Goal: Ask a question: Seek information or help from site administrators or community

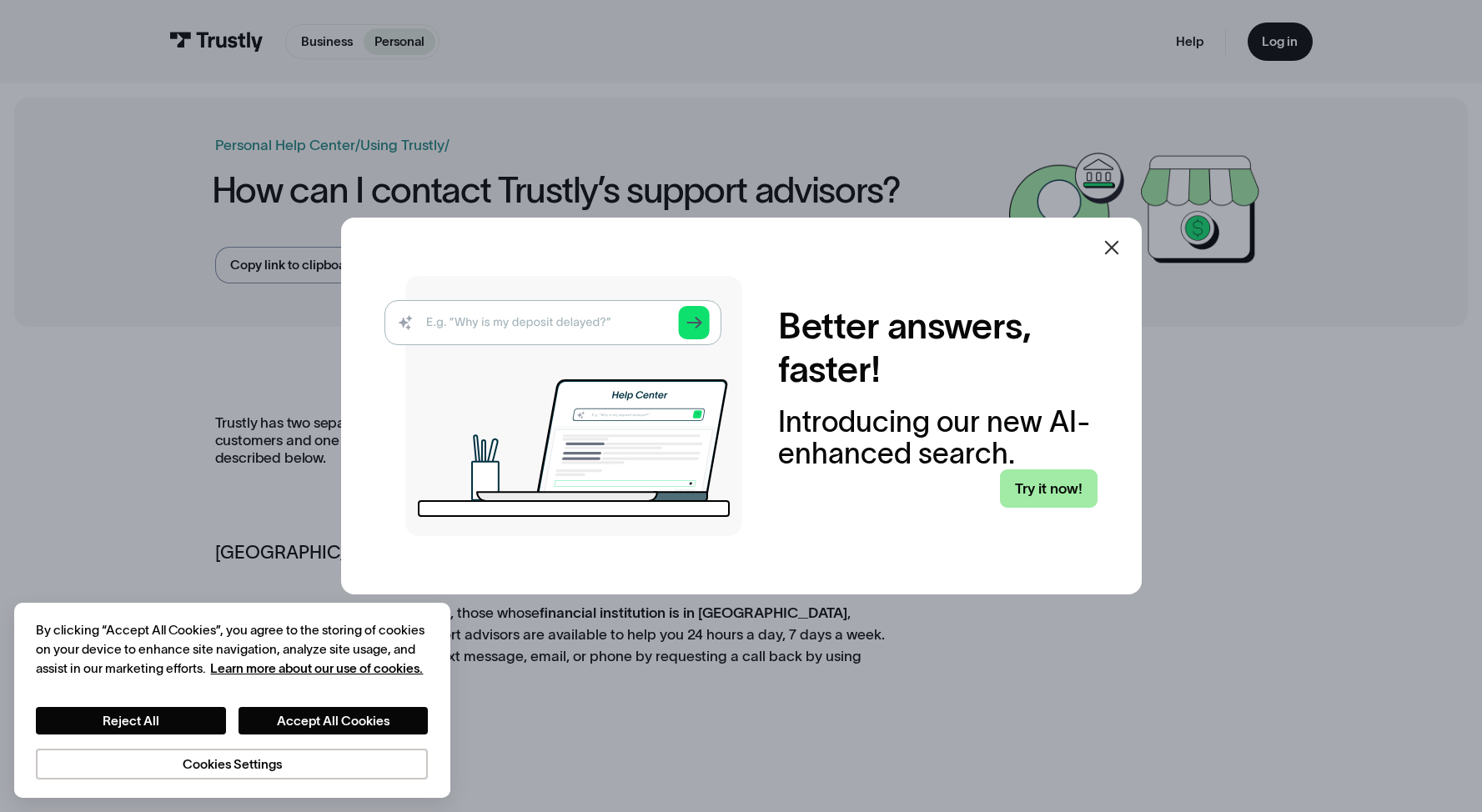
click at [1044, 489] on link "Try it now!" at bounding box center [1049, 487] width 99 height 37
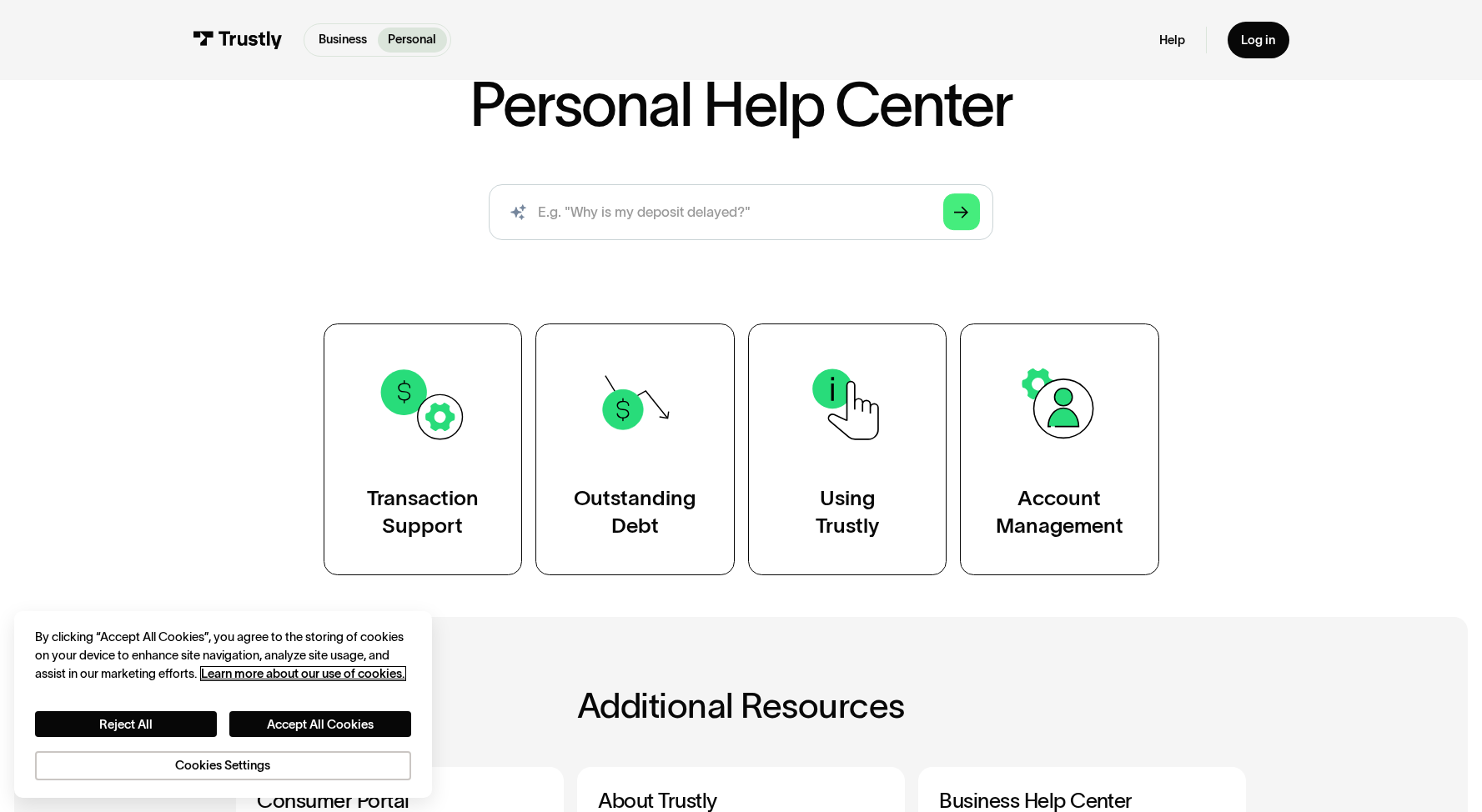
scroll to position [133, 0]
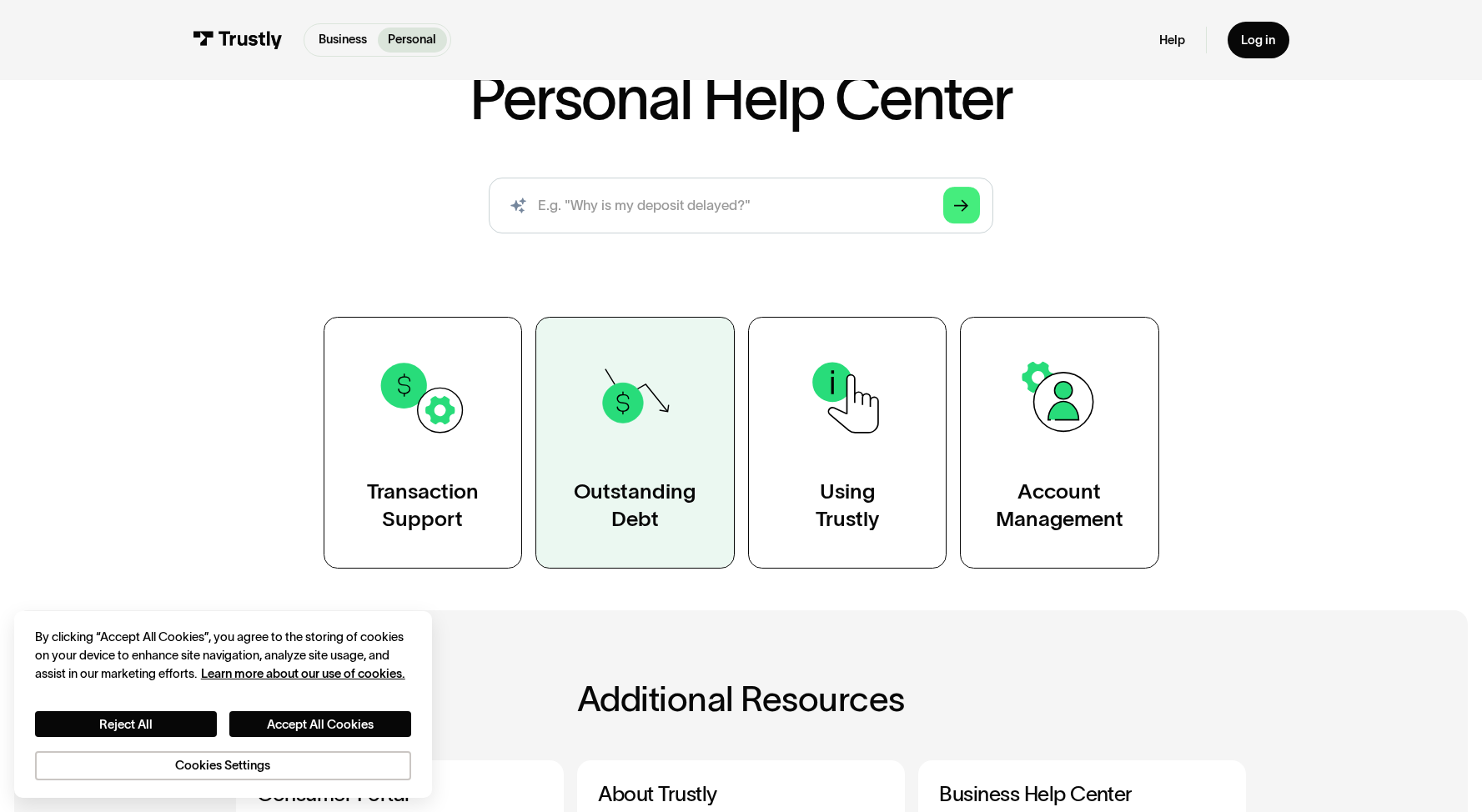
click at [629, 388] on img at bounding box center [635, 397] width 91 height 91
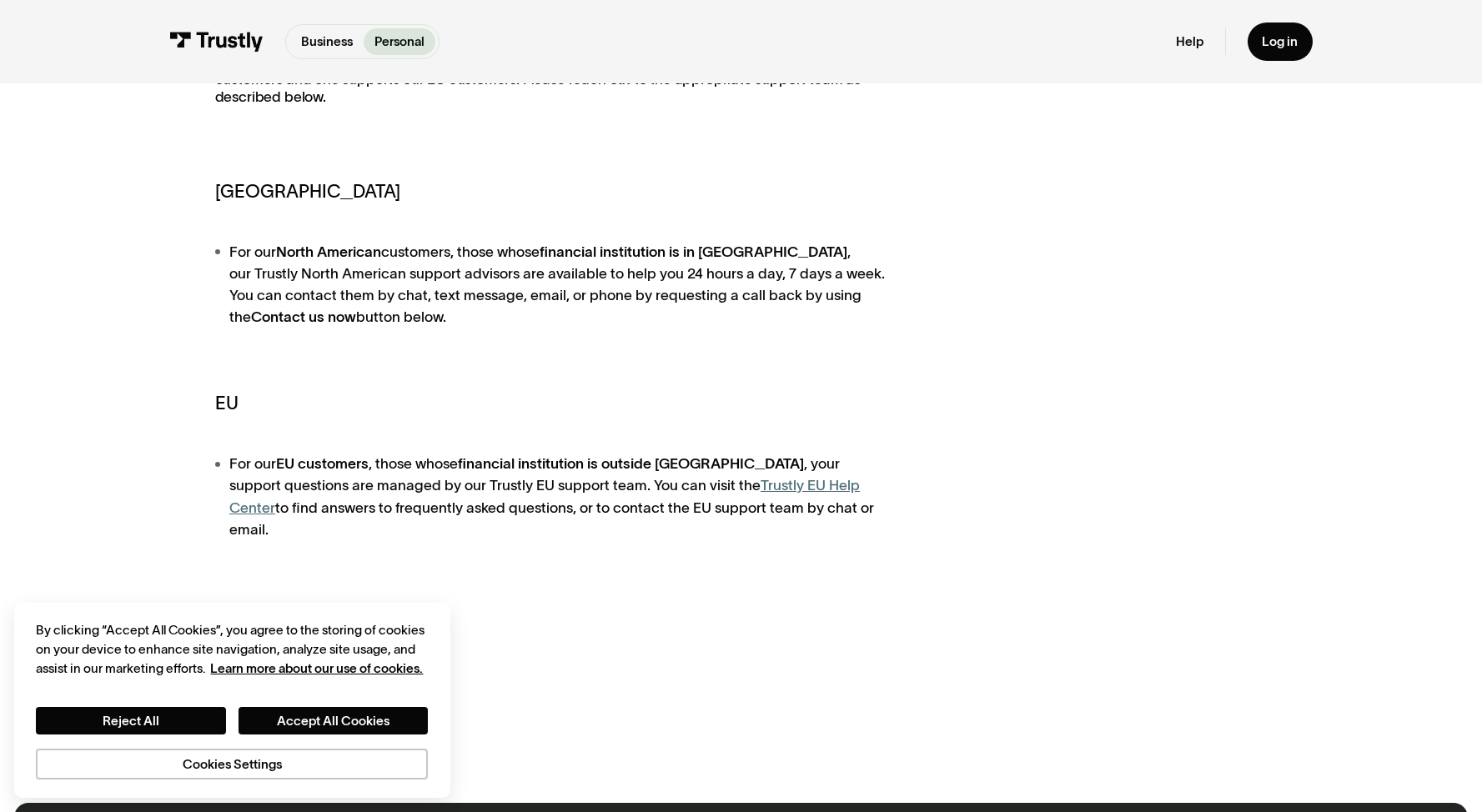
scroll to position [370, 0]
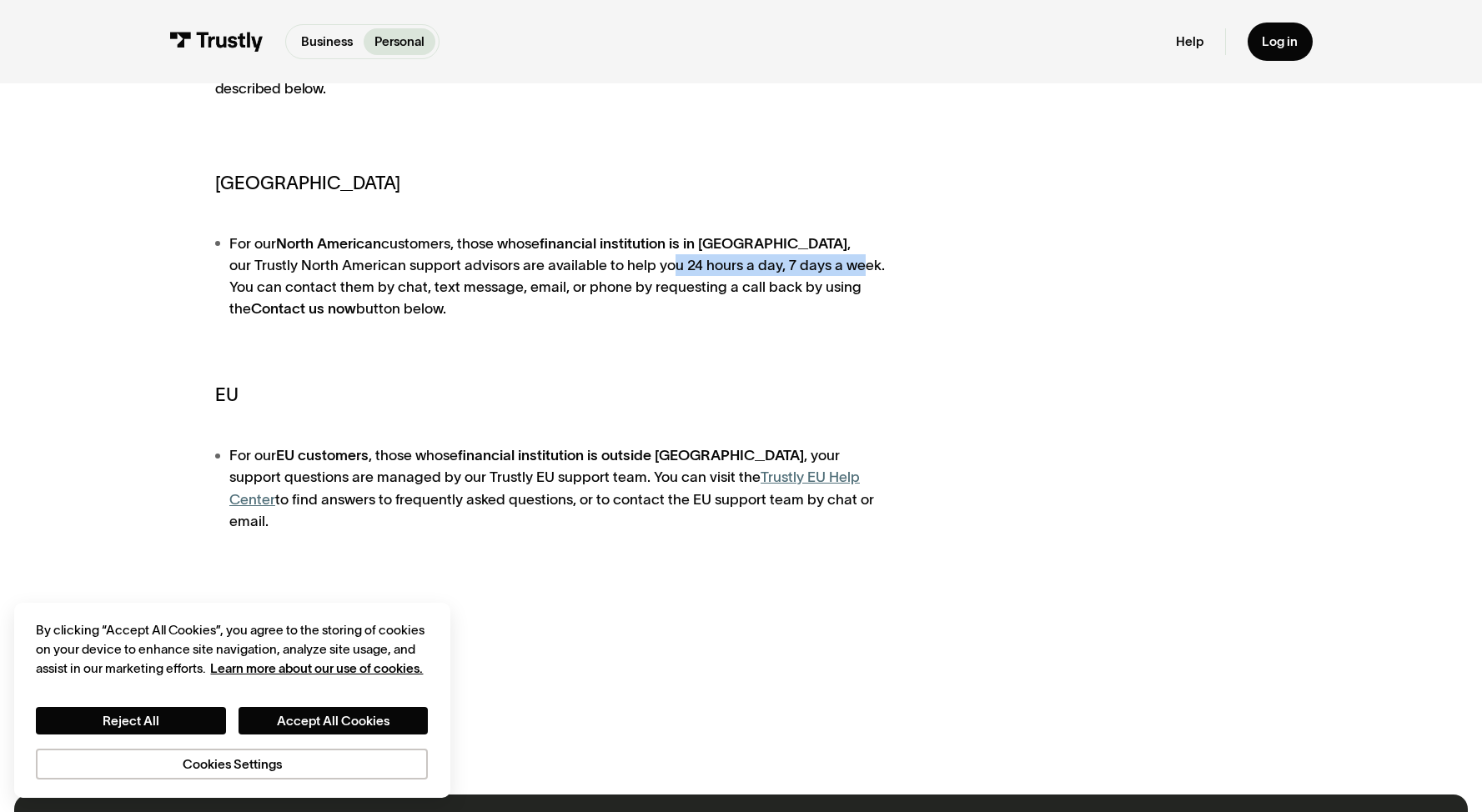
drag, startPoint x: 601, startPoint y: 266, endPoint x: 795, endPoint y: 266, distance: 194.0
click at [795, 266] on li "For our North American customers, those whose financial institution is in North…" at bounding box center [554, 276] width 677 height 87
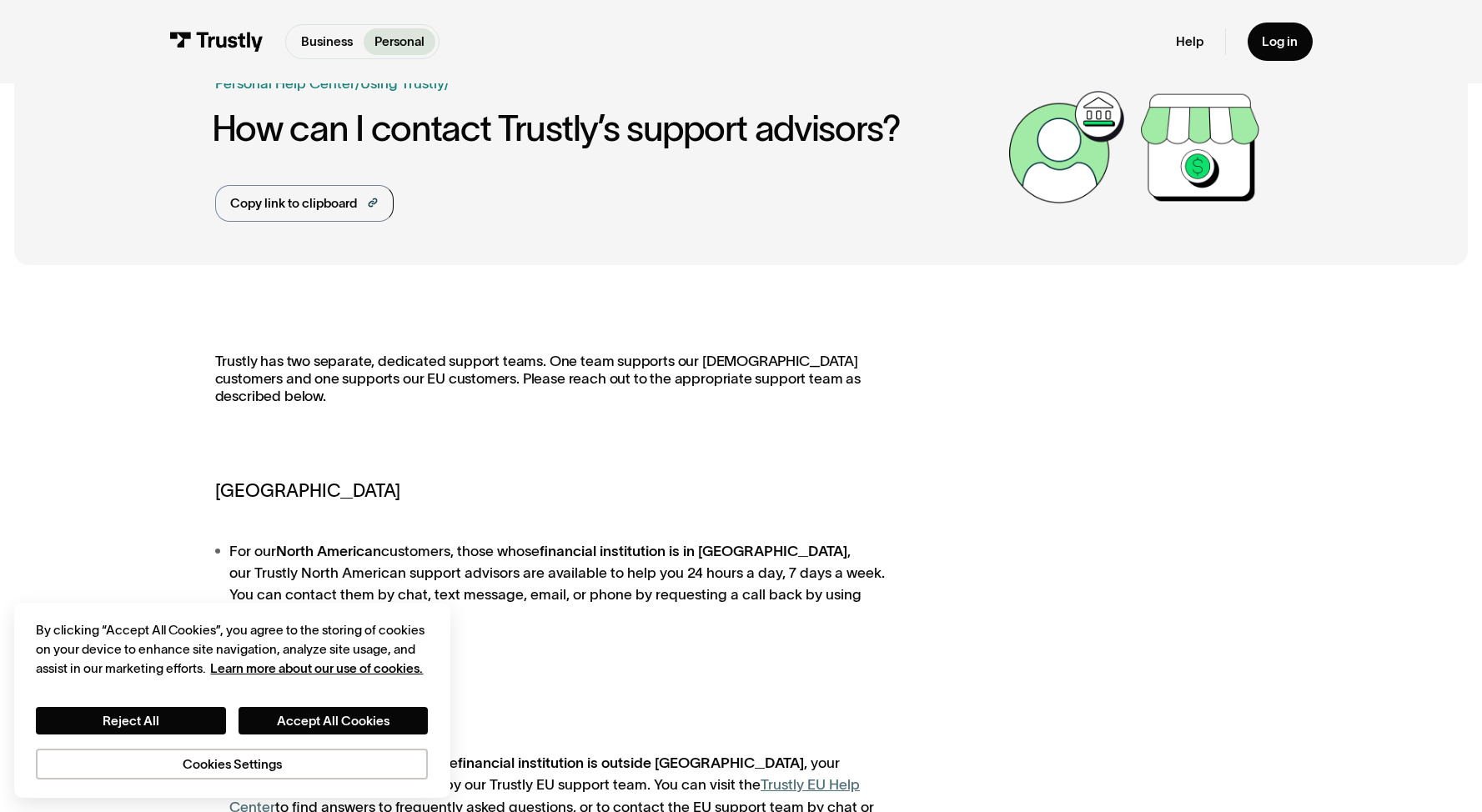
scroll to position [67, 0]
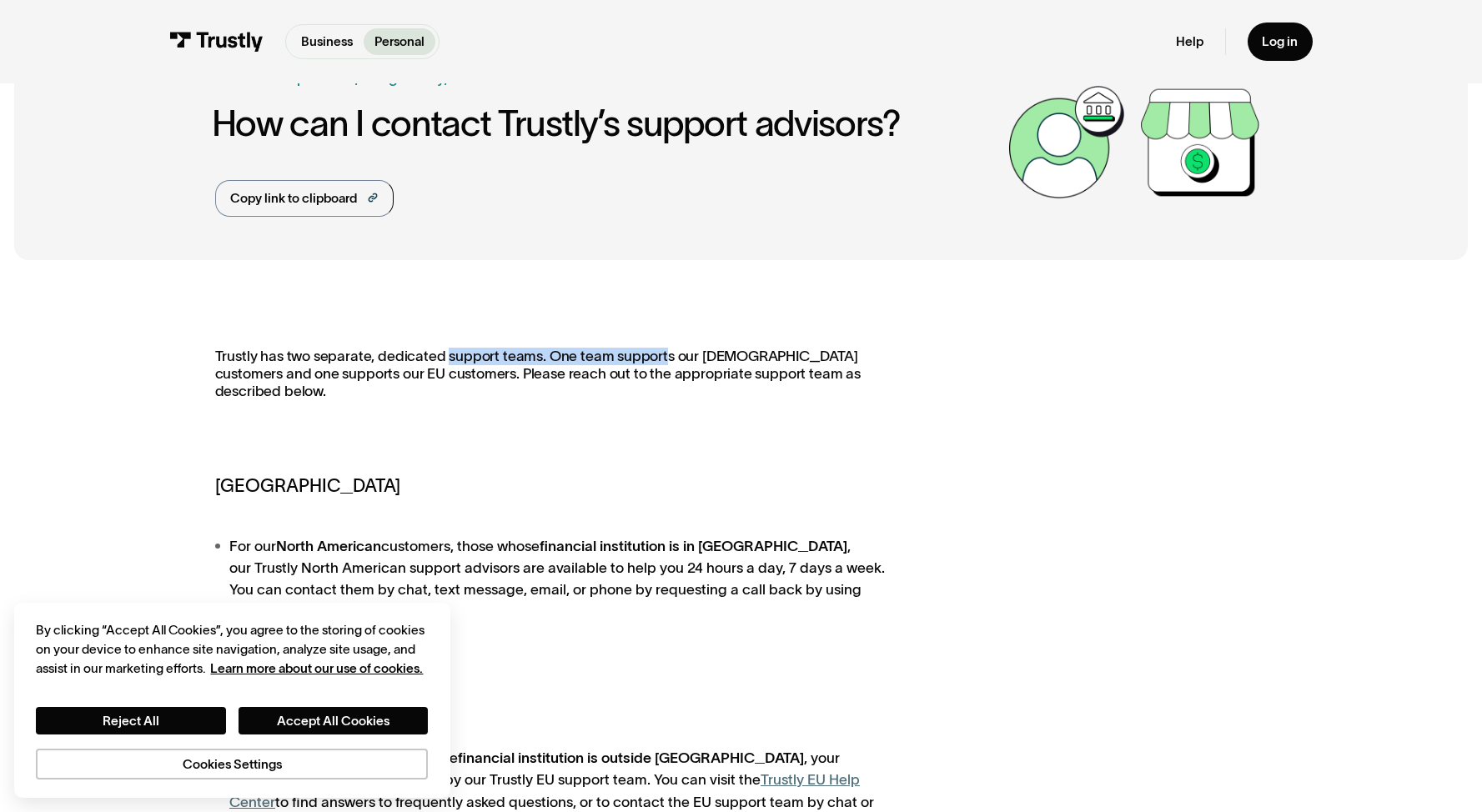
drag, startPoint x: 444, startPoint y: 363, endPoint x: 663, endPoint y: 356, distance: 219.1
click at [663, 356] on p "Trustly has two separate, dedicated support teams. One team supports our North …" at bounding box center [554, 382] width 677 height 70
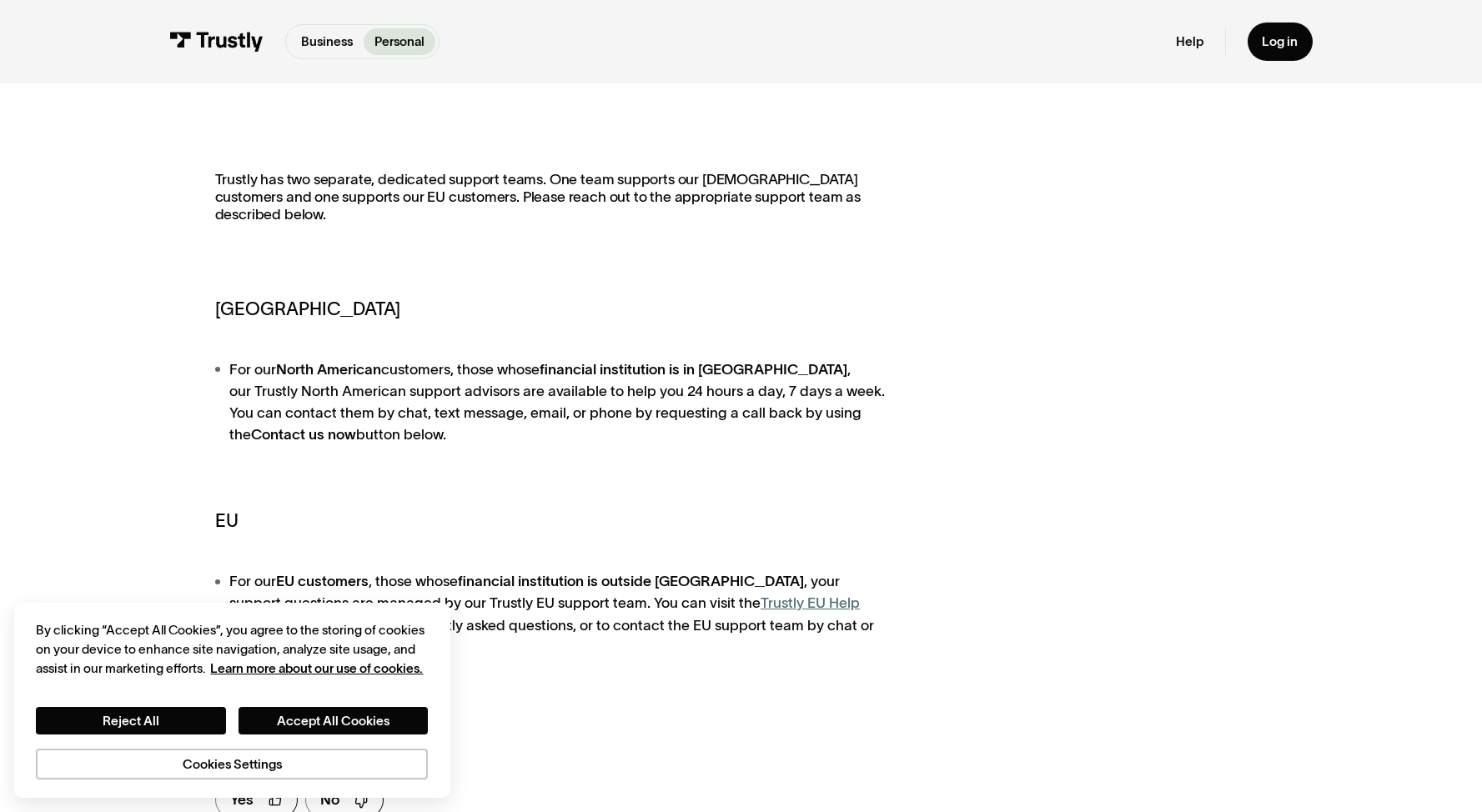
scroll to position [248, 0]
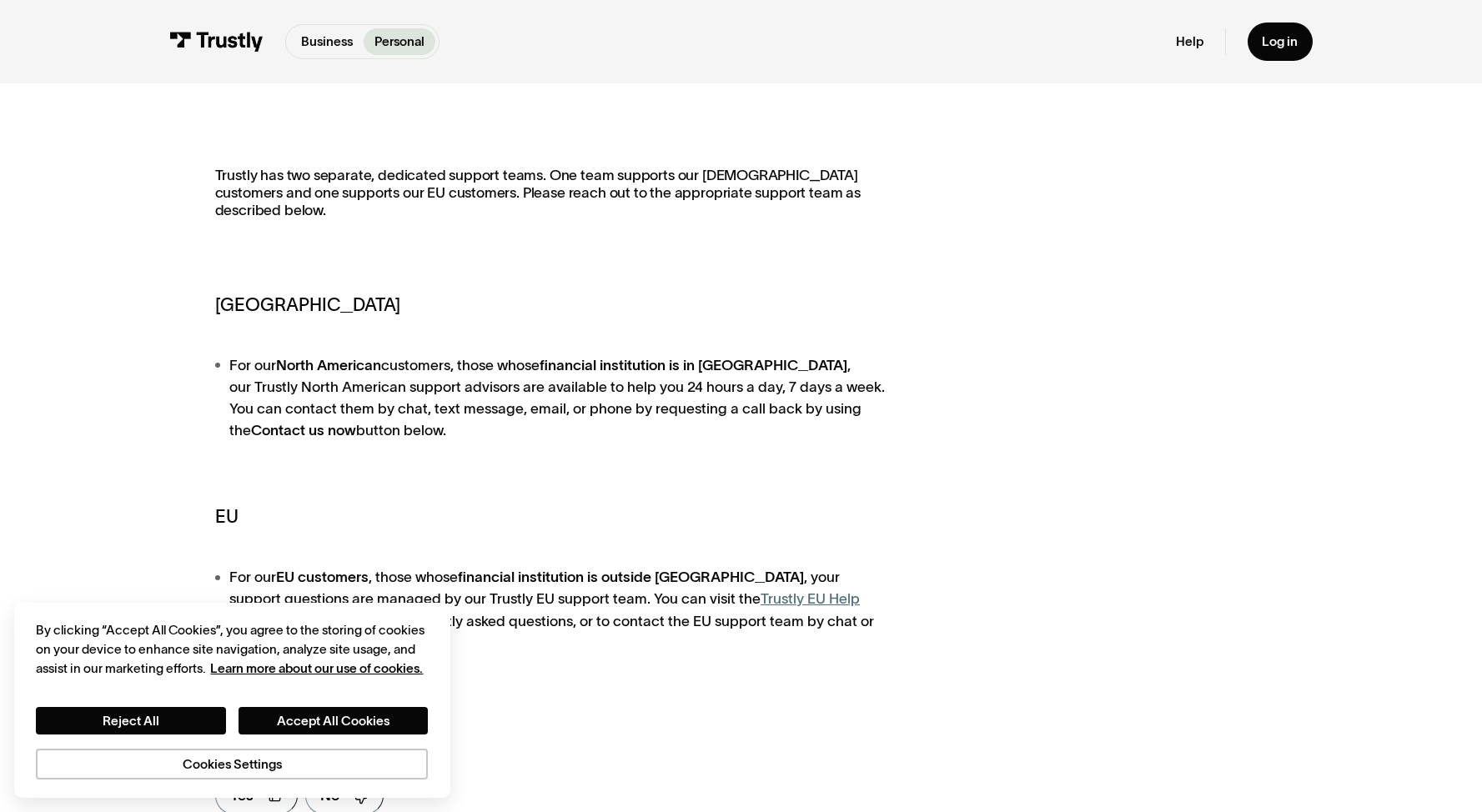
drag, startPoint x: 425, startPoint y: 410, endPoint x: 534, endPoint y: 410, distance: 109.0
click at [534, 410] on li "For our North American customers, those whose financial institution is in North…" at bounding box center [554, 397] width 677 height 87
drag, startPoint x: 491, startPoint y: 410, endPoint x: 719, endPoint y: 411, distance: 228.0
click at [719, 411] on li "For our North American customers, those whose financial institution is in North…" at bounding box center [554, 397] width 677 height 87
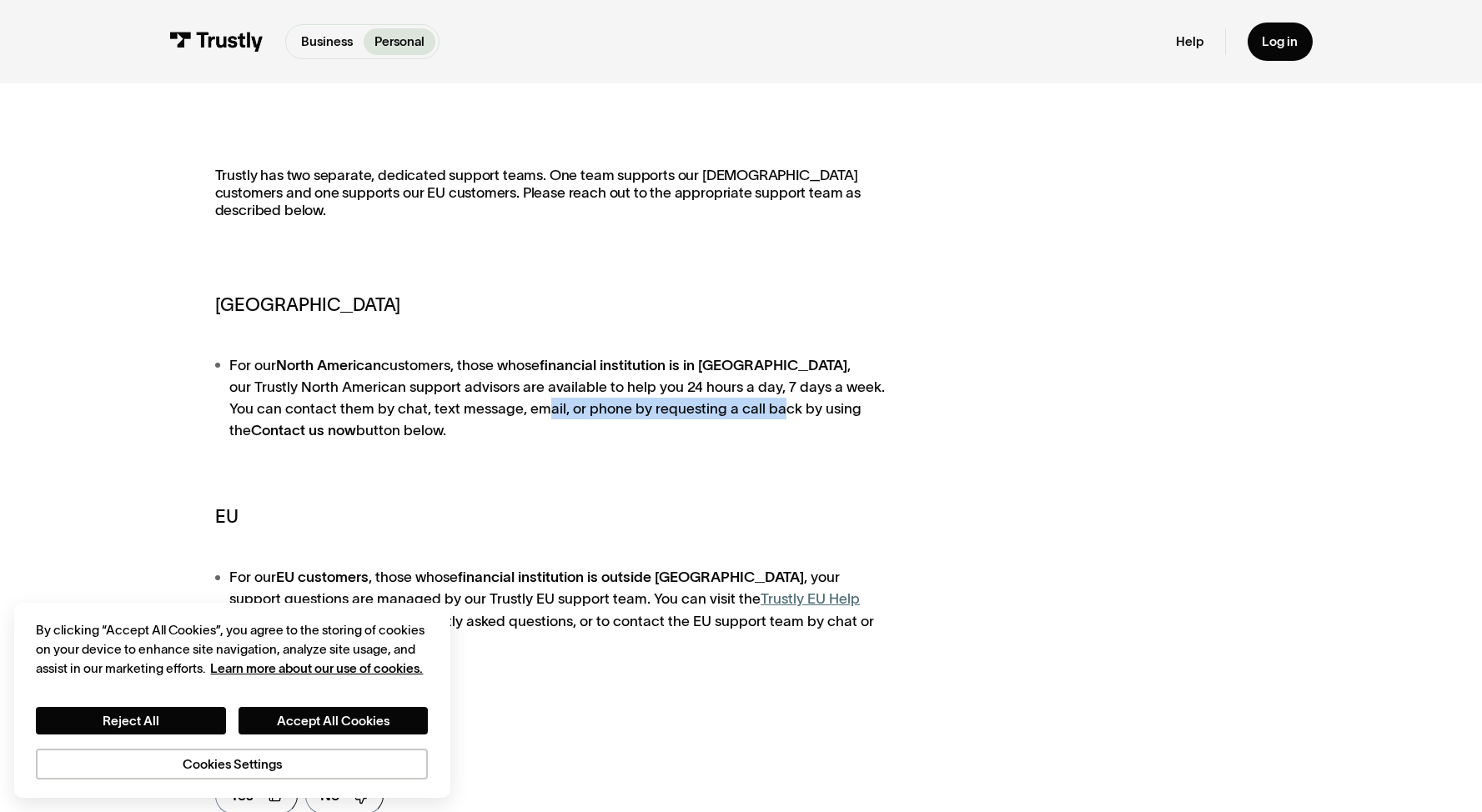
click at [719, 411] on li "For our North American customers, those whose financial institution is in North…" at bounding box center [554, 397] width 677 height 87
drag, startPoint x: 666, startPoint y: 410, endPoint x: 855, endPoint y: 410, distance: 189.0
click at [855, 410] on li "For our North American customers, those whose financial institution is in North…" at bounding box center [554, 397] width 677 height 87
click at [941, 406] on div "Trustly has two separate, dedicated support teams. One team supports our North …" at bounding box center [741, 498] width 1053 height 663
click at [356, 422] on strong "Contact us now" at bounding box center [304, 430] width 105 height 16
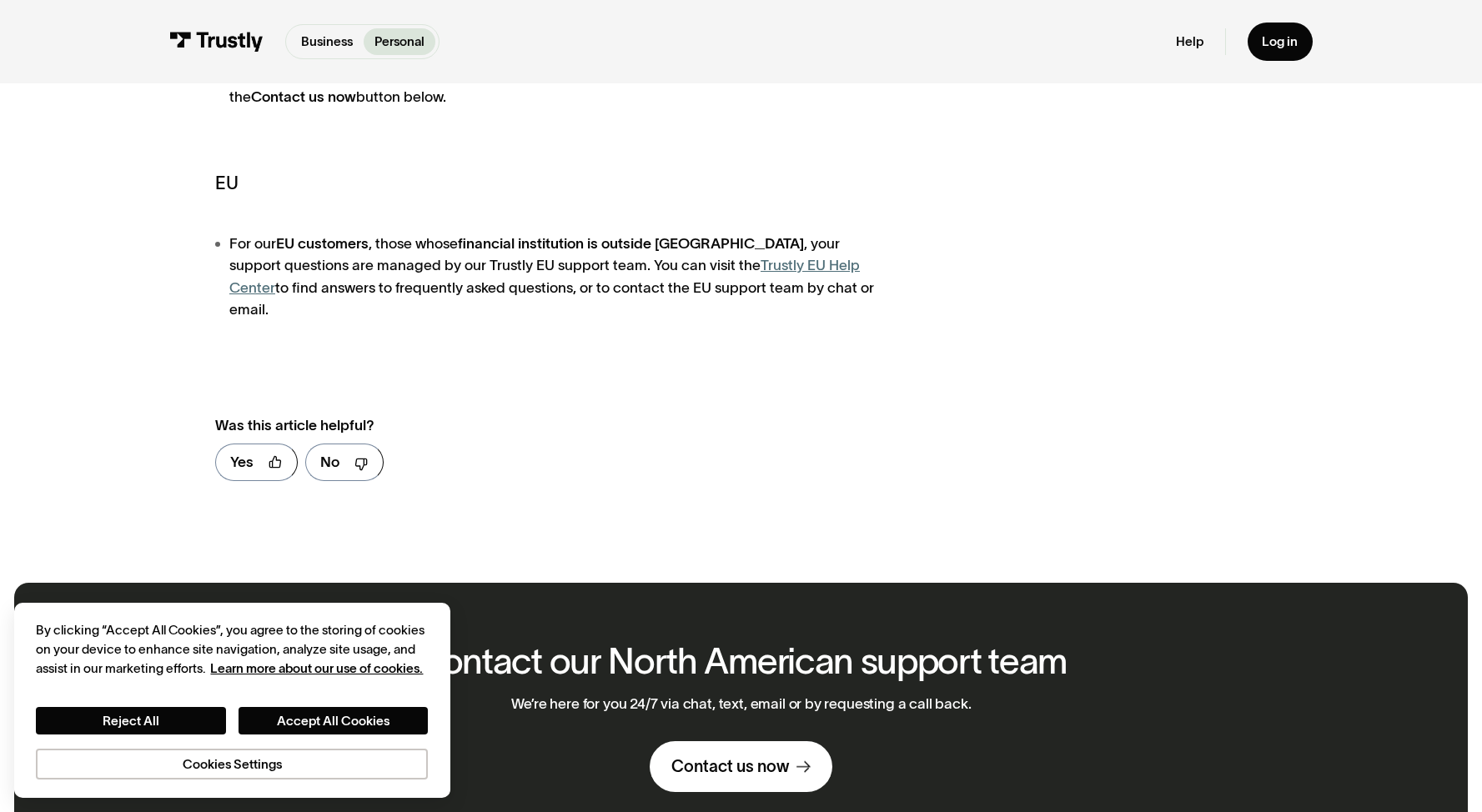
scroll to position [1189, 0]
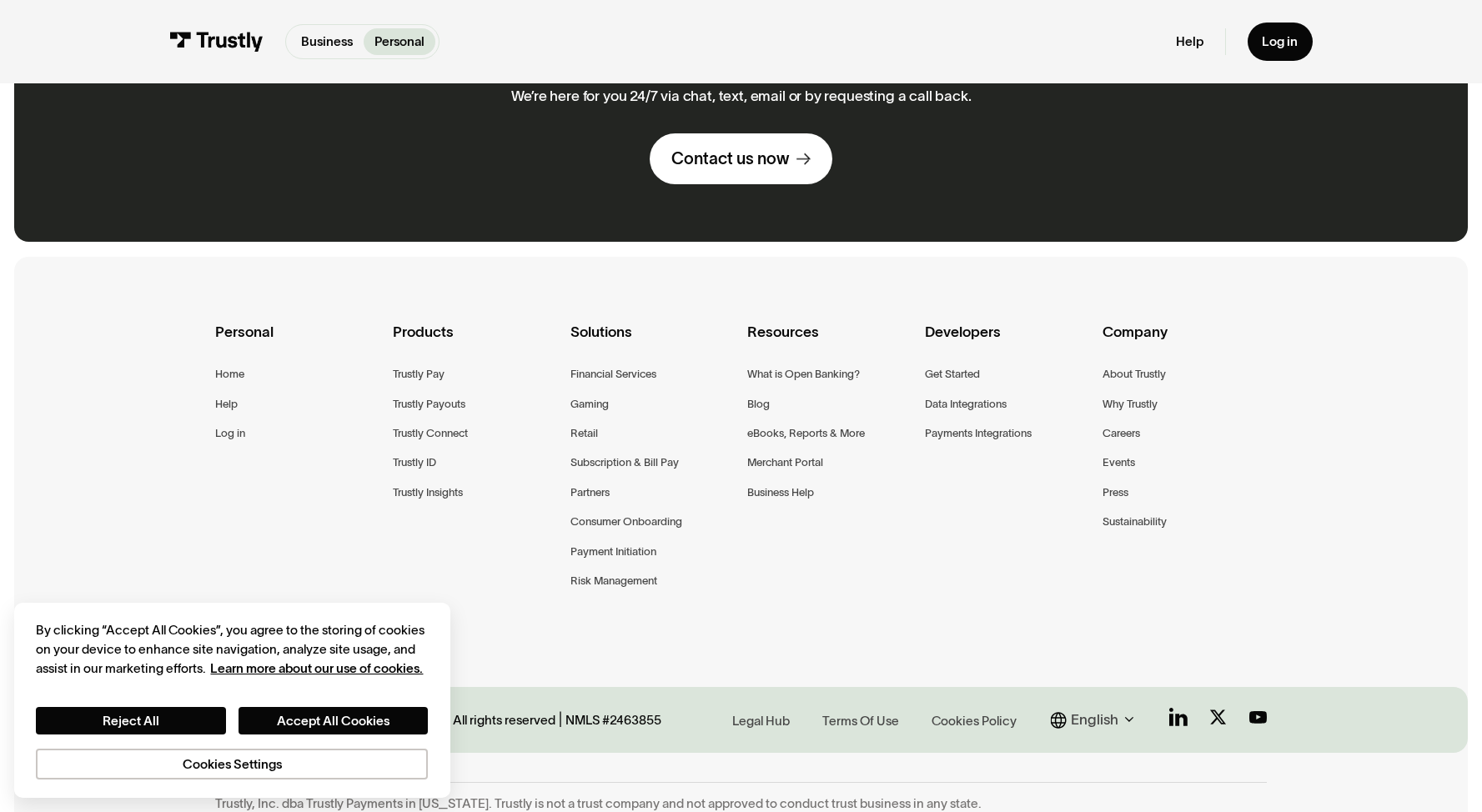
click at [441, 536] on div "Personal Home Help Log in Products Trustly Pay Trustly Payouts Trustly Connect …" at bounding box center [741, 479] width 1053 height 444
click at [604, 454] on div "Subscription & Bill Pay" at bounding box center [625, 462] width 108 height 18
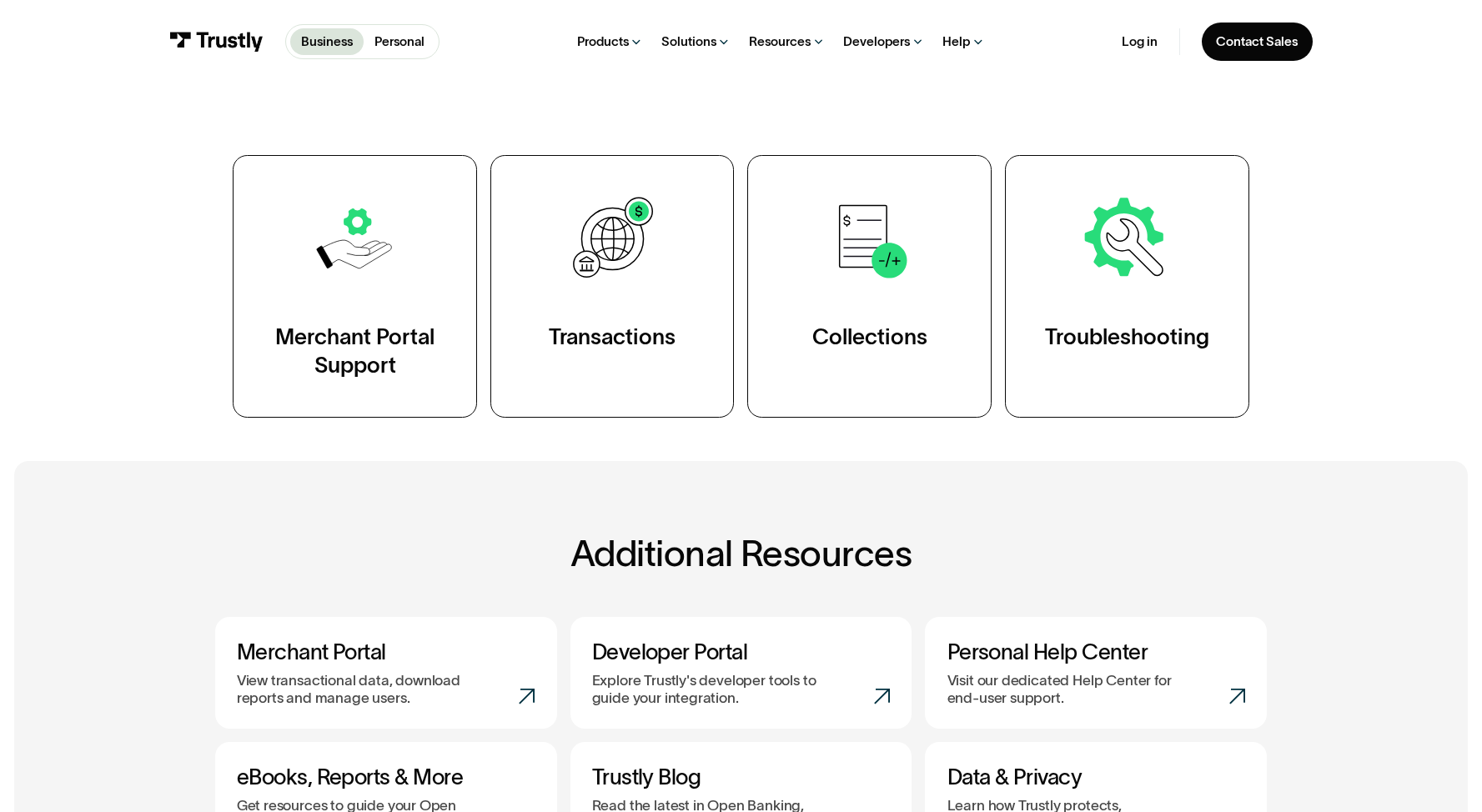
scroll to position [312, 0]
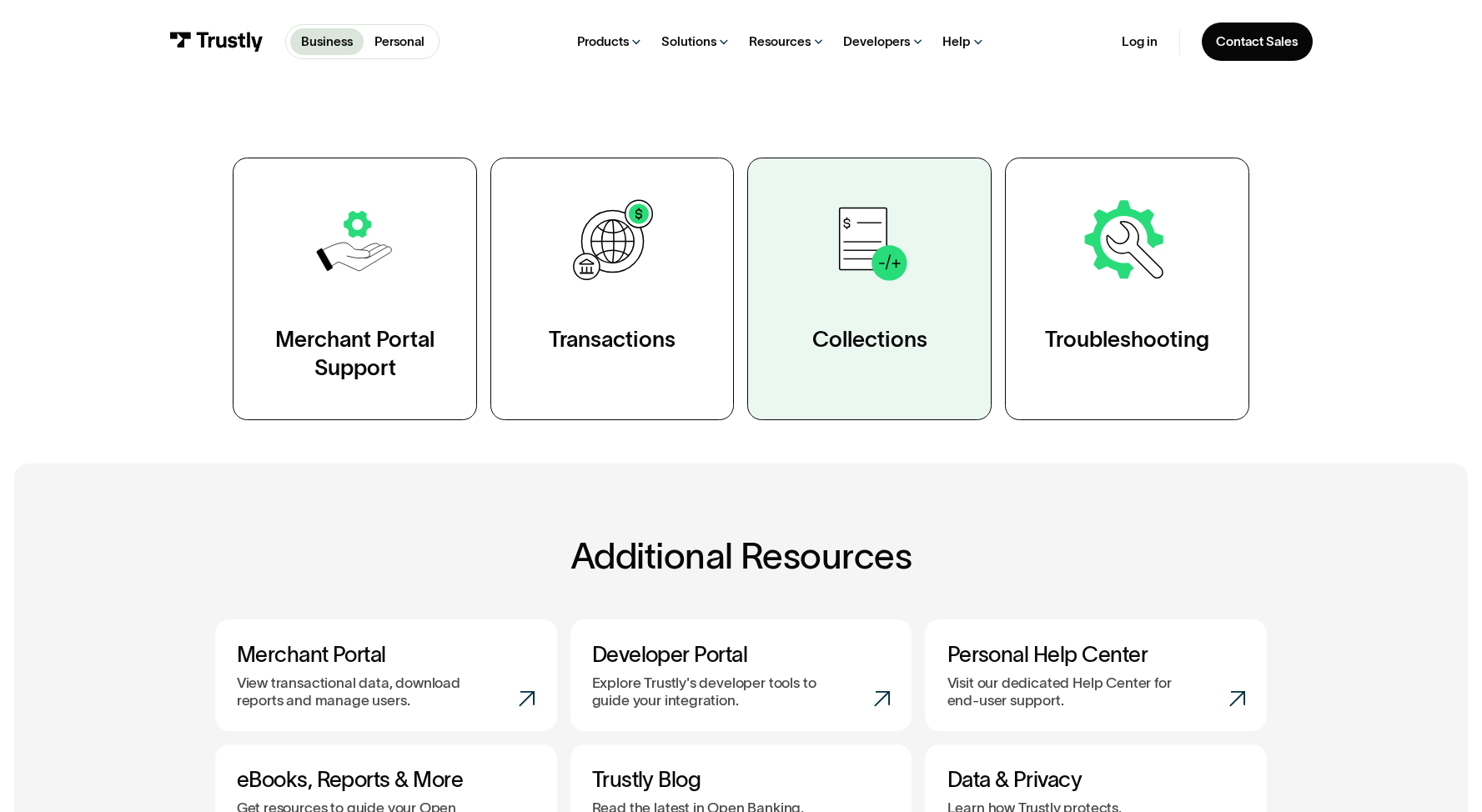
click at [905, 274] on img at bounding box center [870, 241] width 94 height 94
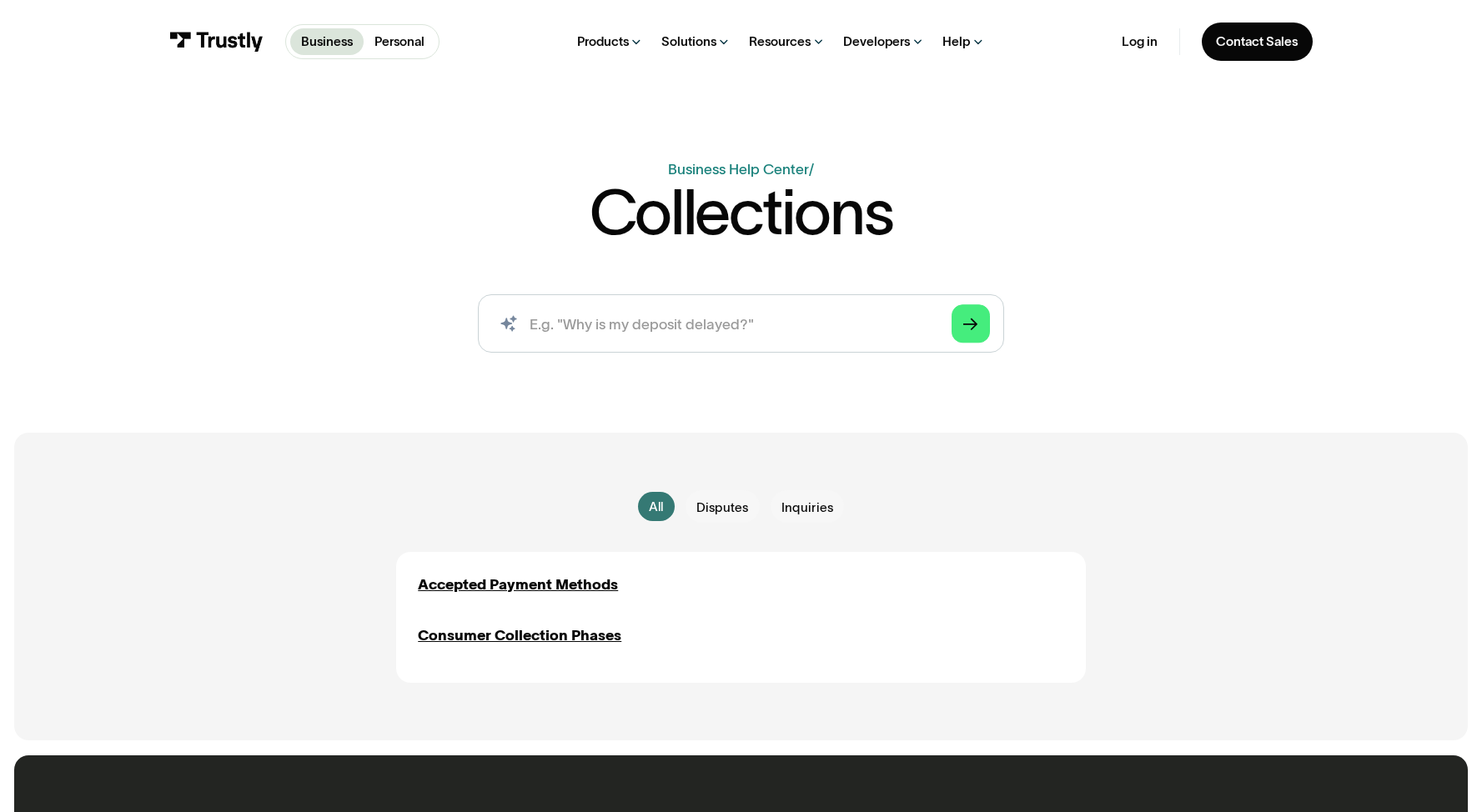
scroll to position [42, 0]
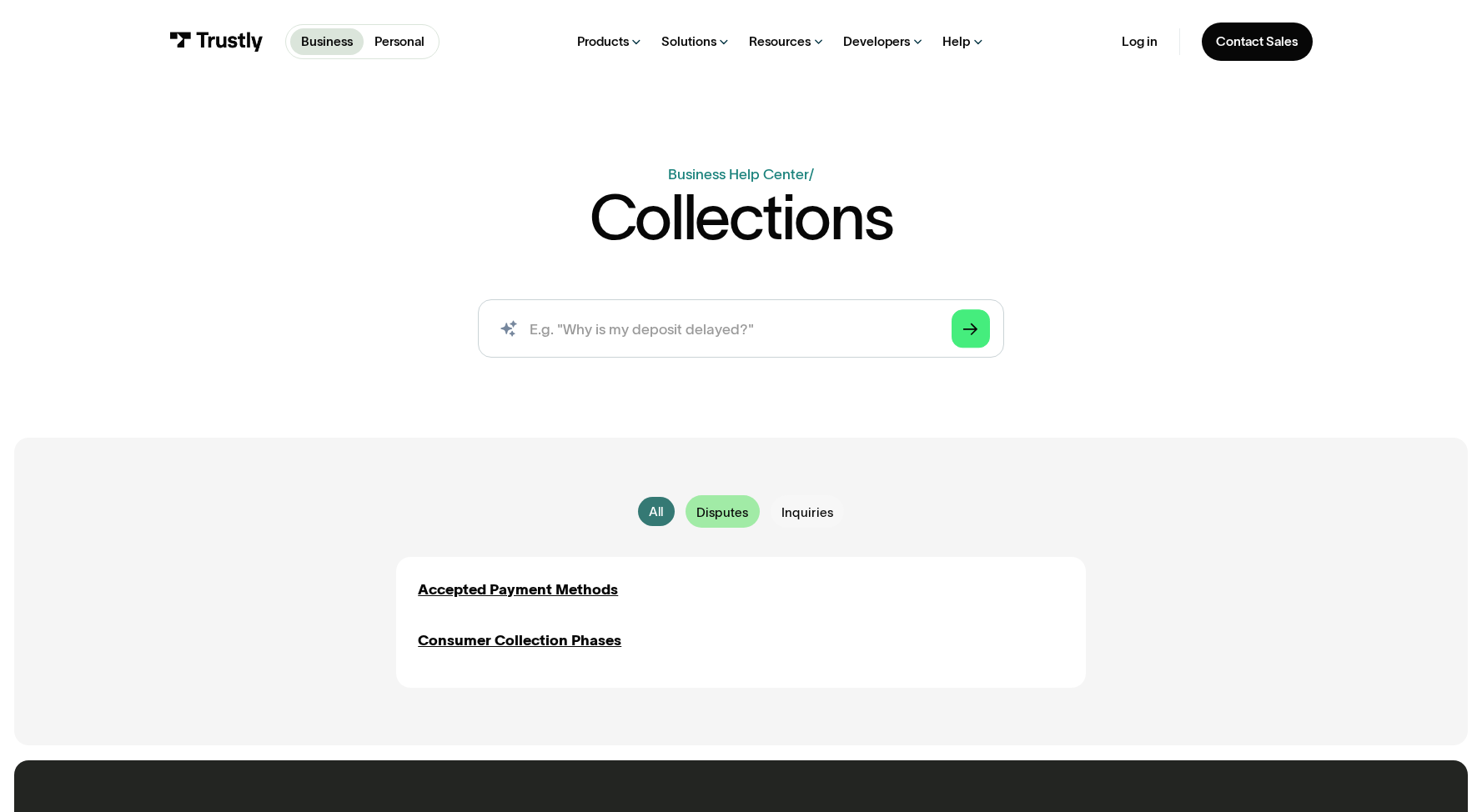
click at [719, 512] on span "Disputes" at bounding box center [722, 512] width 53 height 18
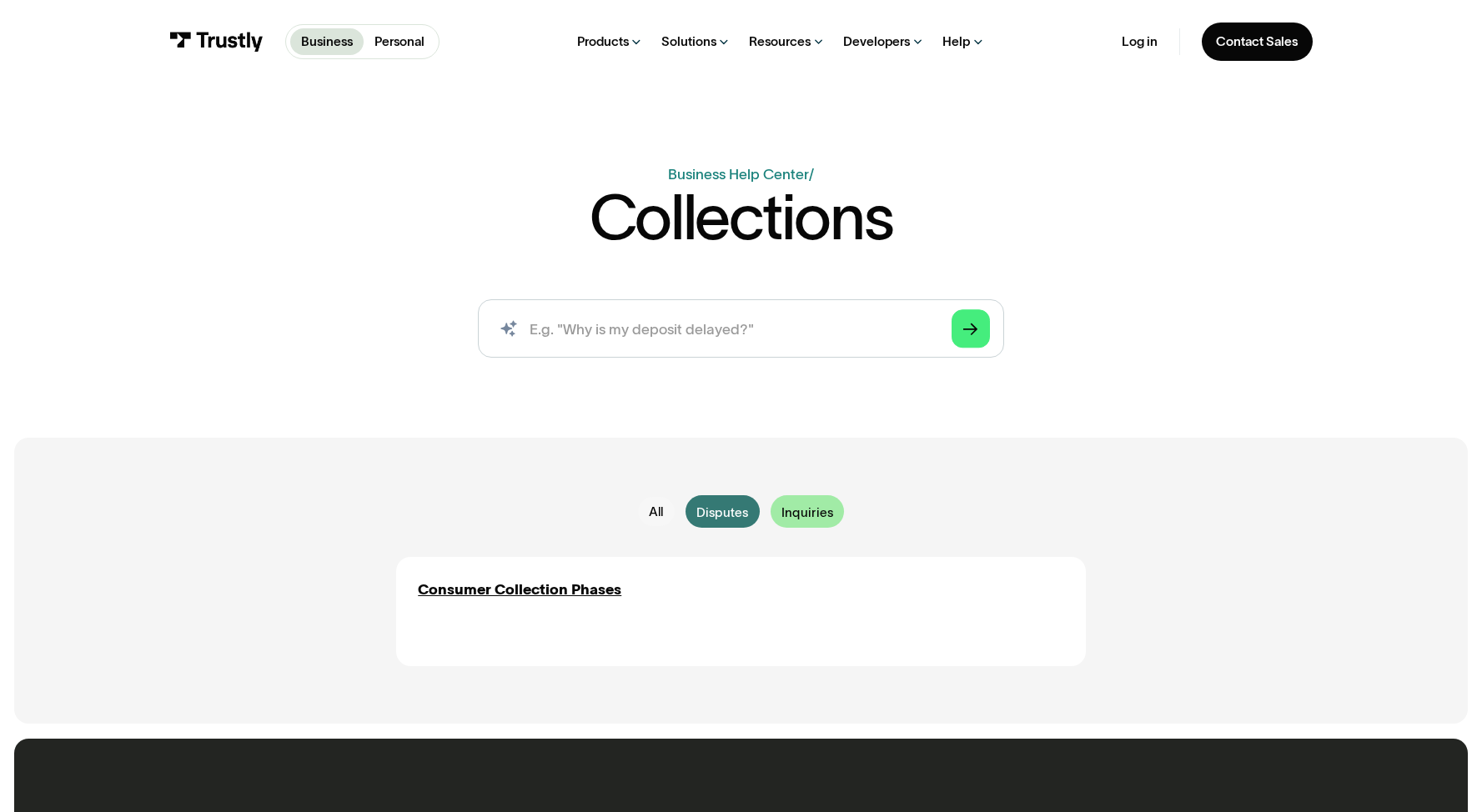
click at [783, 510] on span "Inquiries" at bounding box center [808, 512] width 52 height 18
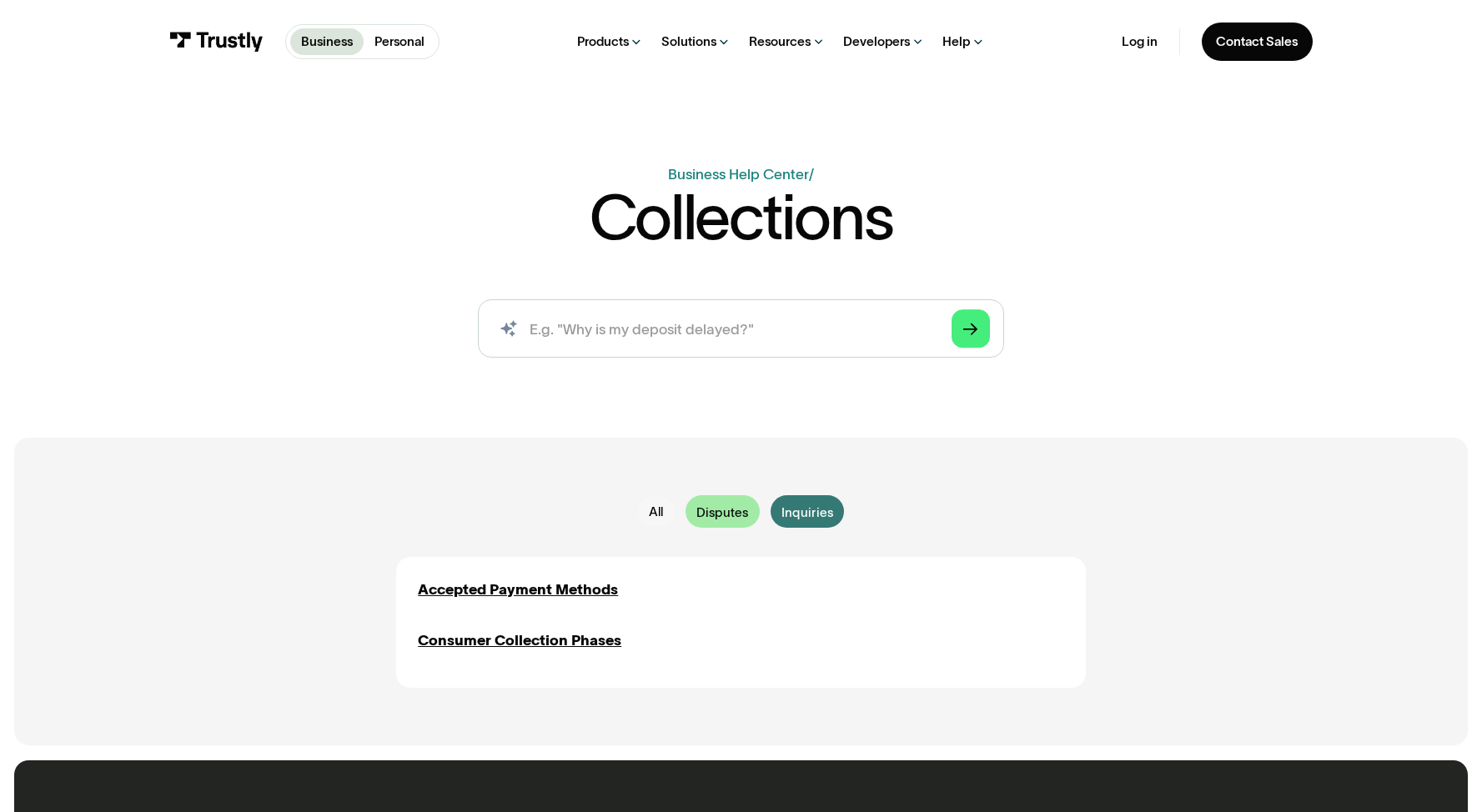
click at [725, 510] on span "Disputes" at bounding box center [722, 512] width 53 height 18
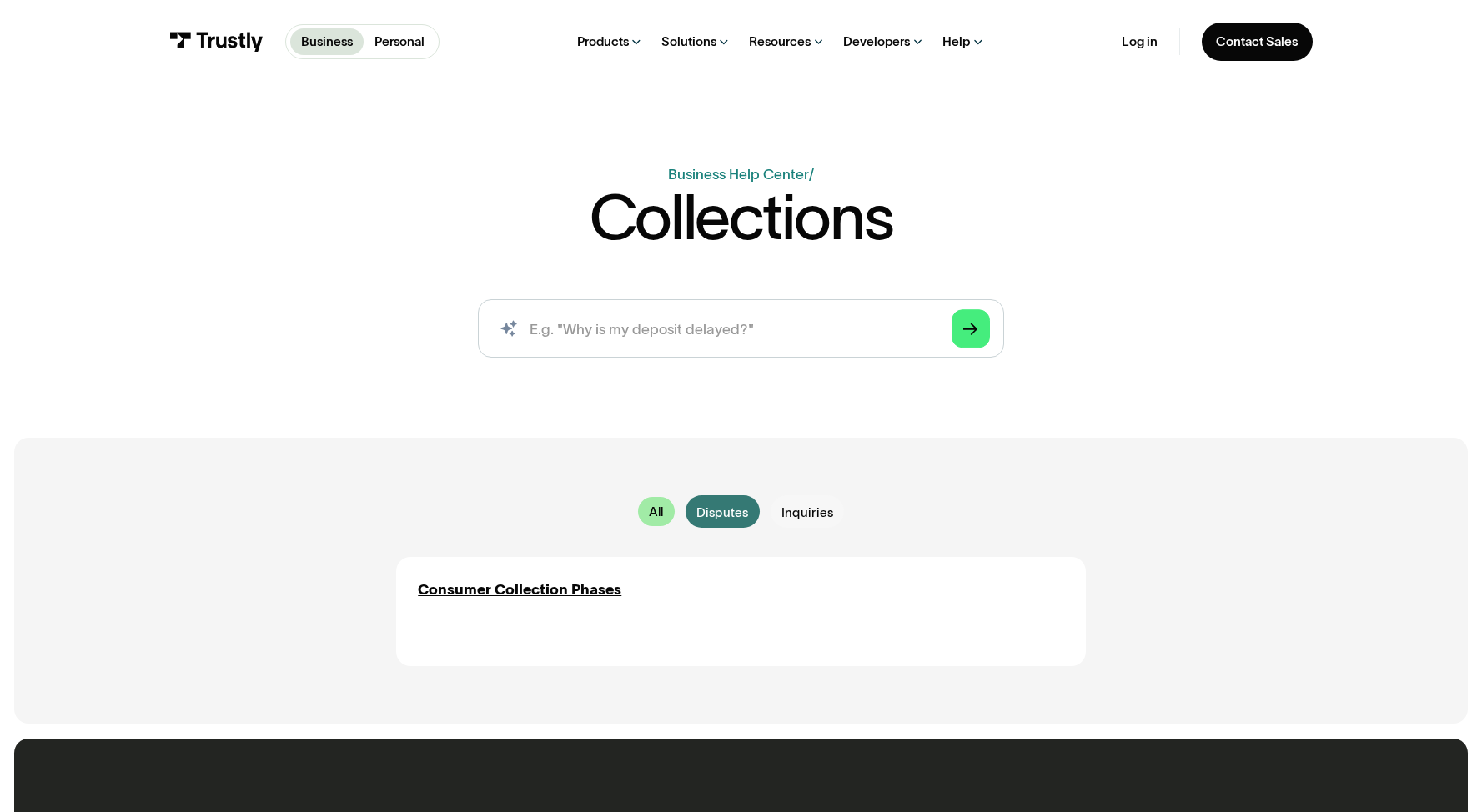
click at [656, 514] on div "All" at bounding box center [656, 511] width 15 height 18
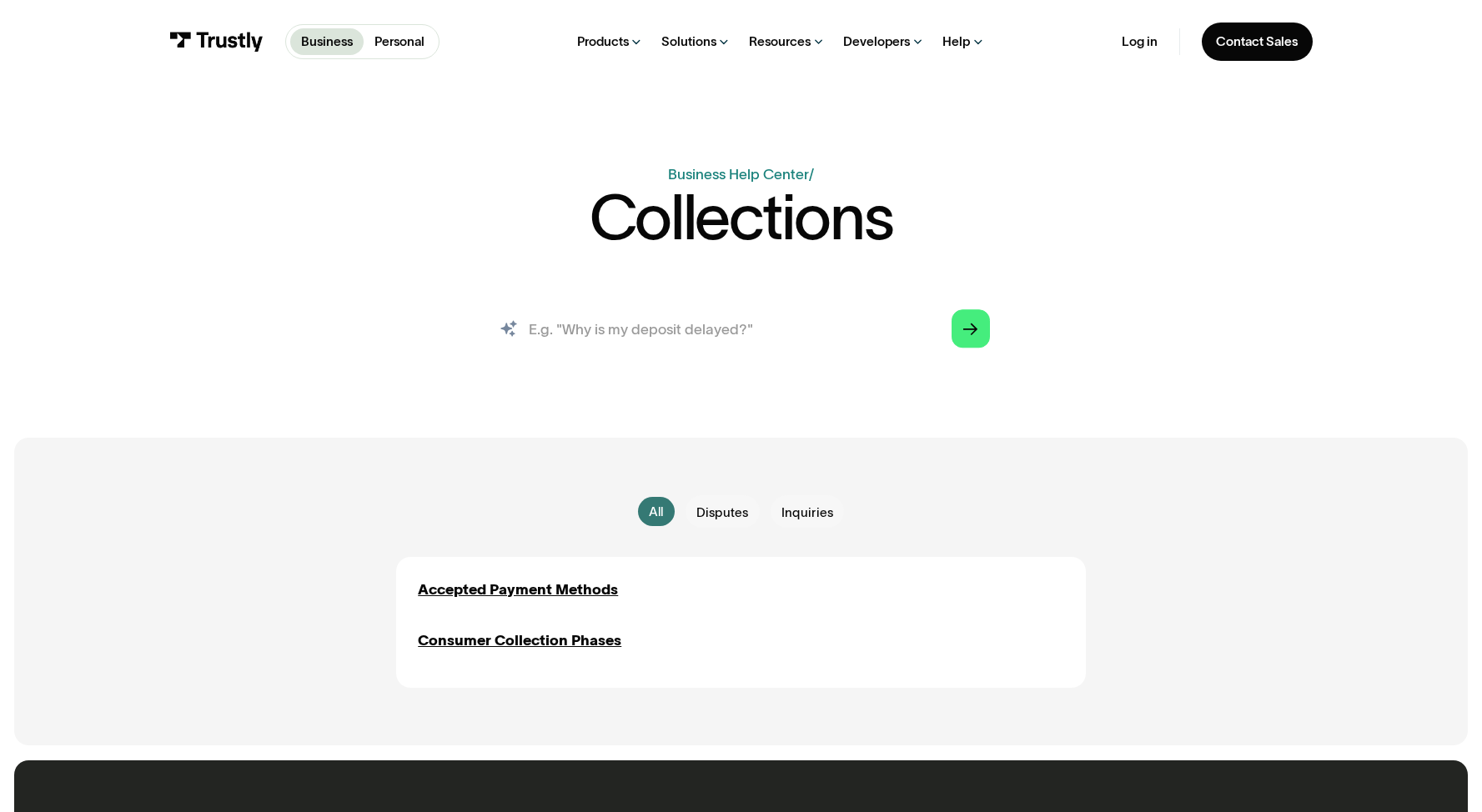
click at [609, 331] on input "search" at bounding box center [741, 328] width 526 height 58
click at [728, 323] on input "search" at bounding box center [741, 328] width 526 height 58
type input "letter from indebted"
click at [977, 330] on polygon "Search" at bounding box center [970, 328] width 14 height 12
click at [979, 325] on link "Arrow Right" at bounding box center [969, 327] width 37 height 37
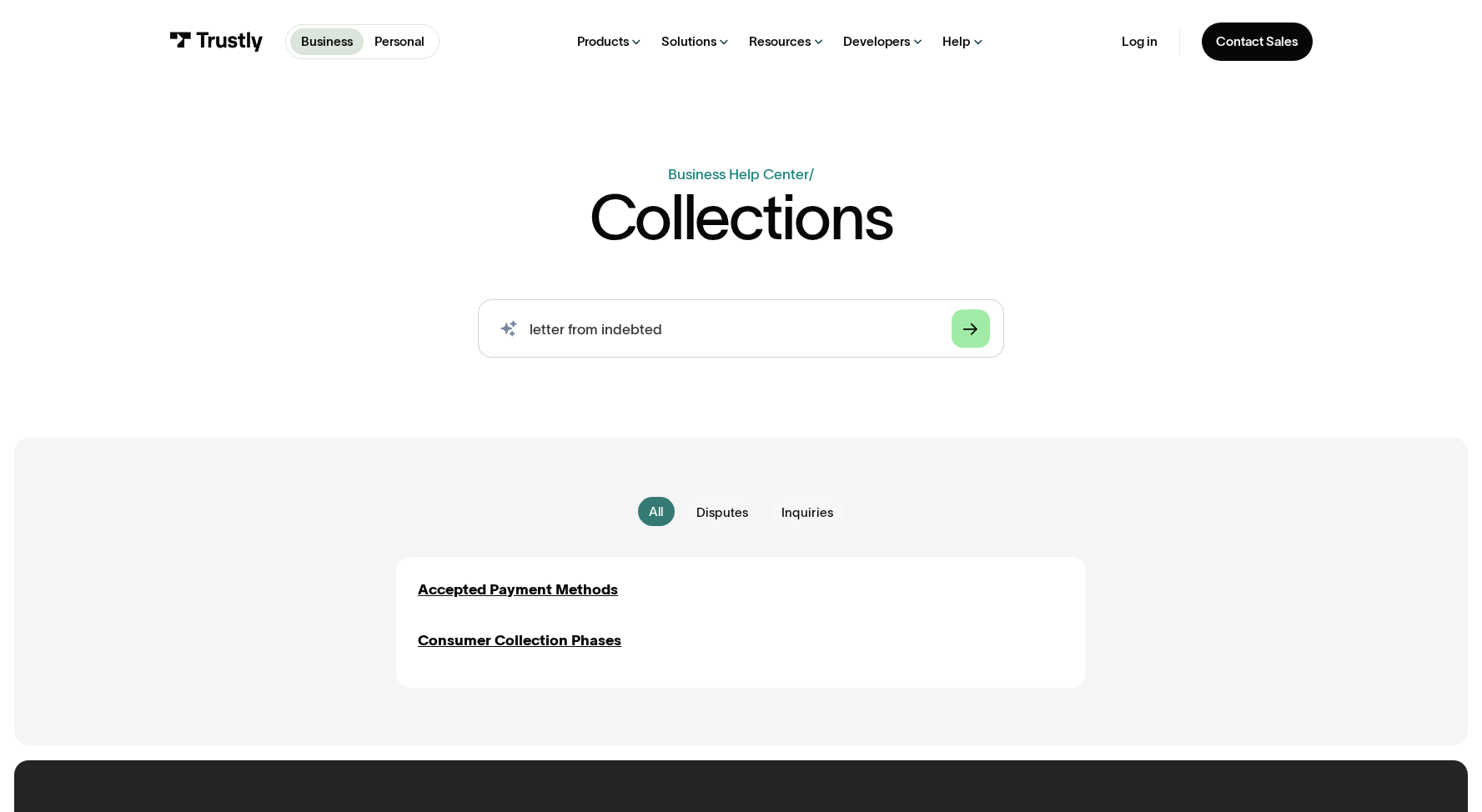
click at [979, 325] on link "Arrow Right" at bounding box center [969, 327] width 37 height 37
click at [872, 338] on input "letter from indebted" at bounding box center [741, 328] width 526 height 58
drag, startPoint x: 866, startPoint y: 332, endPoint x: 487, endPoint y: 332, distance: 379.0
click at [487, 332] on input "letter from indebted" at bounding box center [741, 328] width 526 height 58
click at [506, 331] on icon "Search" at bounding box center [509, 328] width 16 height 16
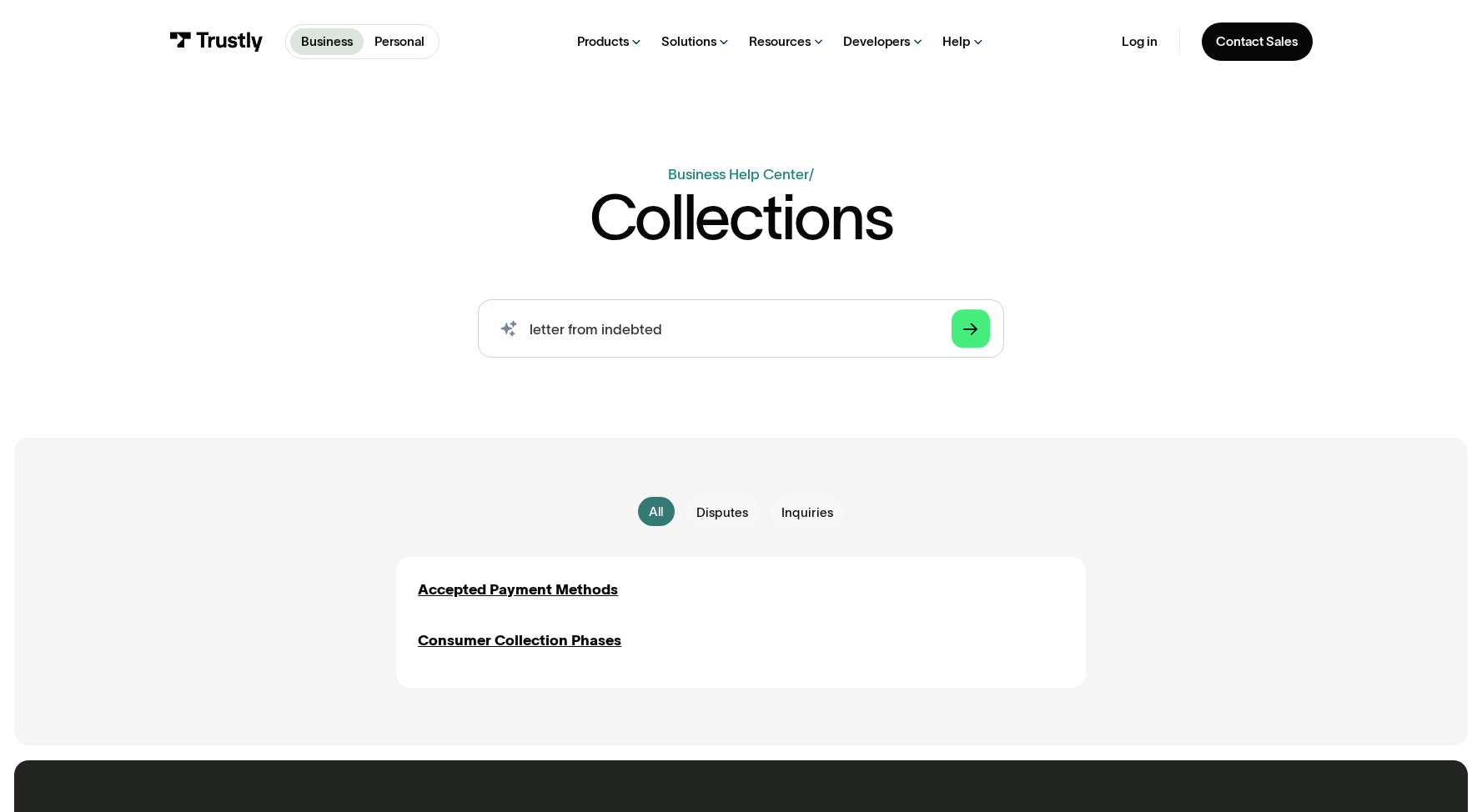
click at [372, 42] on link "Personal" at bounding box center [399, 42] width 72 height 27
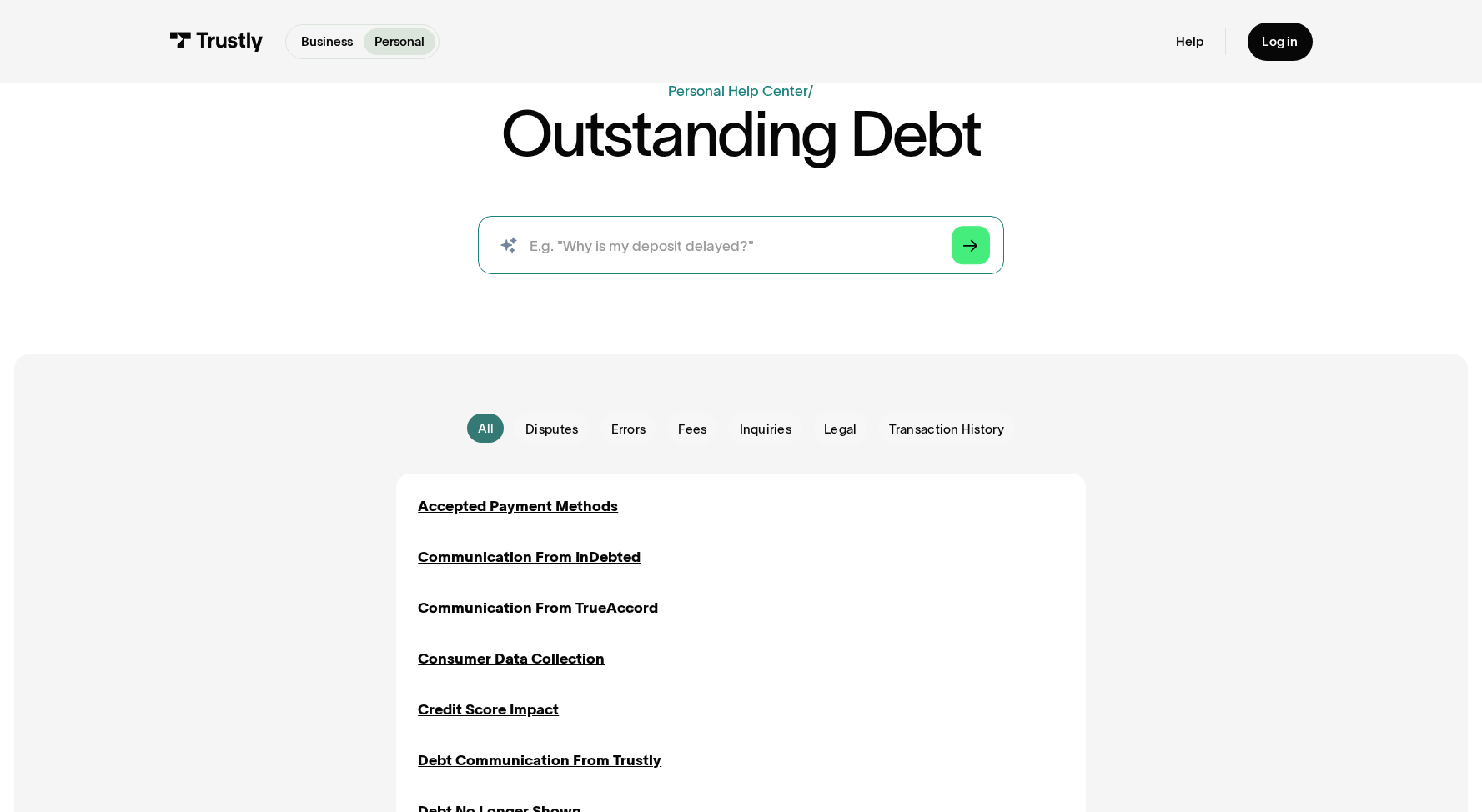
scroll to position [133, 0]
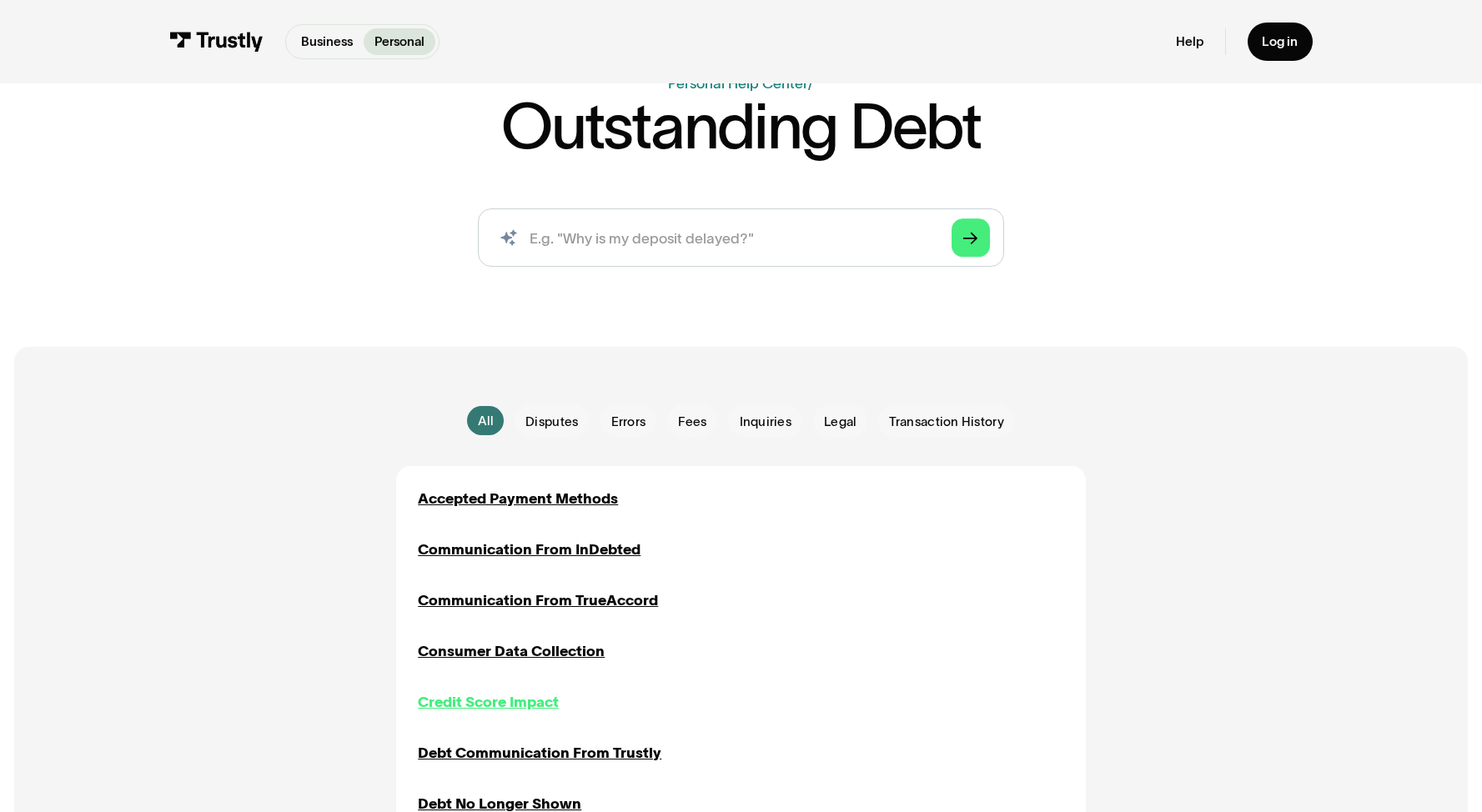
click at [530, 709] on div "Credit Score Impact" at bounding box center [488, 702] width 141 height 22
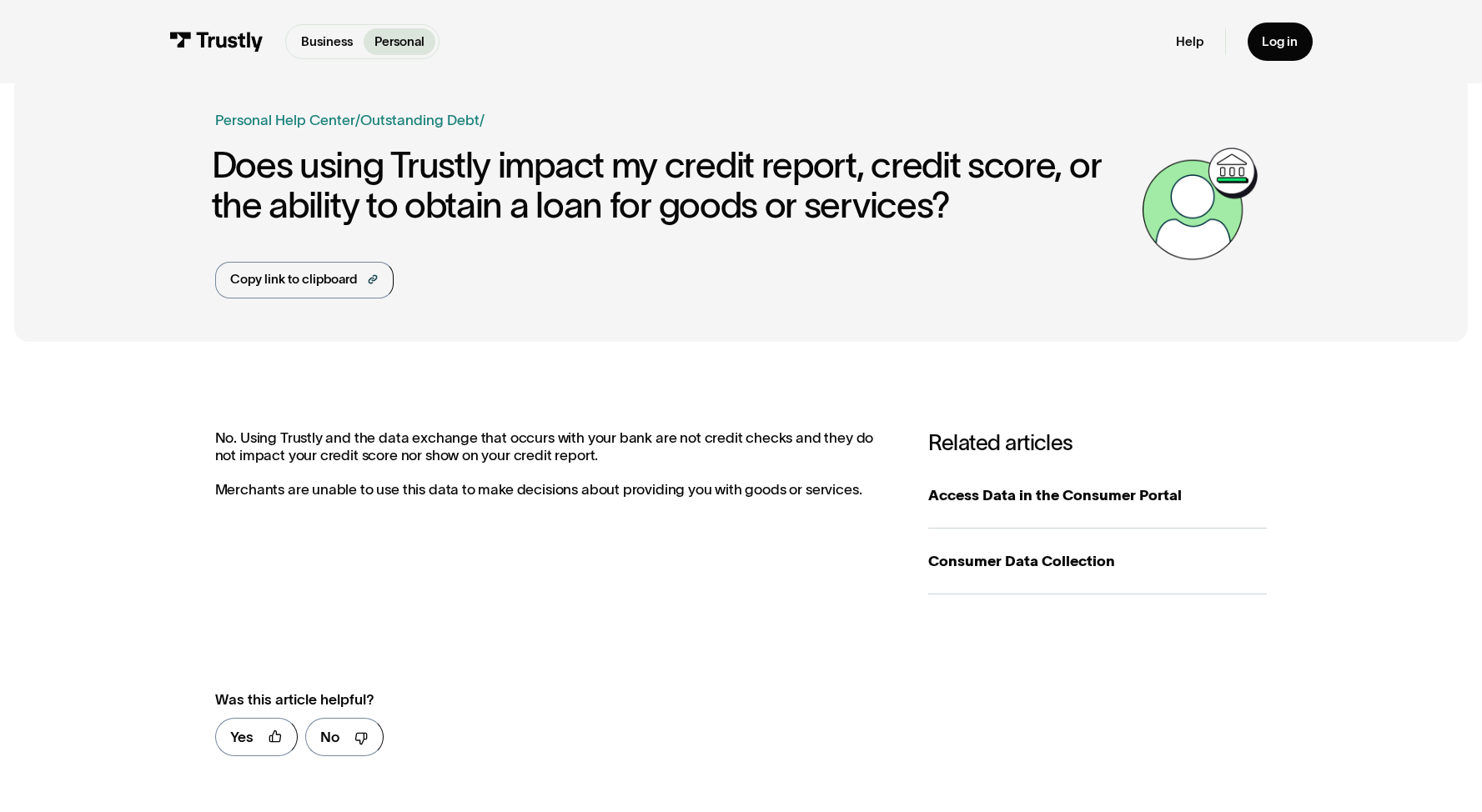
scroll to position [30, 0]
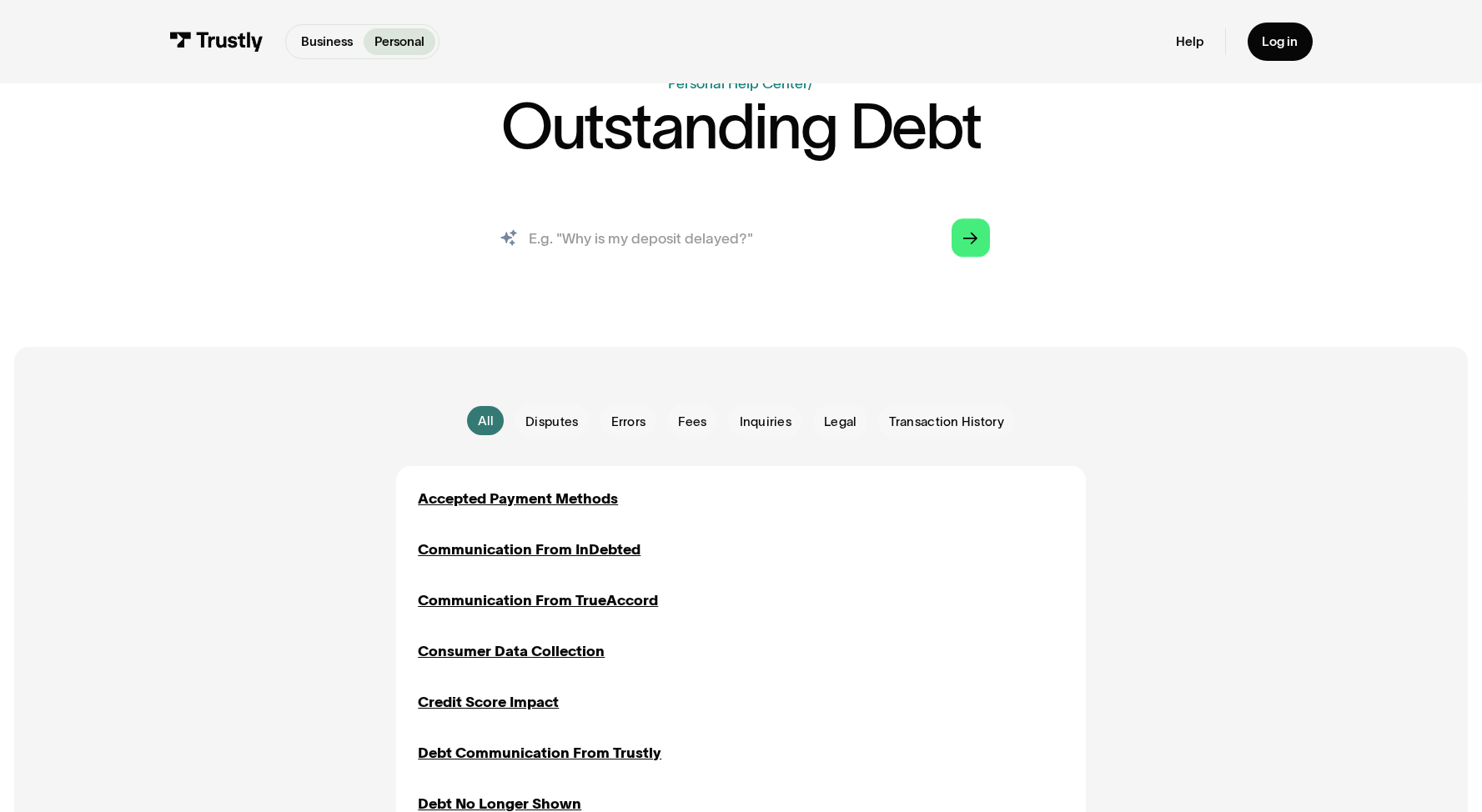
click at [727, 216] on input "search" at bounding box center [741, 237] width 526 height 58
click at [727, 224] on input "search" at bounding box center [741, 237] width 526 height 58
type input "indebted"
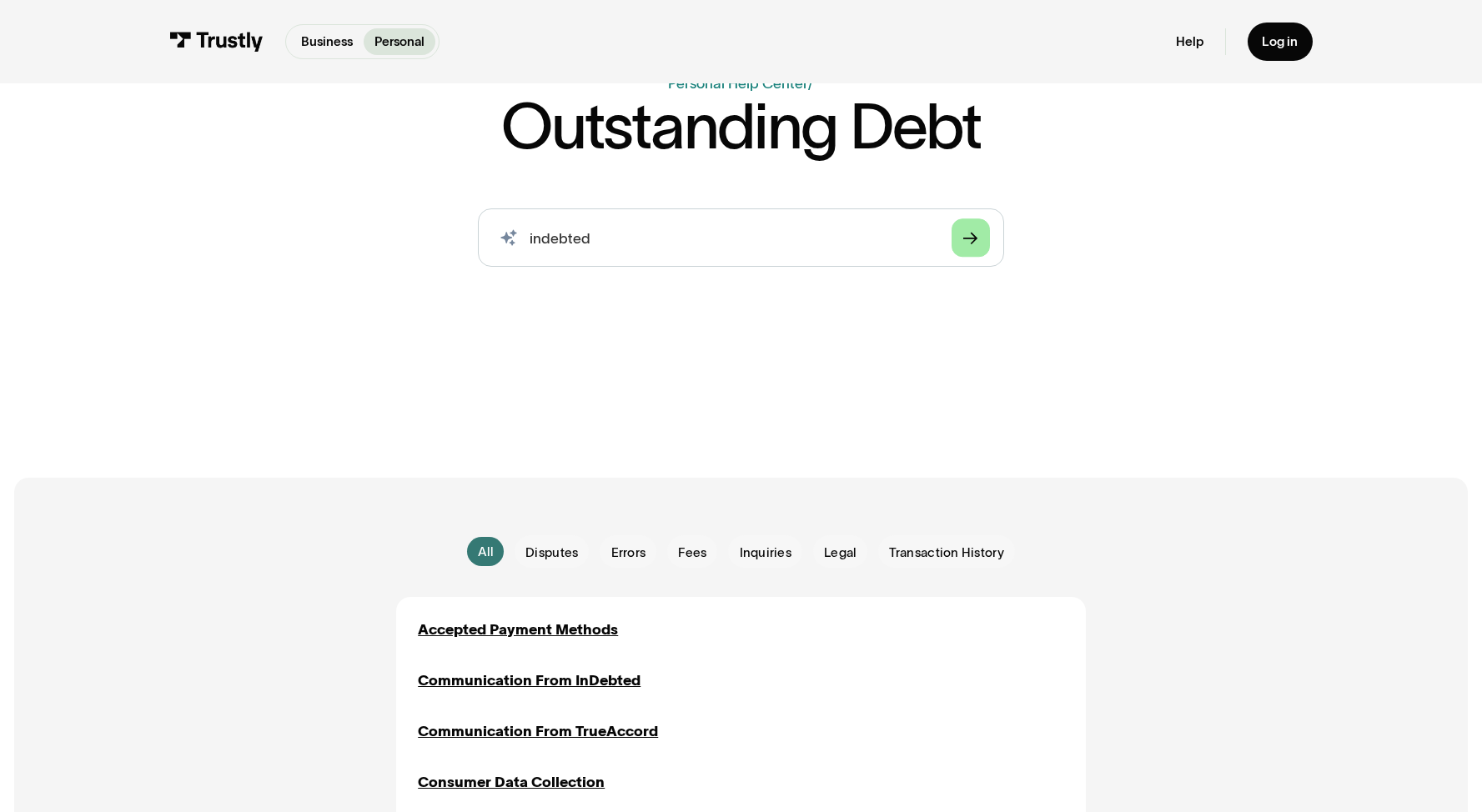
click at [970, 246] on icon "Arrow Right" at bounding box center [970, 238] width 14 height 15
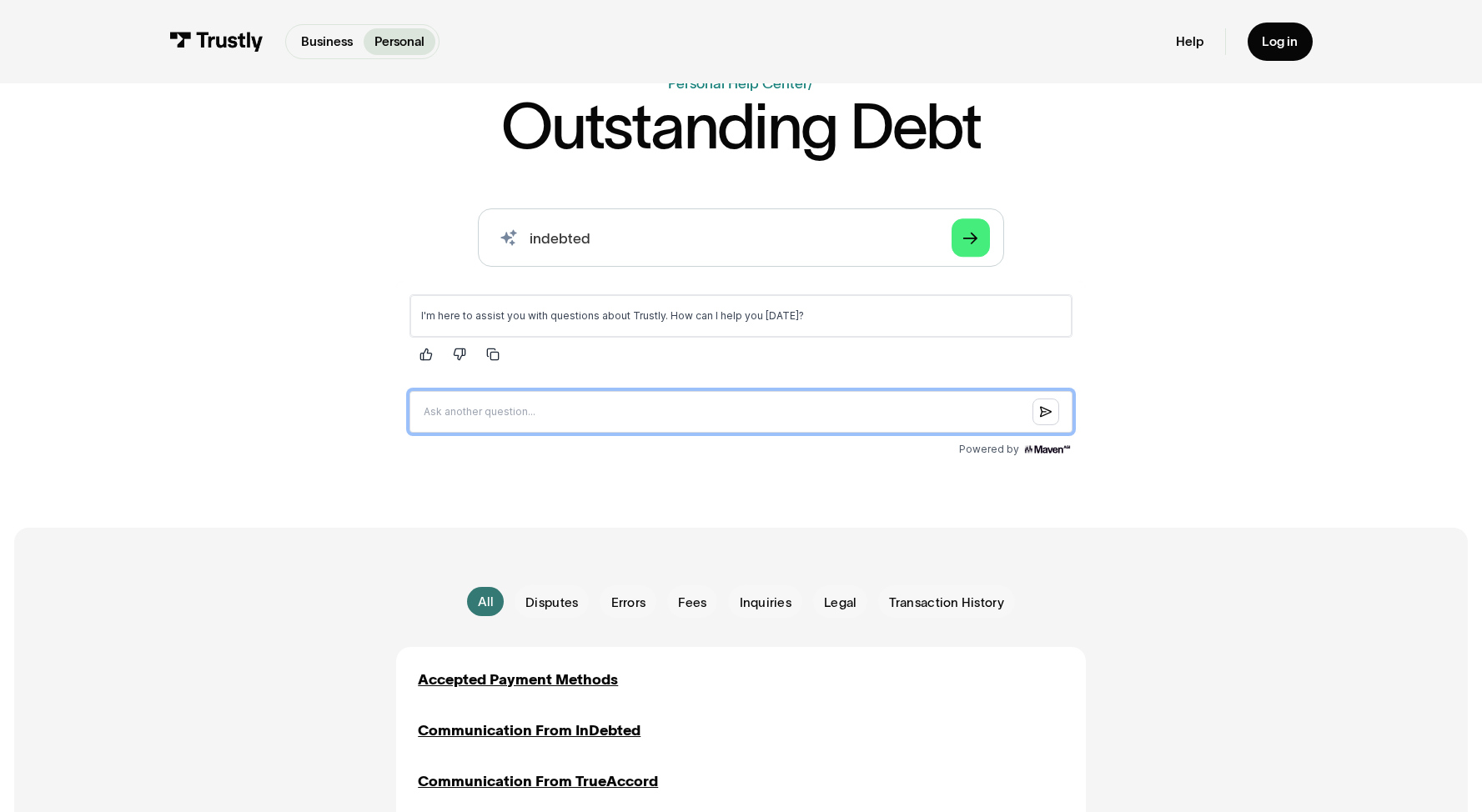
click at [649, 411] on input "Question box" at bounding box center [741, 412] width 663 height 42
type input "I have a letter from indebted about an amount i owe, saying trustly is the cred…"
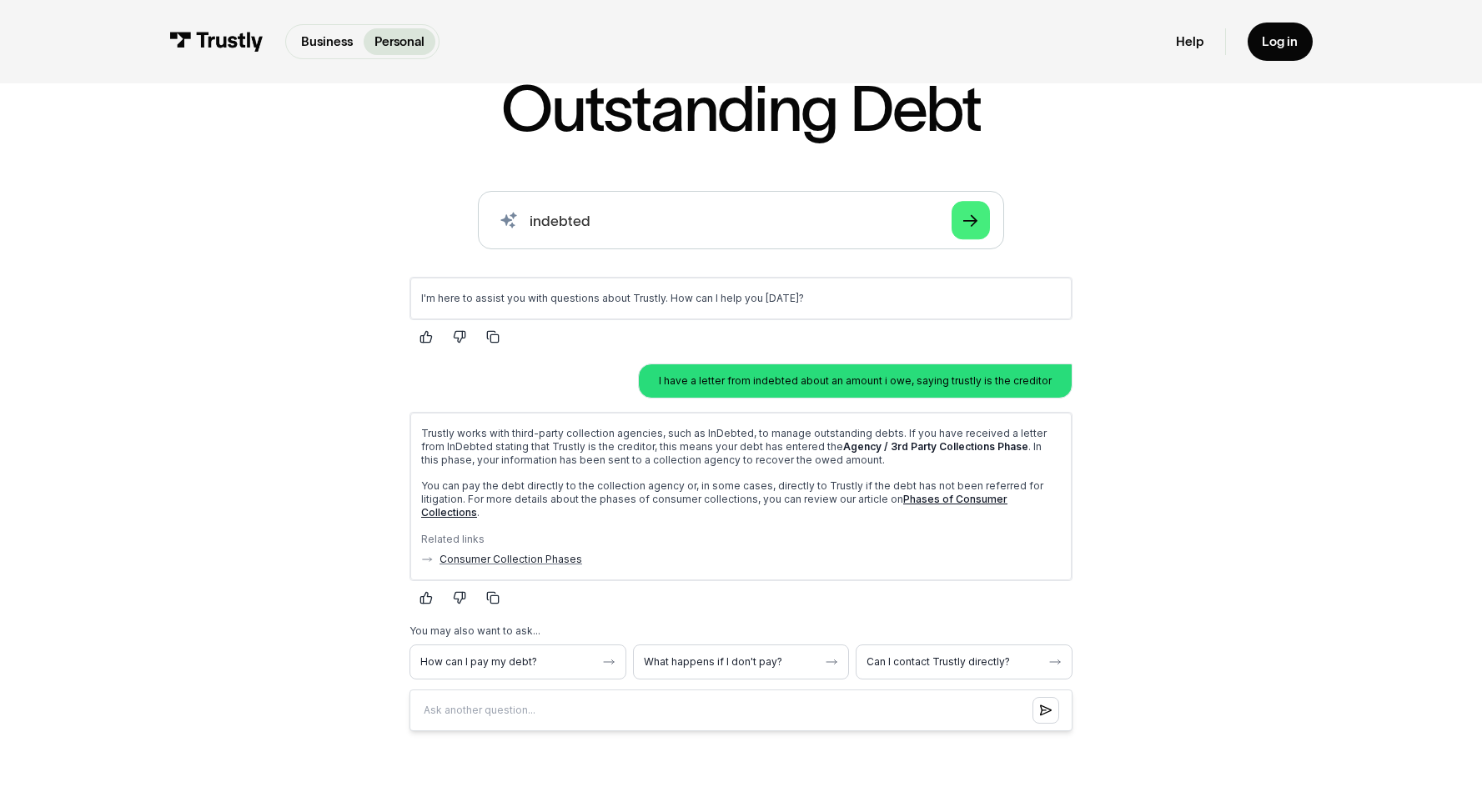
scroll to position [158, 0]
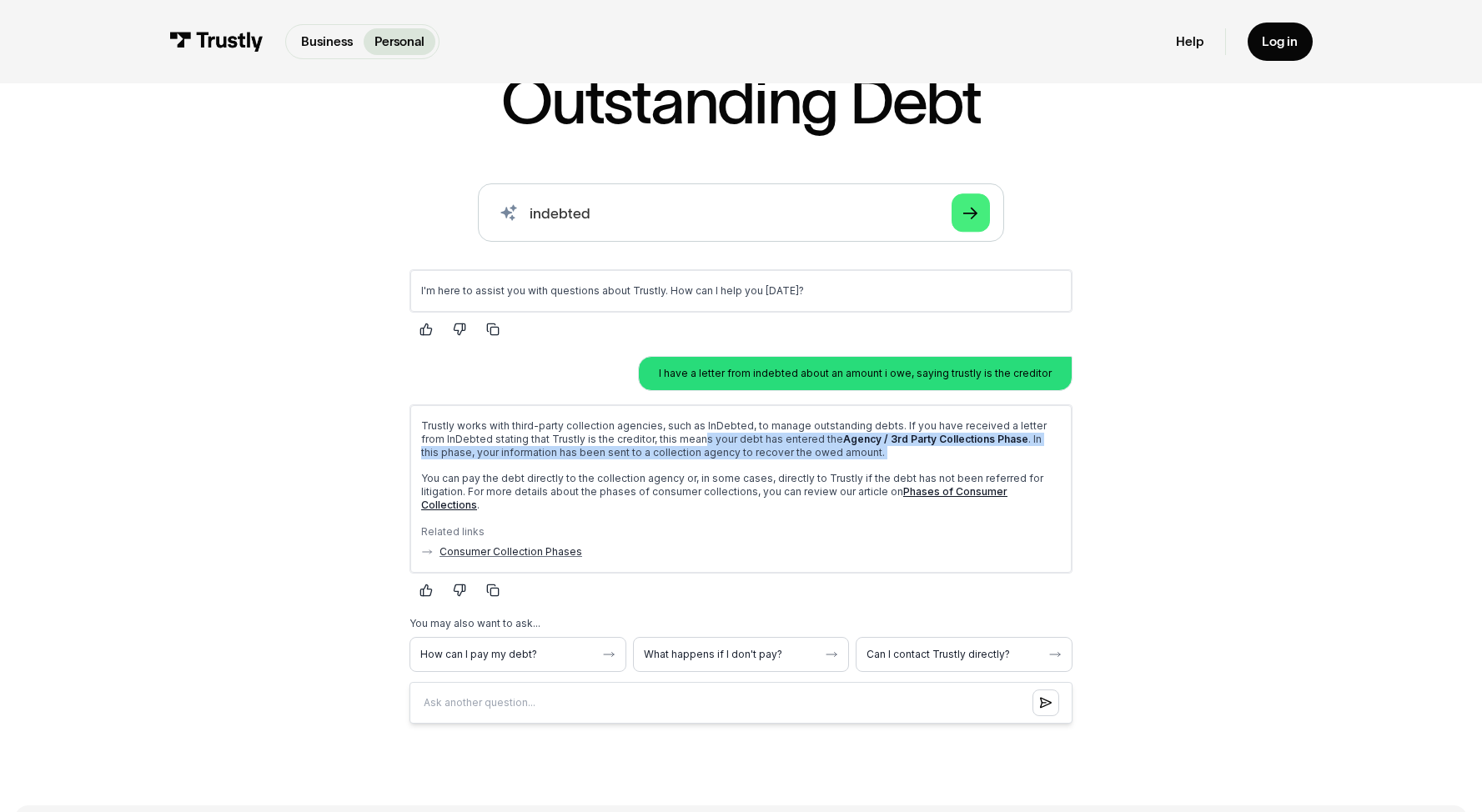
drag, startPoint x: 672, startPoint y: 444, endPoint x: 742, endPoint y: 462, distance: 72.3
click at [742, 462] on div "Trustly works with third-party collection agencies, such as InDebted, to manage…" at bounding box center [741, 465] width 640 height 93
drag, startPoint x: 814, startPoint y: 451, endPoint x: 781, endPoint y: 438, distance: 35.5
click at [781, 438] on p "Trustly works with third-party collection agencies, such as InDebted, to manage…" at bounding box center [741, 440] width 640 height 40
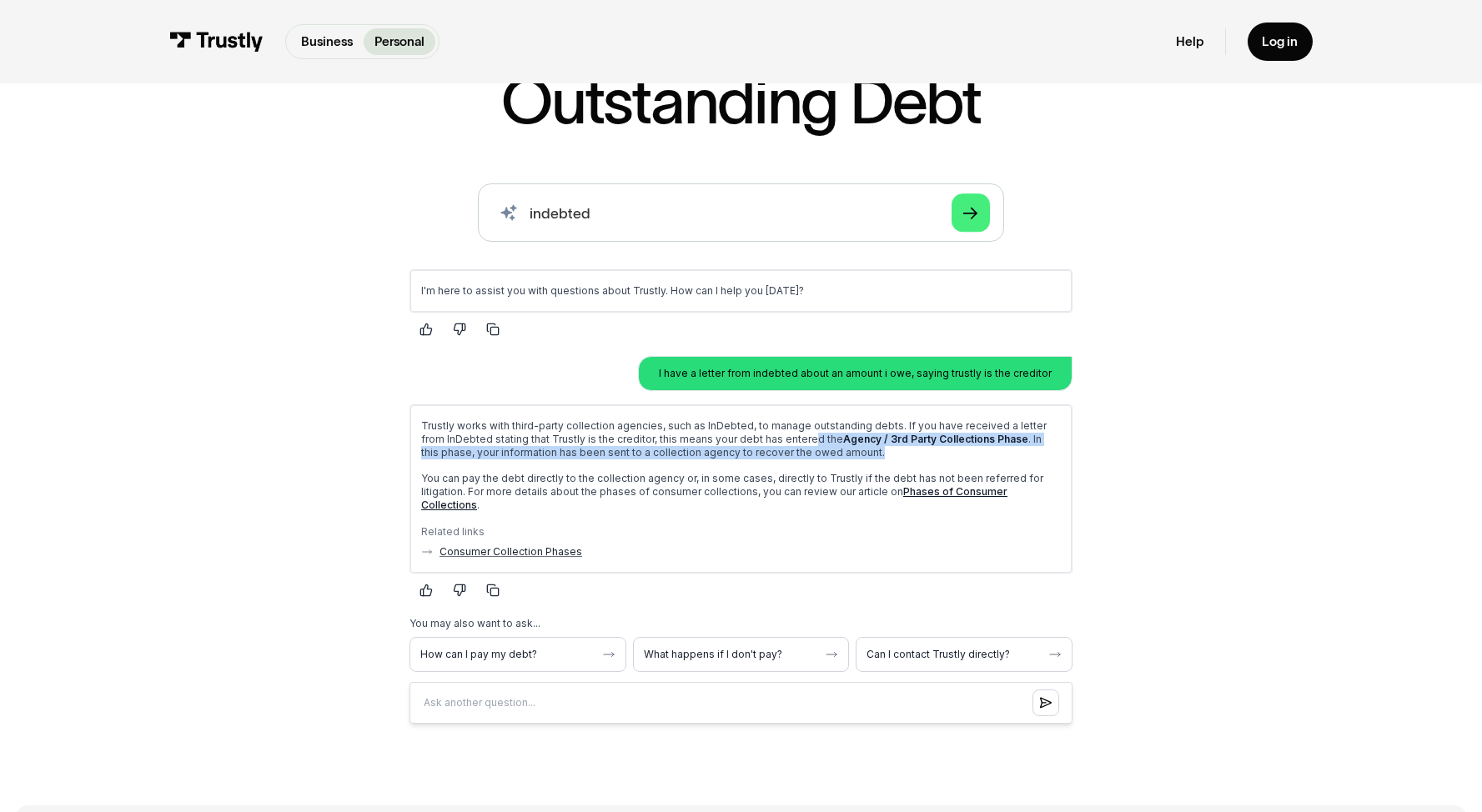
click at [780, 438] on p "Trustly works with third-party collection agencies, such as InDebted, to manage…" at bounding box center [741, 440] width 640 height 40
drag, startPoint x: 677, startPoint y: 455, endPoint x: 786, endPoint y: 455, distance: 109.0
click at [786, 455] on p "Trustly works with third-party collection agencies, such as InDebted, to manage…" at bounding box center [741, 440] width 640 height 40
drag, startPoint x: 645, startPoint y: 476, endPoint x: 726, endPoint y: 476, distance: 81.0
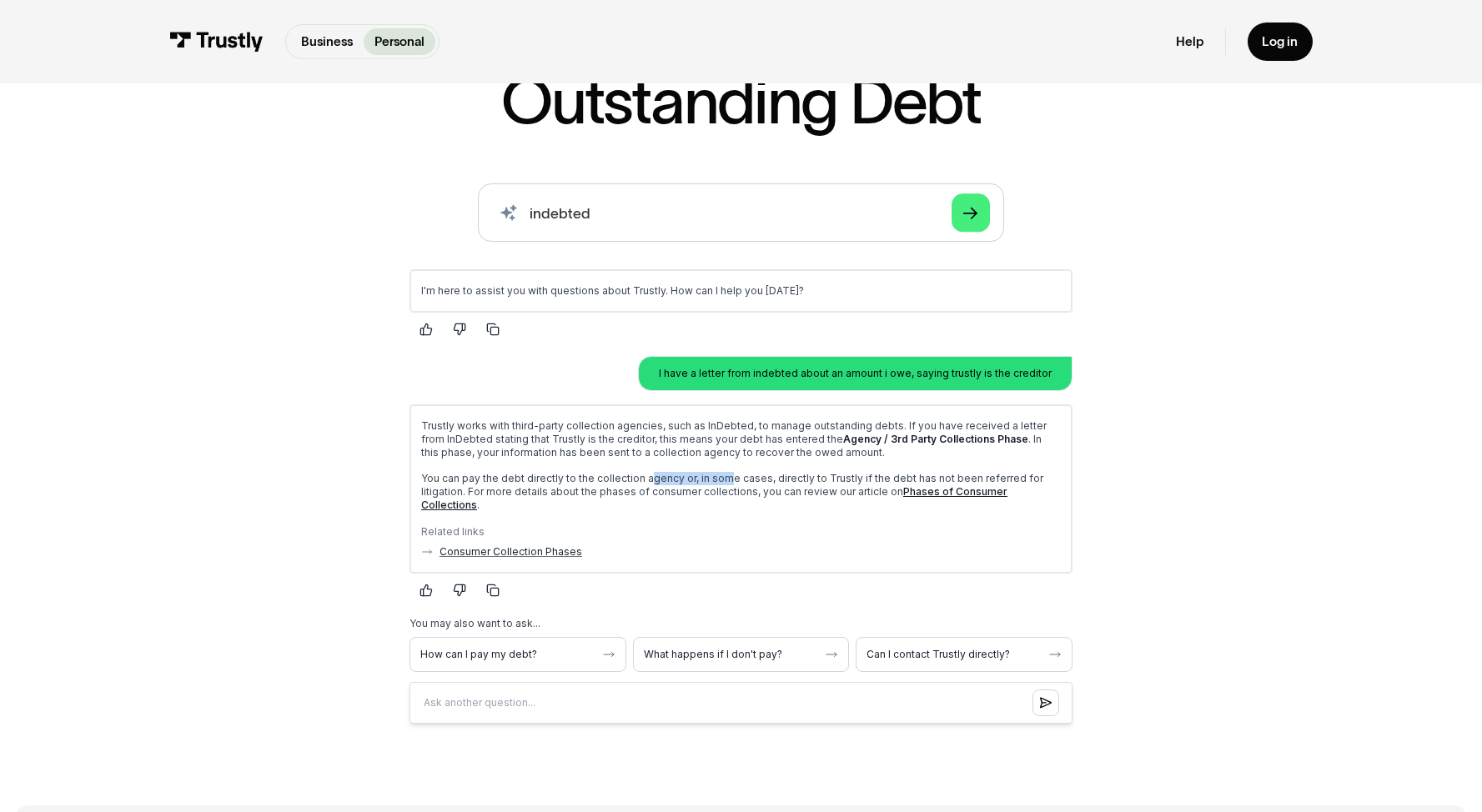
click at [726, 476] on p "You can pay the debt directly to the collection agency or, in some cases, direc…" at bounding box center [741, 492] width 640 height 40
drag, startPoint x: 704, startPoint y: 476, endPoint x: 787, endPoint y: 476, distance: 83.0
click at [787, 476] on p "You can pay the debt directly to the collection agency or, in some cases, direc…" at bounding box center [741, 492] width 640 height 40
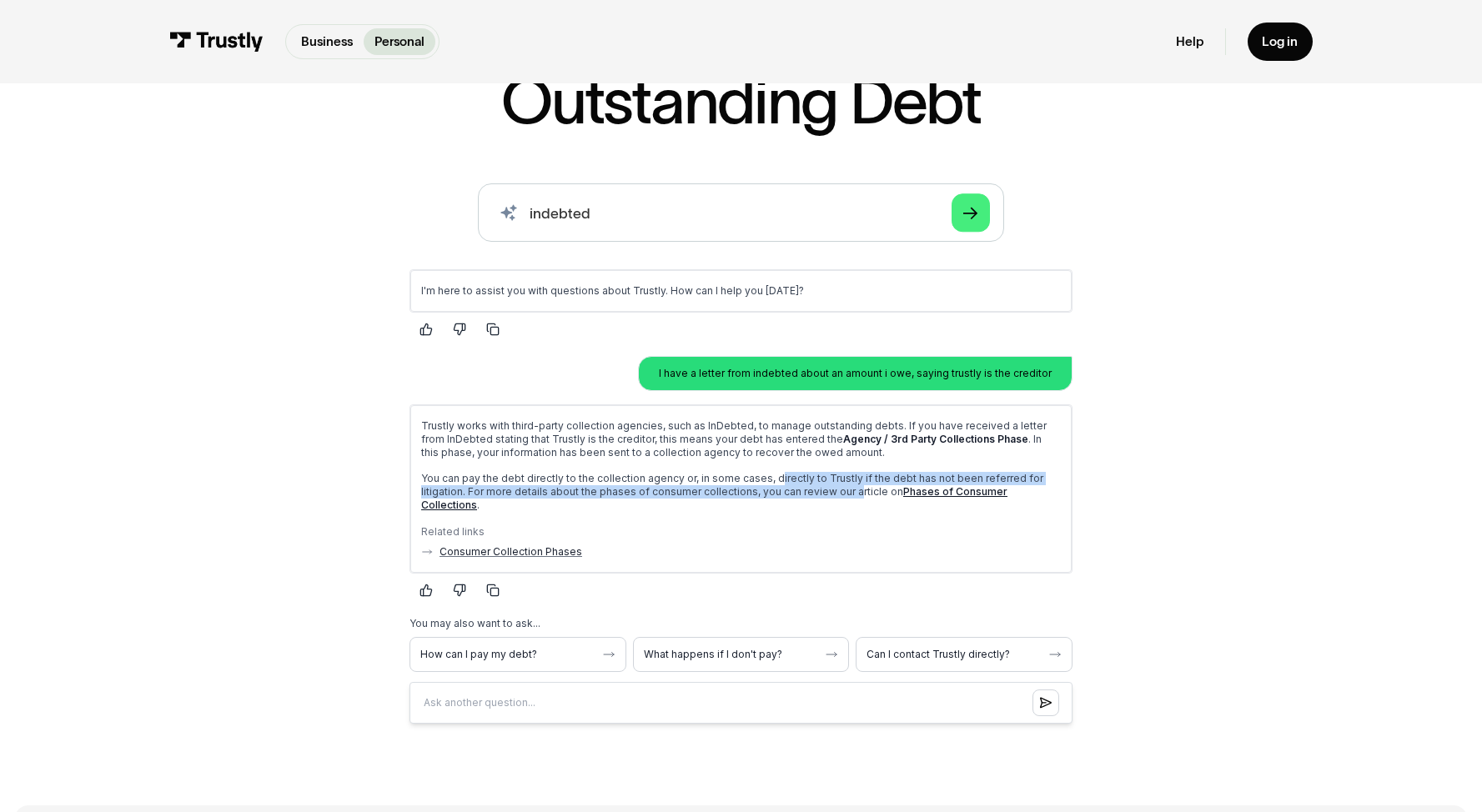
drag, startPoint x: 771, startPoint y: 476, endPoint x: 848, endPoint y: 486, distance: 77.6
click at [848, 486] on p "You can pay the debt directly to the collection agency or, in some cases, direc…" at bounding box center [741, 492] width 640 height 40
drag, startPoint x: 854, startPoint y: 486, endPoint x: 511, endPoint y: 473, distance: 343.2
click at [511, 473] on p "You can pay the debt directly to the collection agency or, in some cases, direc…" at bounding box center [741, 492] width 640 height 40
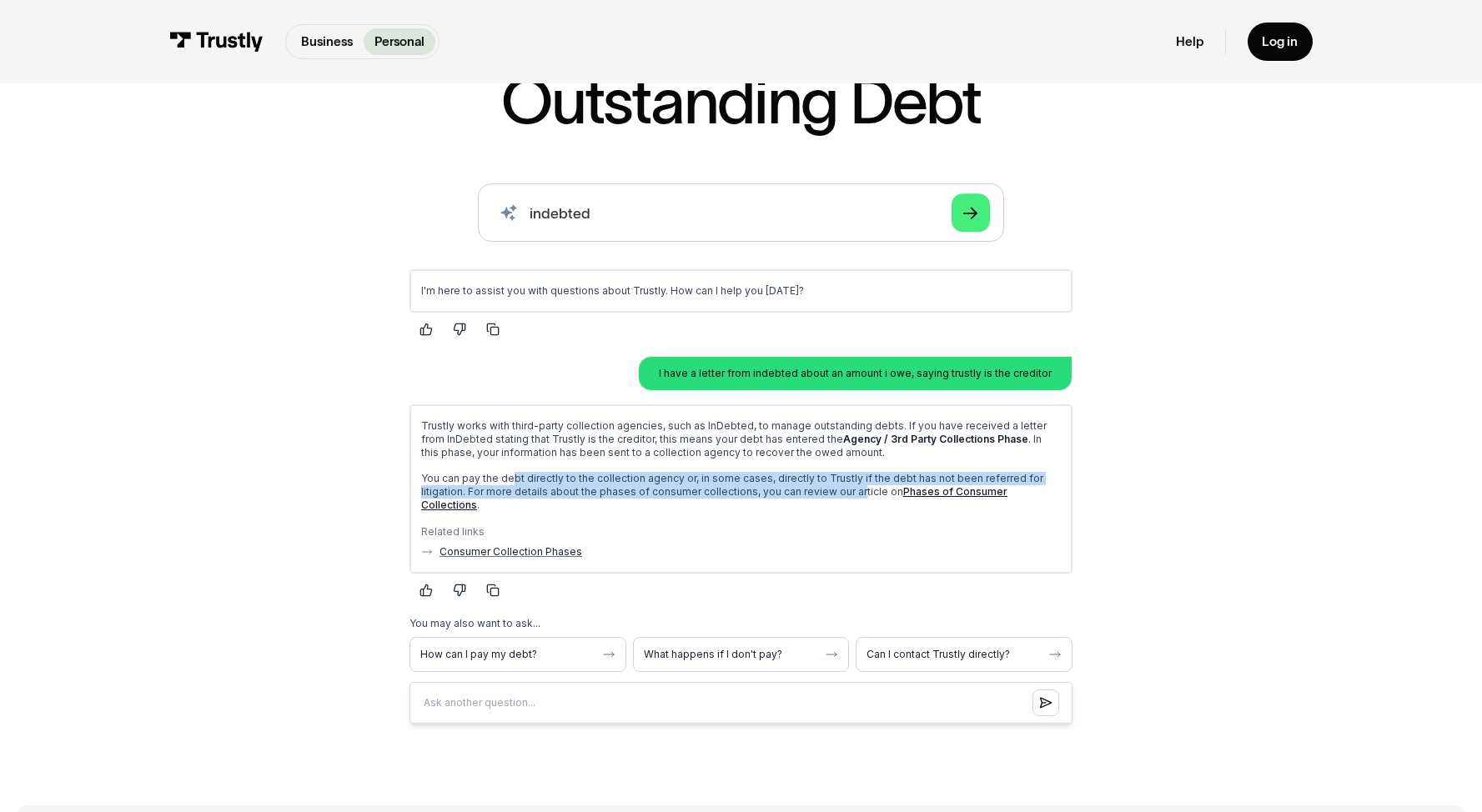
click at [511, 473] on p "You can pay the debt directly to the collection agency or, in some cases, direc…" at bounding box center [741, 492] width 640 height 40
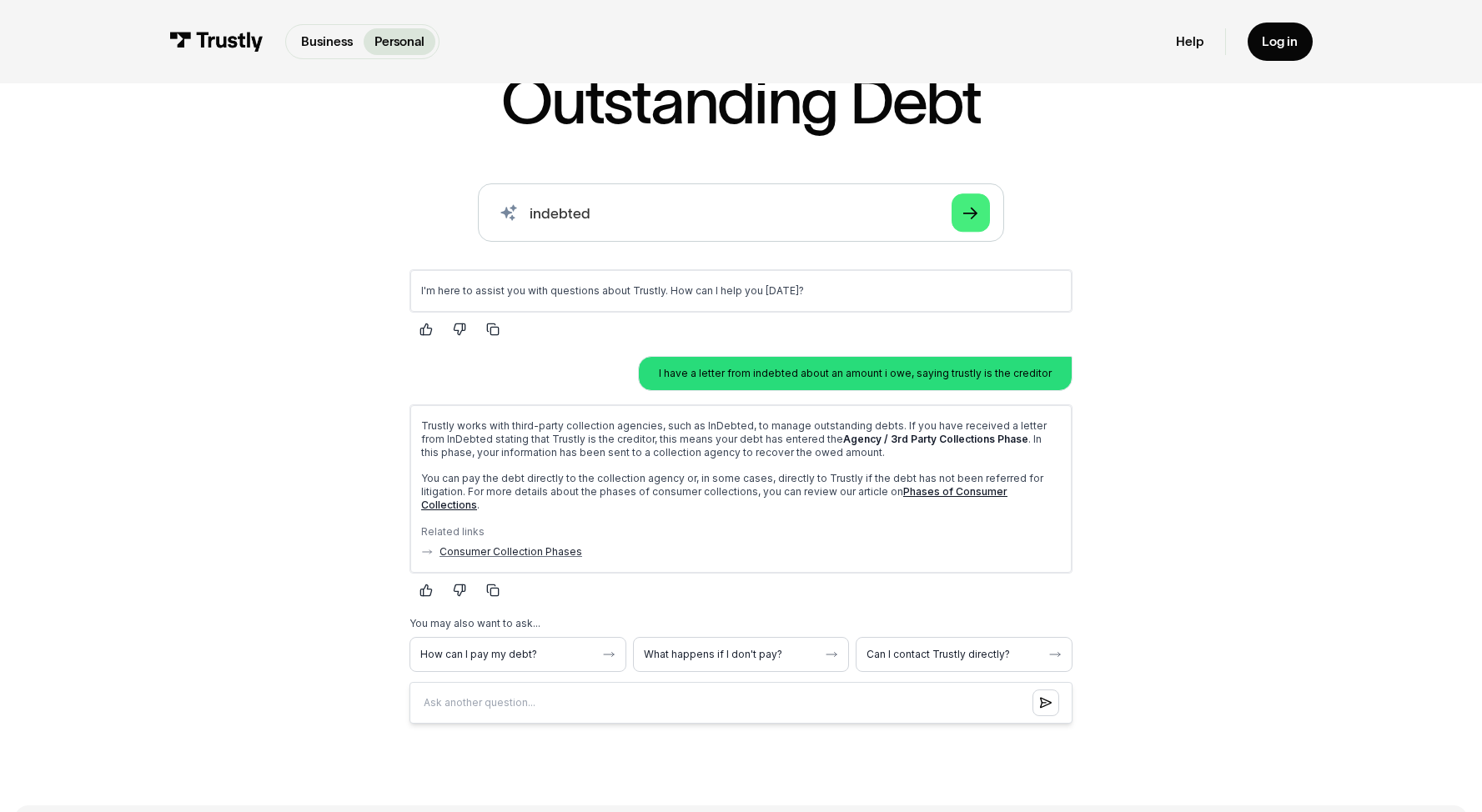
click at [927, 492] on link "Phases of Consumer Collections" at bounding box center [715, 498] width 586 height 26
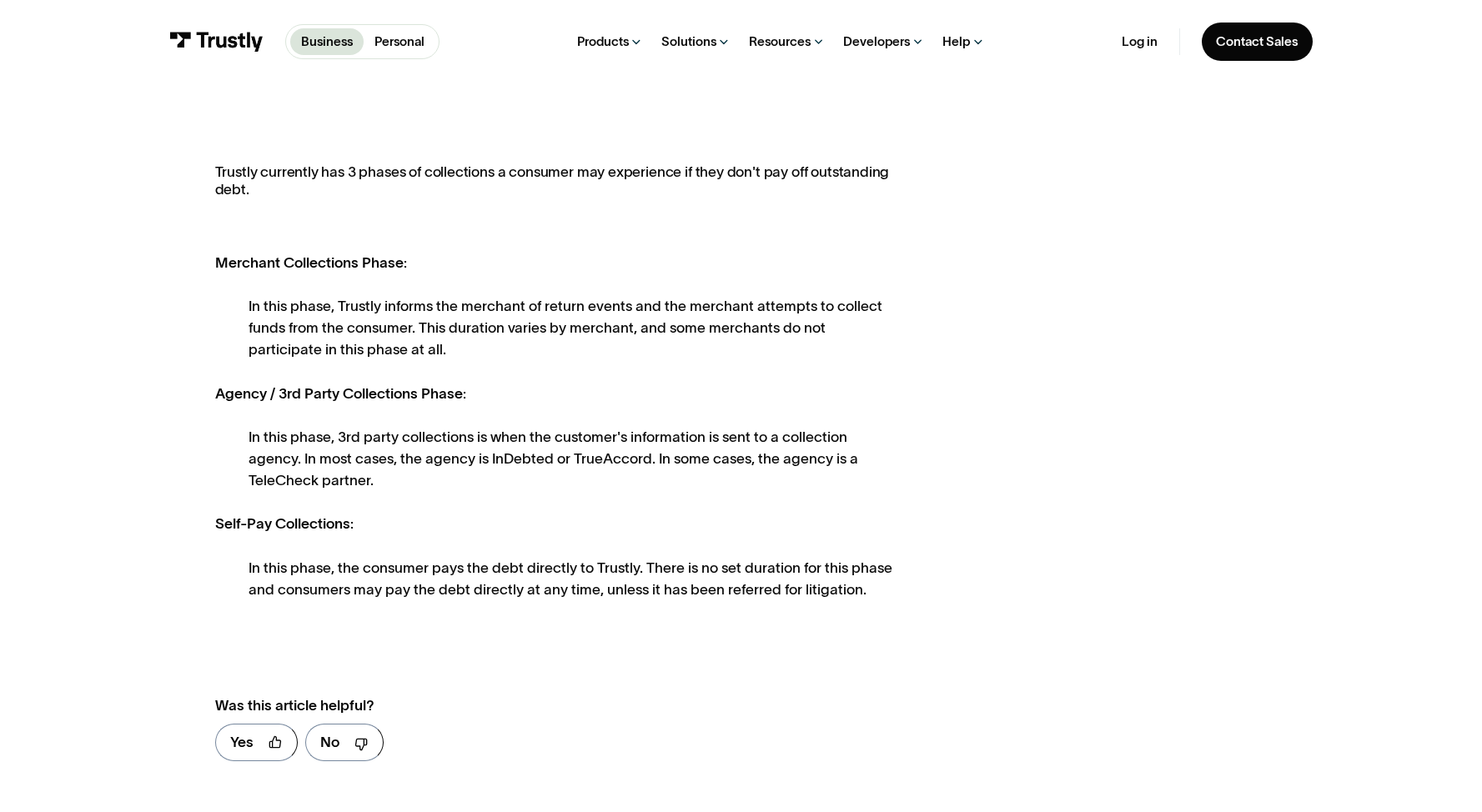
scroll to position [267, 0]
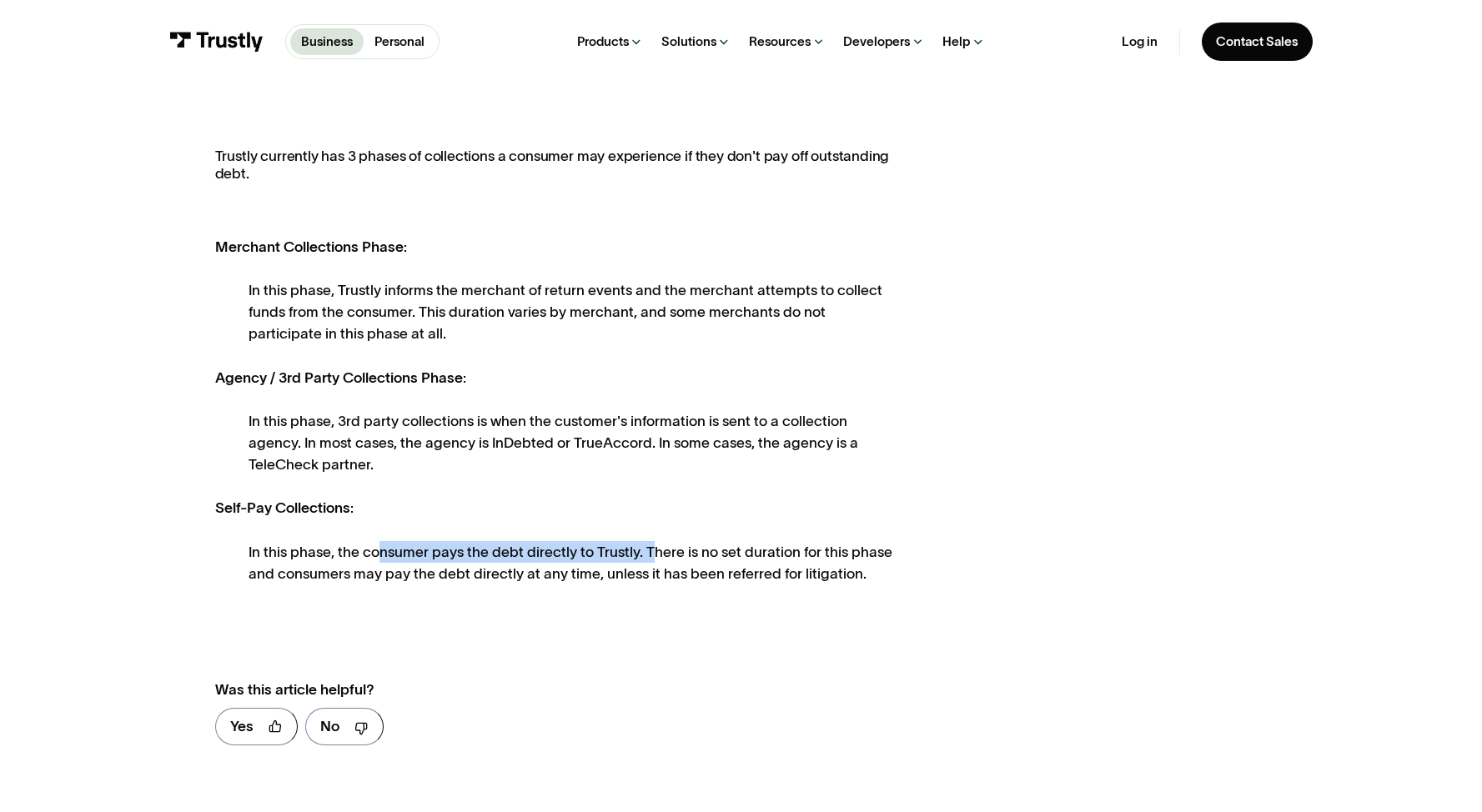
drag, startPoint x: 376, startPoint y: 552, endPoint x: 649, endPoint y: 554, distance: 273.0
click at [649, 554] on div "In this phase, the consumer pays the debt directly to Trustly. There is no set …" at bounding box center [570, 562] width 644 height 43
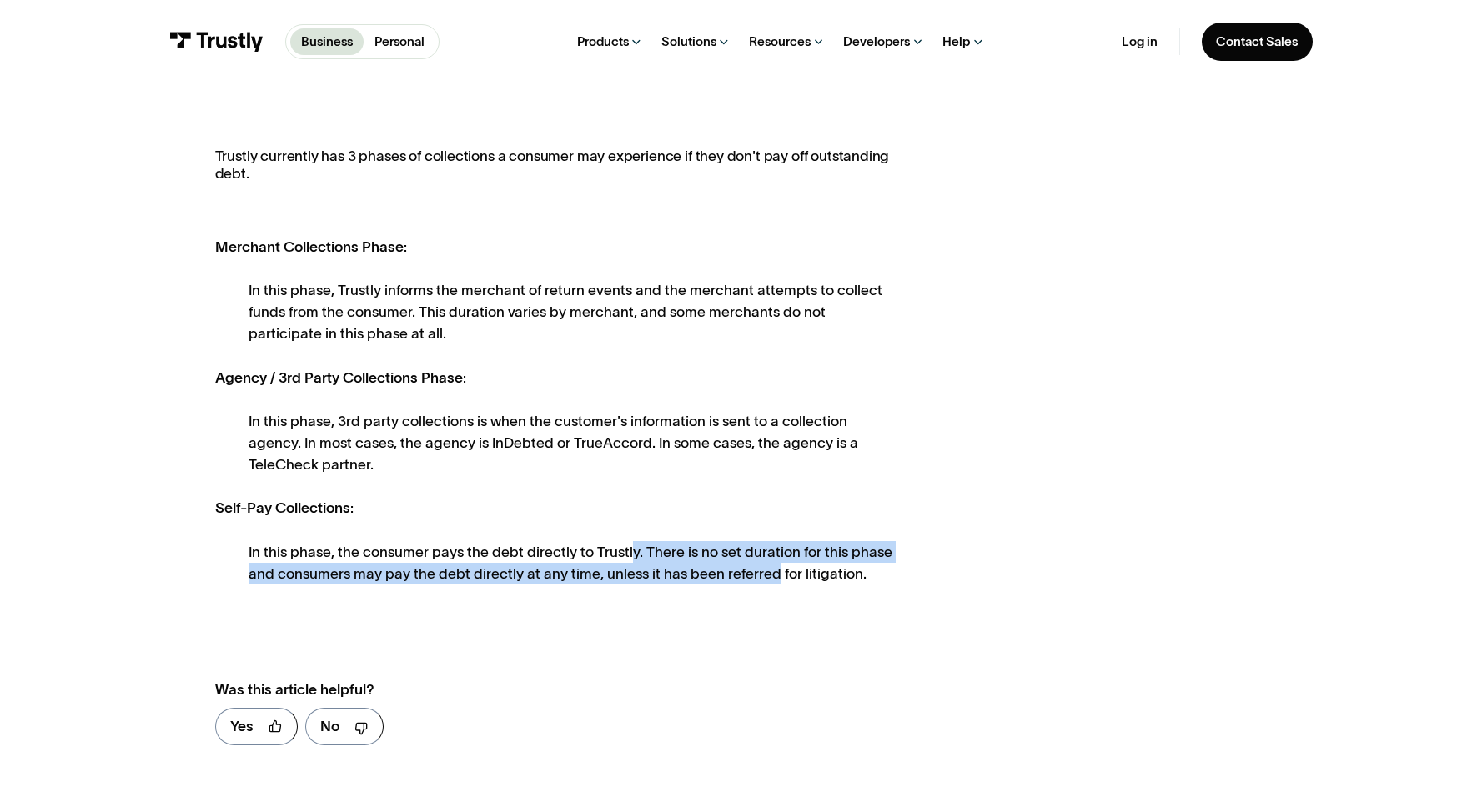
drag, startPoint x: 625, startPoint y: 554, endPoint x: 771, endPoint y: 584, distance: 149.1
click at [771, 584] on div "In this phase, the consumer pays the debt directly to Trustly. There is no set …" at bounding box center [570, 562] width 644 height 43
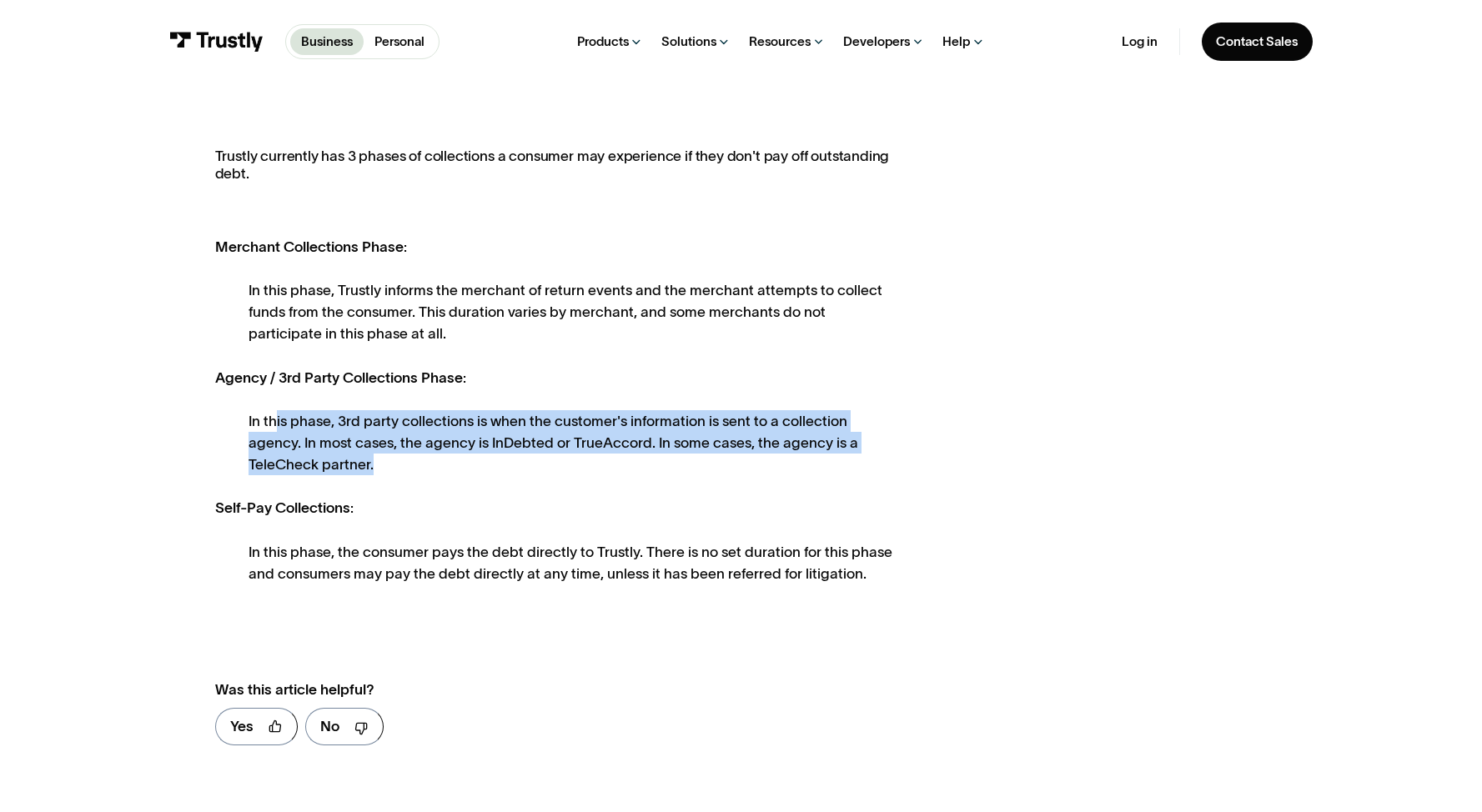
drag, startPoint x: 403, startPoint y: 478, endPoint x: 275, endPoint y: 426, distance: 138.2
click at [275, 426] on div "Trustly currently has 3 phases of collections a consumer may experience if they…" at bounding box center [554, 366] width 677 height 437
click at [275, 426] on div "In this phase, 3rd party collections is when the customer's information is sent…" at bounding box center [570, 442] width 644 height 65
drag, startPoint x: 399, startPoint y: 462, endPoint x: 246, endPoint y: 431, distance: 156.1
click at [248, 431] on div "In this phase, 3rd party collections is when the customer's information is sent…" at bounding box center [570, 442] width 644 height 65
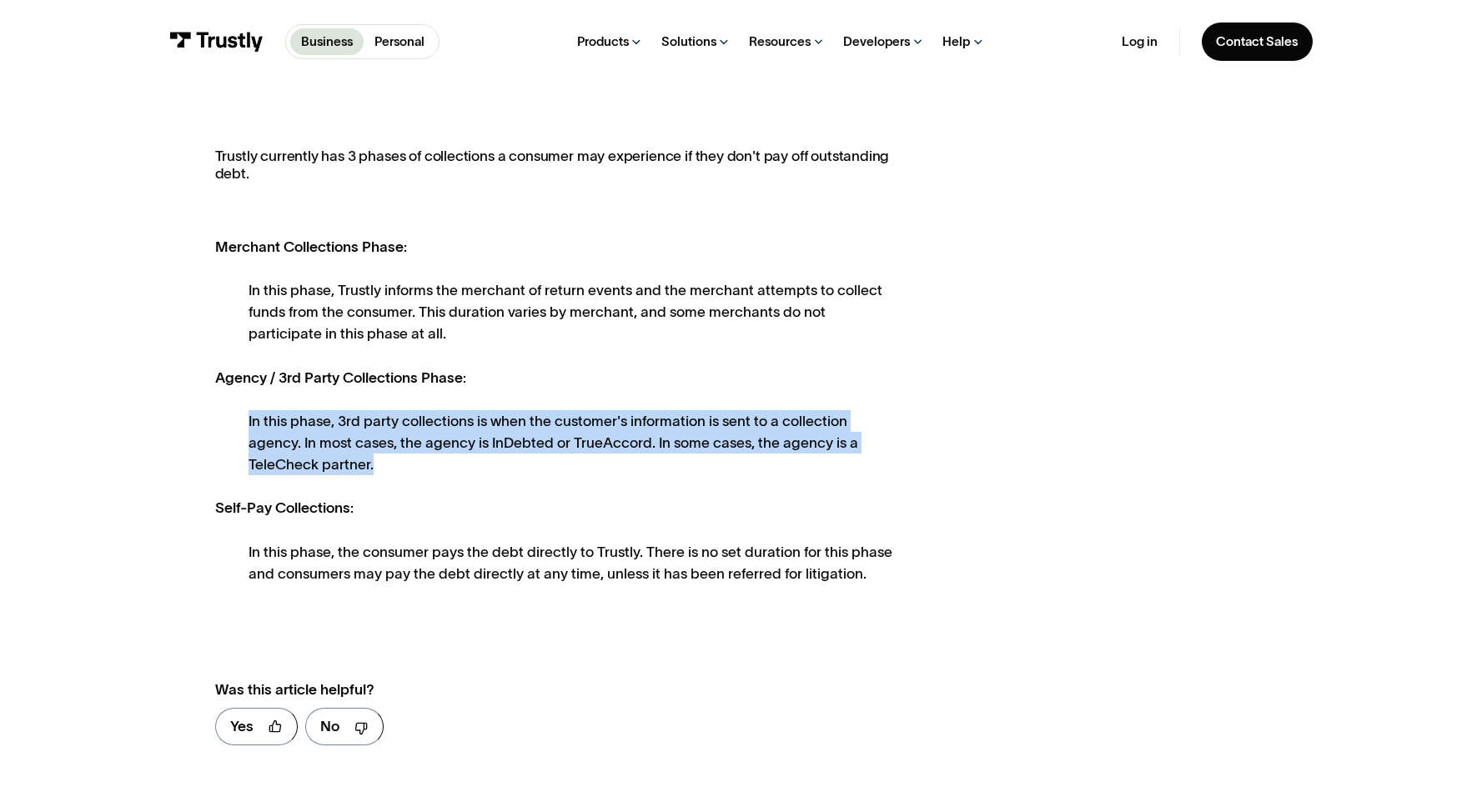
click at [248, 431] on div "In this phase, 3rd party collections is when the customer's information is sent…" at bounding box center [570, 442] width 644 height 65
drag, startPoint x: 246, startPoint y: 430, endPoint x: 395, endPoint y: 462, distance: 152.4
click at [395, 462] on div "In this phase, 3rd party collections is when the customer's information is sent…" at bounding box center [570, 442] width 644 height 65
drag, startPoint x: 395, startPoint y: 462, endPoint x: 238, endPoint y: 416, distance: 163.6
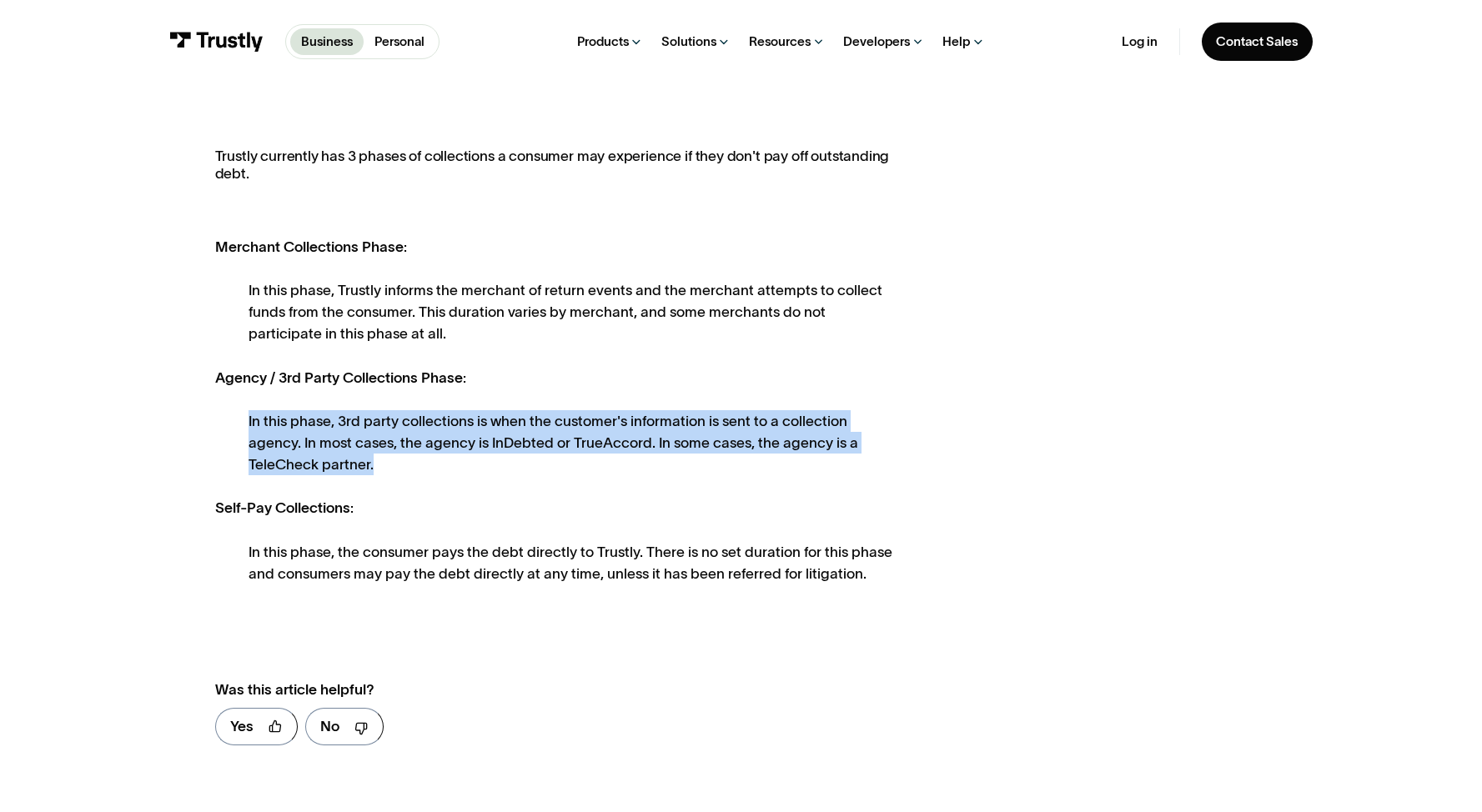
click at [238, 416] on div "Trustly currently has 3 phases of collections a consumer may experience if they…" at bounding box center [554, 366] width 677 height 437
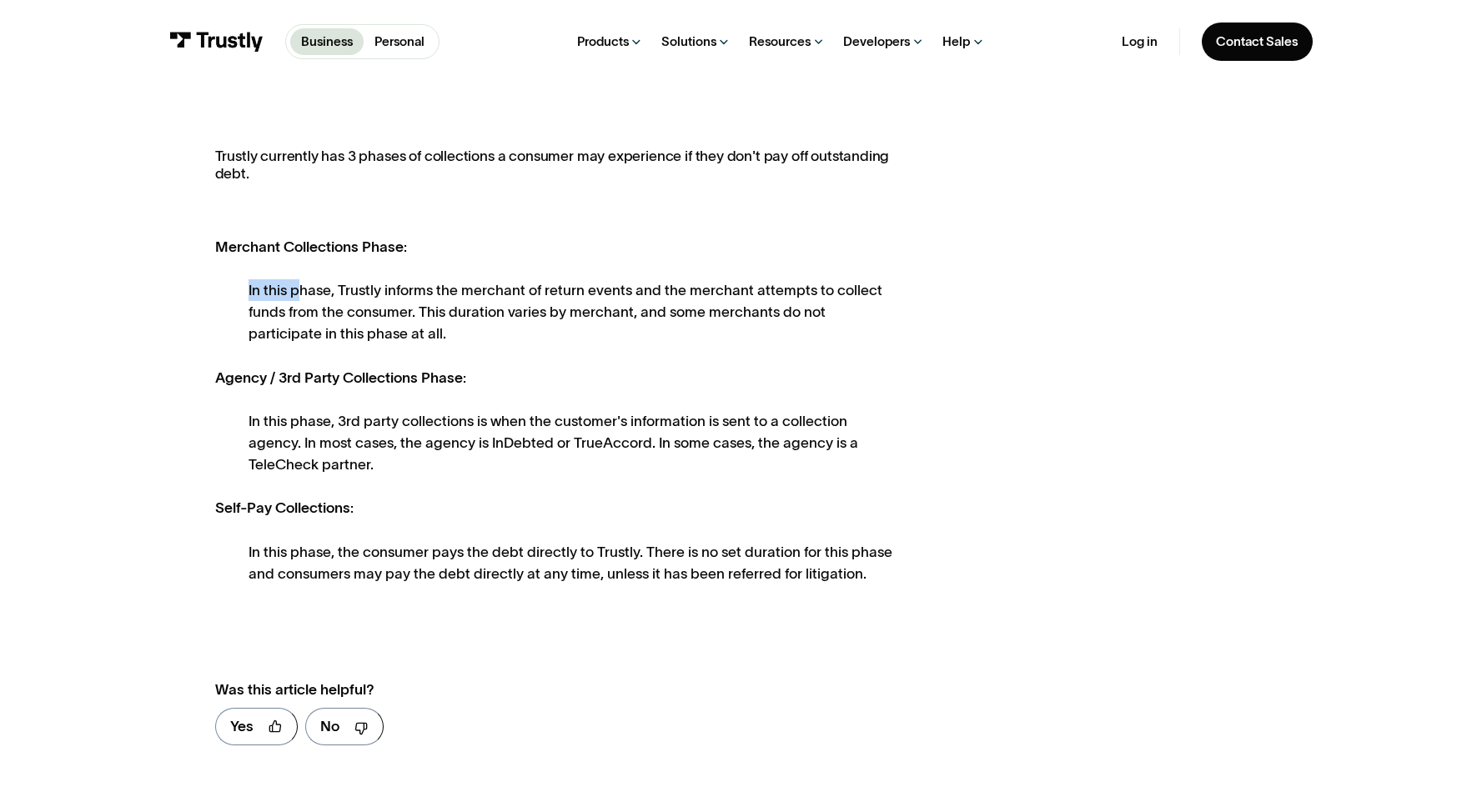
drag, startPoint x: 297, startPoint y: 289, endPoint x: 418, endPoint y: 348, distance: 134.6
click at [418, 348] on div "Trustly currently has 3 phases of collections a consumer may experience if they…" at bounding box center [554, 366] width 677 height 437
drag, startPoint x: 418, startPoint y: 348, endPoint x: 235, endPoint y: 295, distance: 190.5
click at [235, 295] on div "Trustly currently has 3 phases of collections a consumer may experience if they…" at bounding box center [554, 366] width 677 height 437
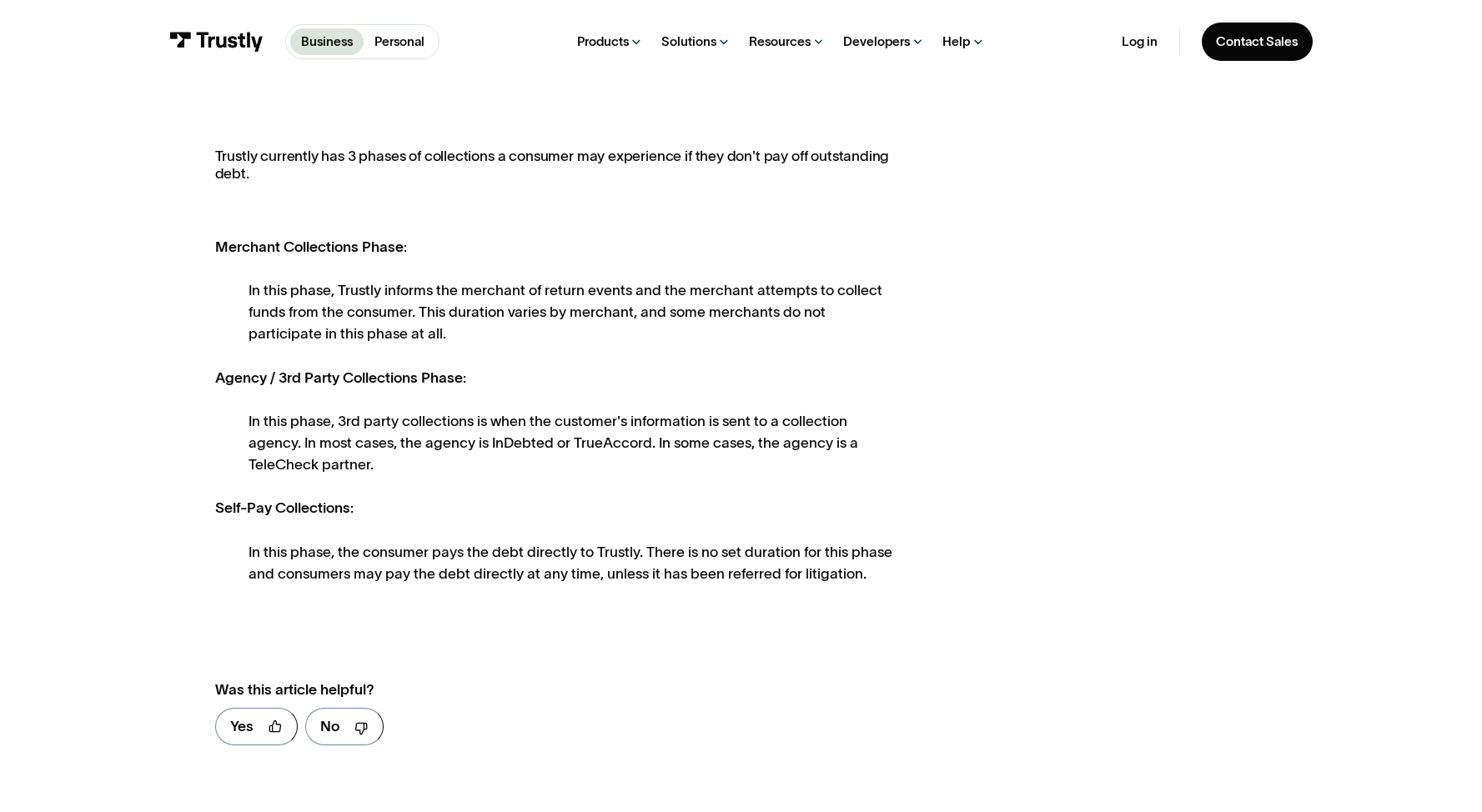
click at [235, 295] on div "Trustly currently has 3 phases of collections a consumer may experience if they…" at bounding box center [554, 366] width 677 height 437
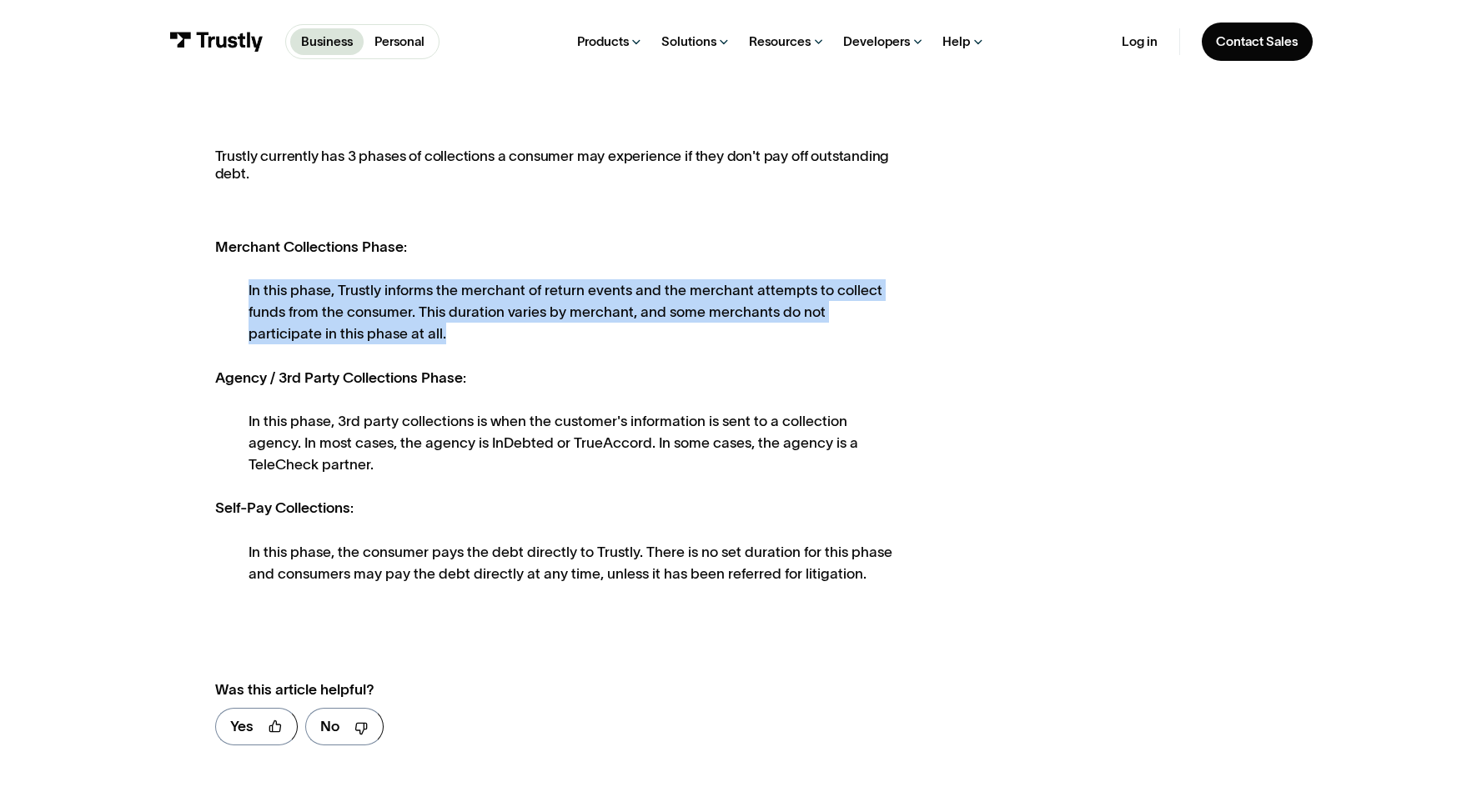
drag, startPoint x: 235, startPoint y: 286, endPoint x: 371, endPoint y: 339, distance: 146.0
click at [371, 339] on div "Trustly currently has 3 phases of collections a consumer may experience if they…" at bounding box center [554, 366] width 677 height 437
click at [371, 339] on div "In this phase, Trustly informs the merchant of return events and the merchant a…" at bounding box center [570, 312] width 644 height 65
drag, startPoint x: 371, startPoint y: 339, endPoint x: 239, endPoint y: 294, distance: 139.5
click at [239, 294] on div "Trustly currently has 3 phases of collections a consumer may experience if they…" at bounding box center [554, 366] width 677 height 437
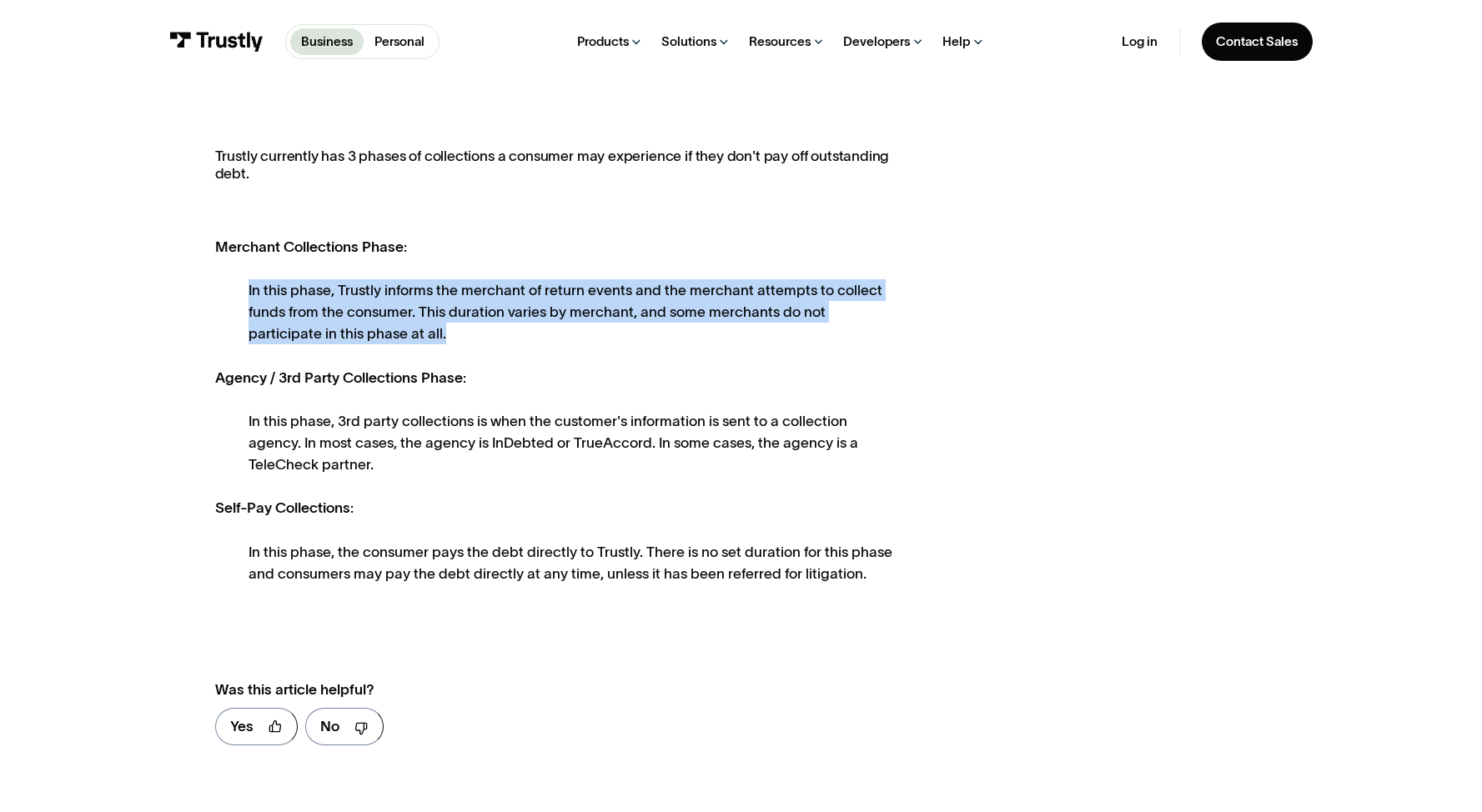
click at [239, 294] on div "Trustly currently has 3 phases of collections a consumer may experience if they…" at bounding box center [554, 366] width 677 height 437
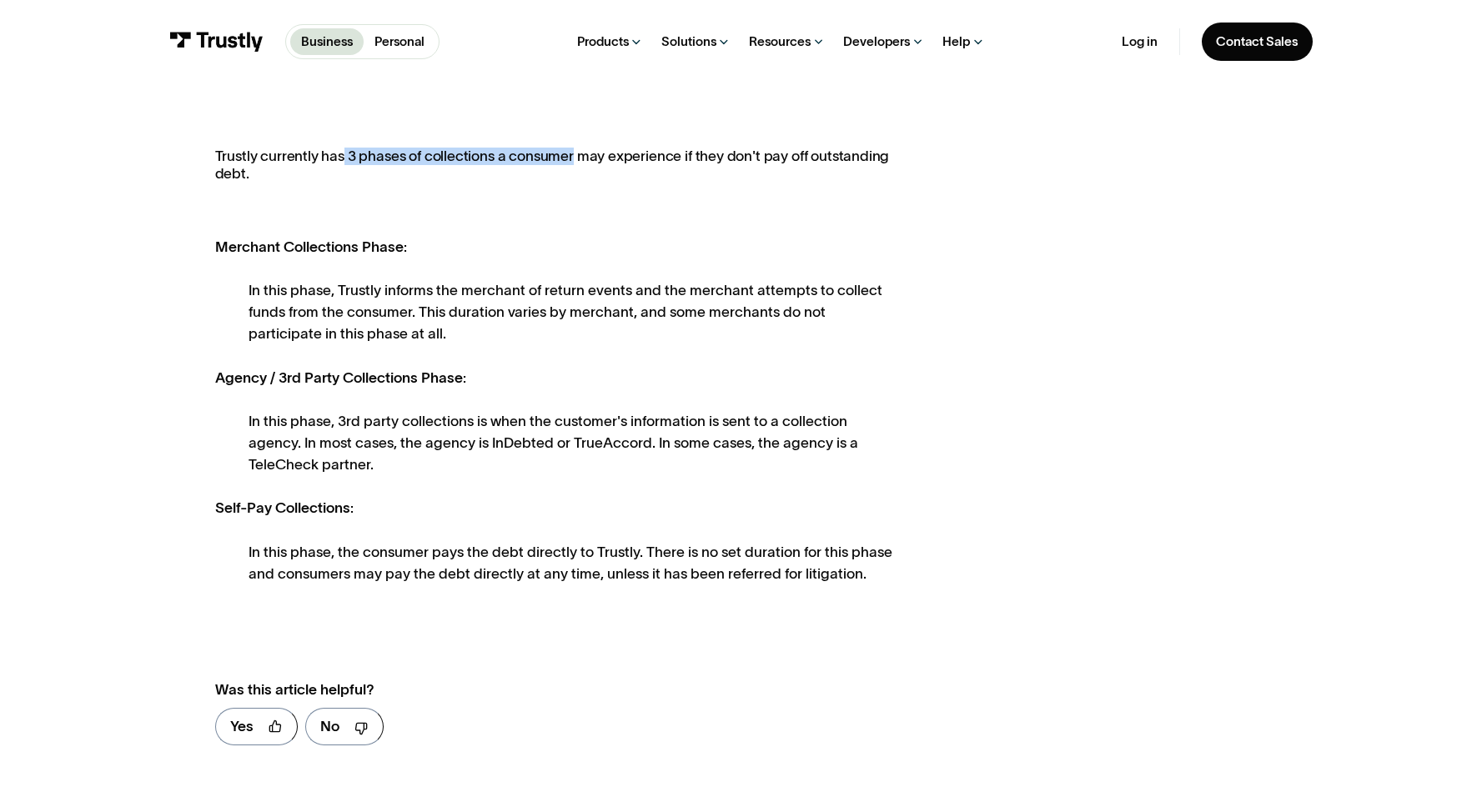
drag, startPoint x: 342, startPoint y: 155, endPoint x: 571, endPoint y: 160, distance: 229.1
click at [571, 160] on p "Trustly currently has 3 phases of collections a consumer may experience if they…" at bounding box center [554, 173] width 677 height 53
drag, startPoint x: 629, startPoint y: 233, endPoint x: 276, endPoint y: 146, distance: 363.6
click at [276, 146] on div "**********" at bounding box center [741, 453] width 1453 height 757
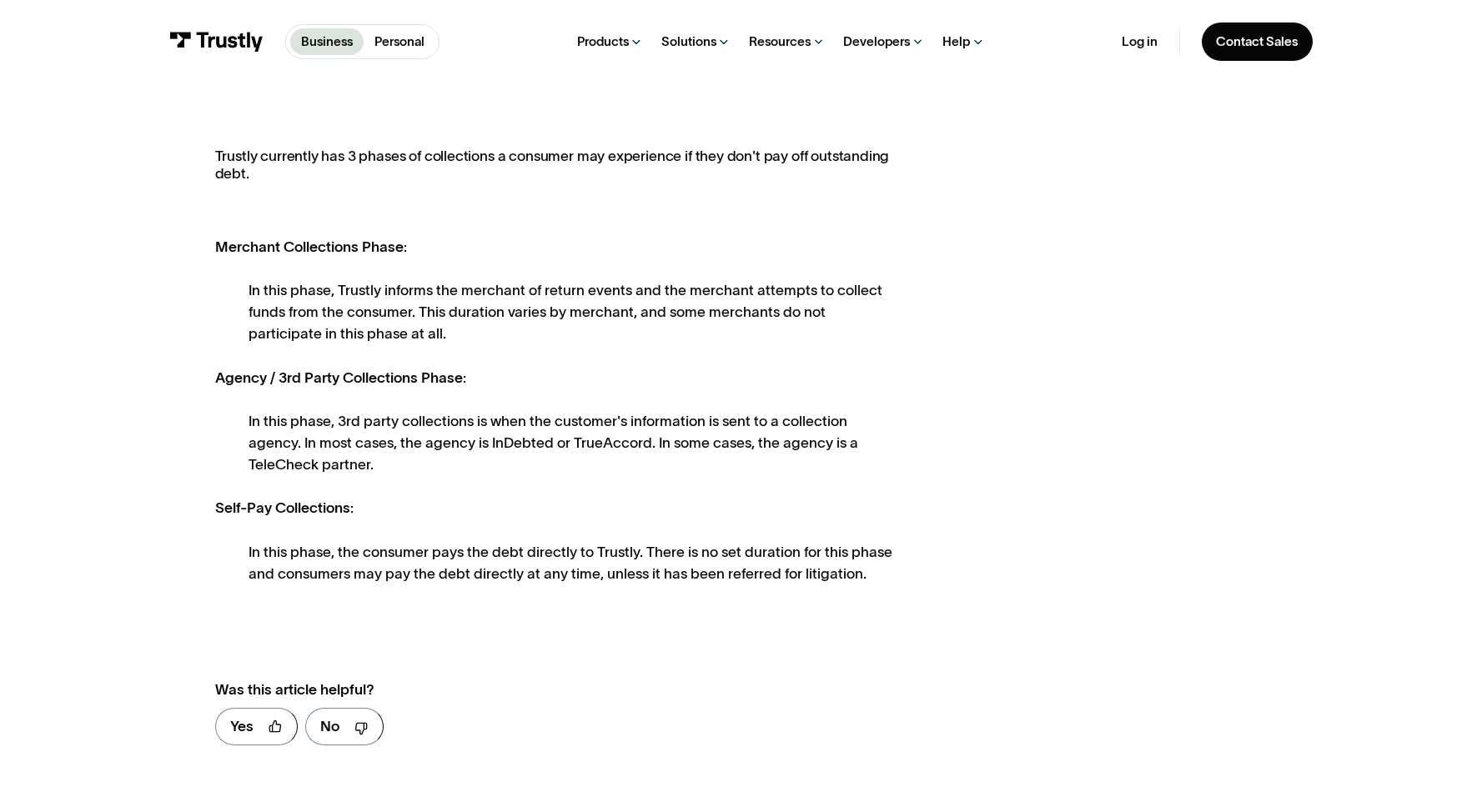
click at [276, 146] on div "**********" at bounding box center [741, 453] width 1453 height 757
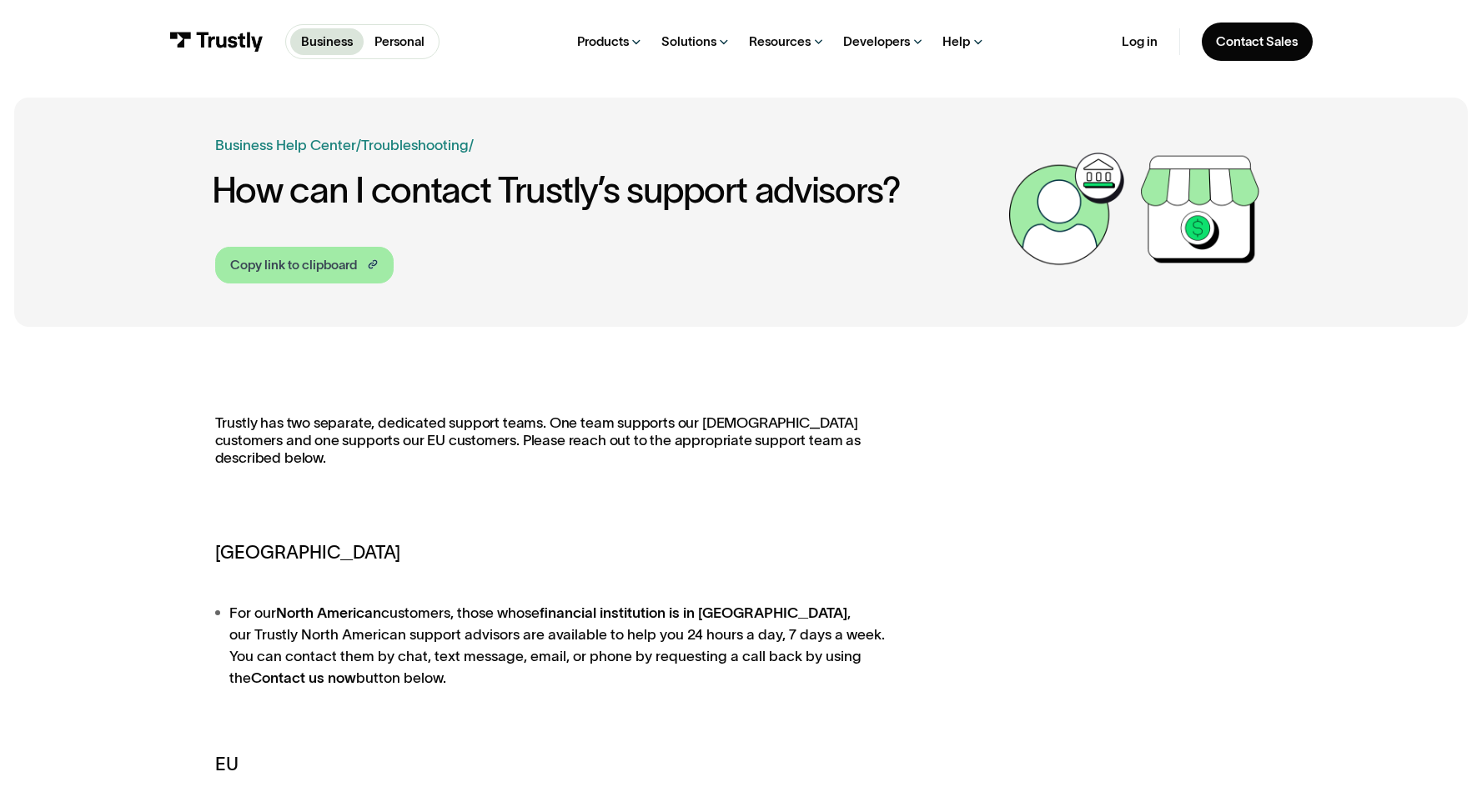
click at [359, 262] on link "Copy link to clipboard" at bounding box center [305, 265] width 178 height 36
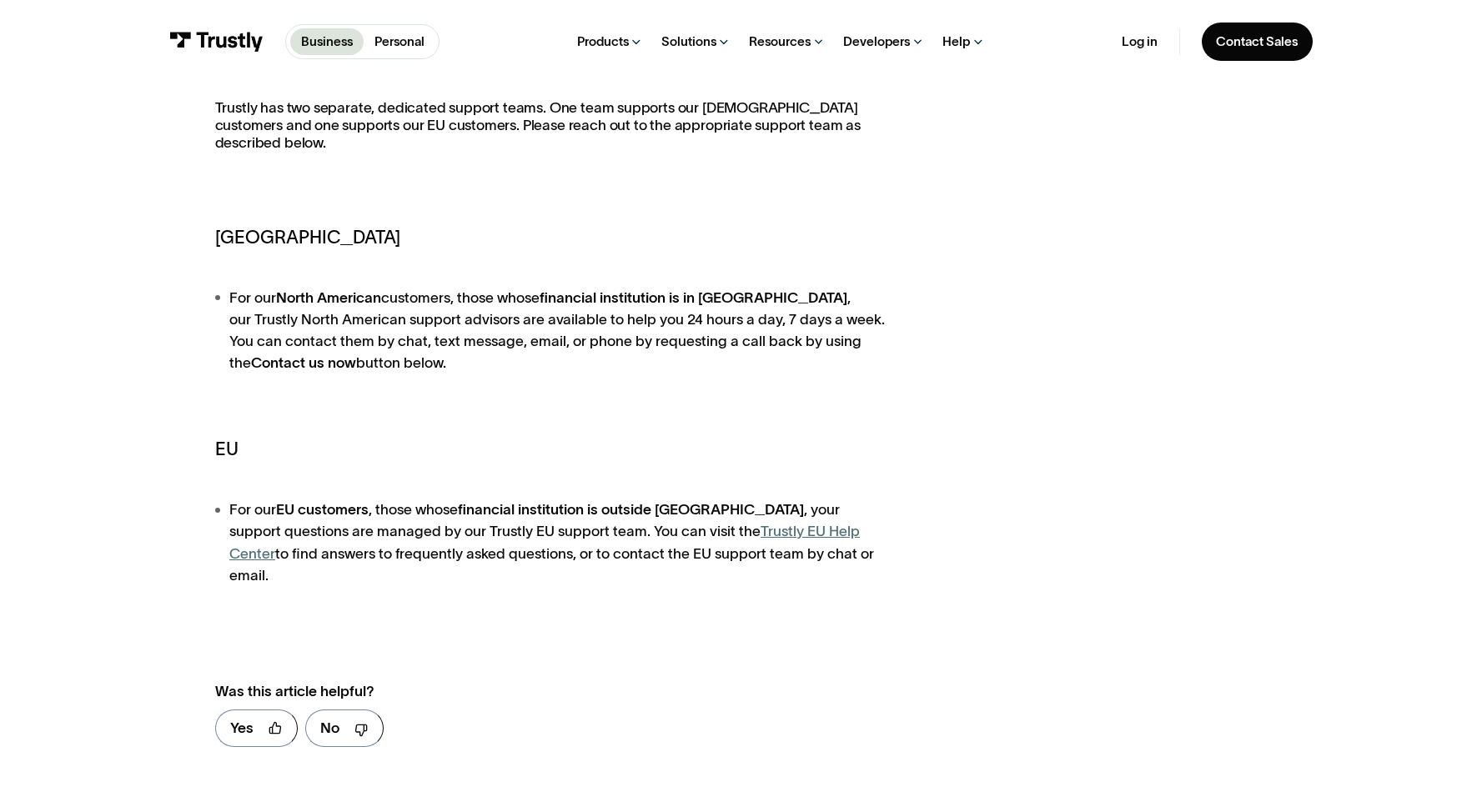
scroll to position [340, 0]
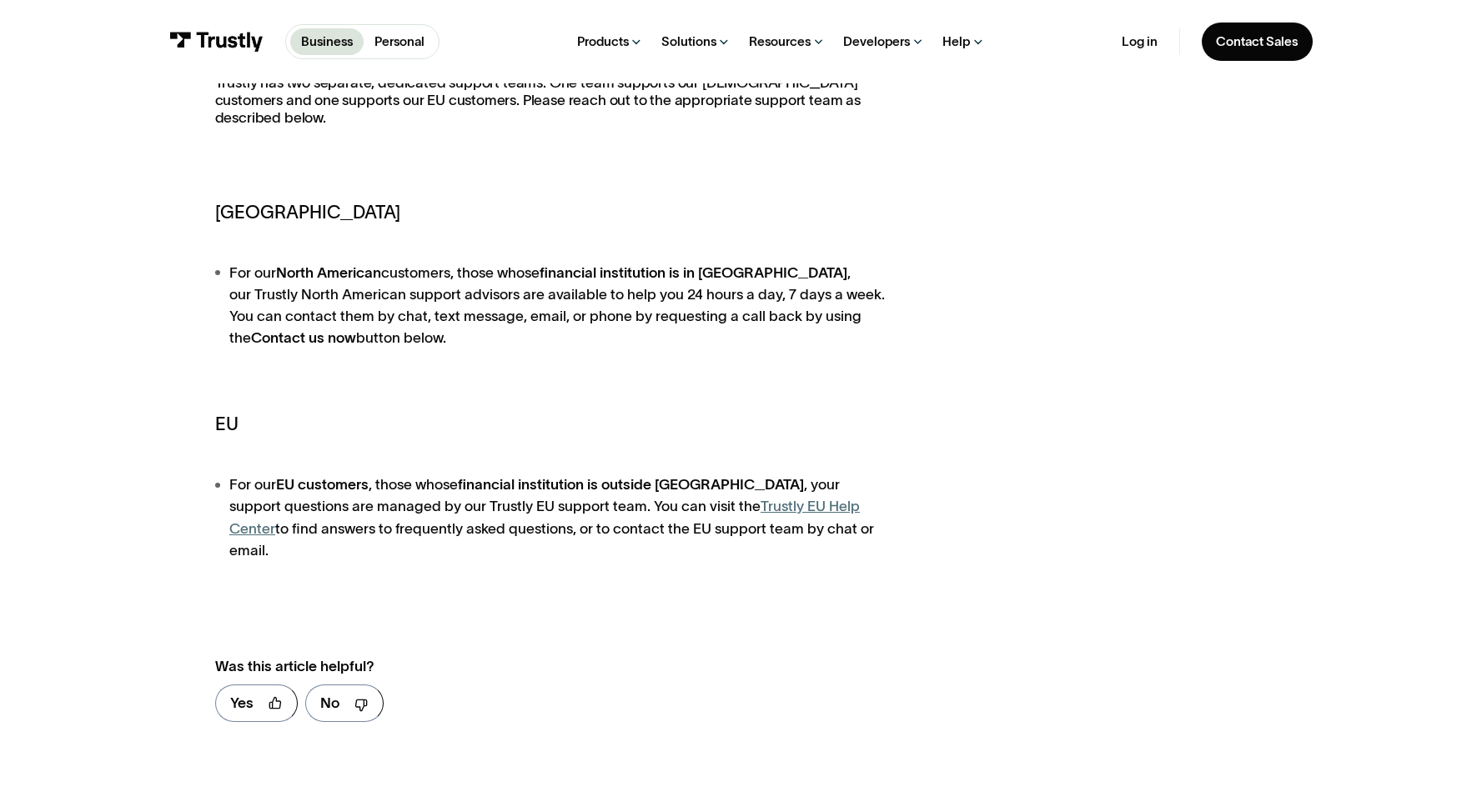
click at [591, 293] on li "For our [DEMOGRAPHIC_DATA] customers, those whose financial institution is in […" at bounding box center [554, 304] width 677 height 87
drag, startPoint x: 646, startPoint y: 310, endPoint x: 791, endPoint y: 311, distance: 145.0
click at [791, 311] on li "For our North American customers, those whose financial institution is in North…" at bounding box center [554, 304] width 677 height 87
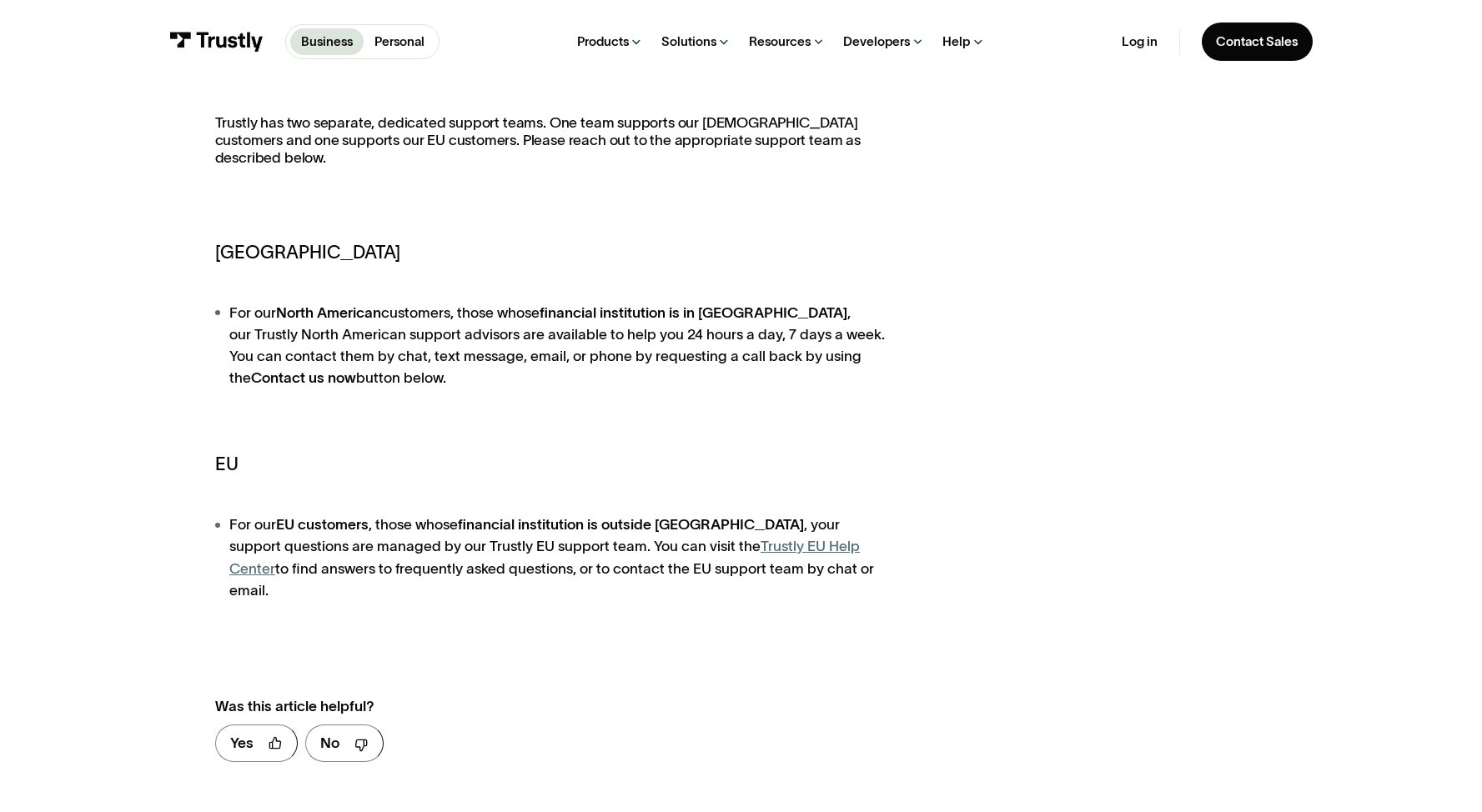
scroll to position [300, 0]
drag, startPoint x: 576, startPoint y: 308, endPoint x: 736, endPoint y: 314, distance: 160.1
click at [736, 314] on strong "financial institution is in North America" at bounding box center [693, 313] width 308 height 16
click at [540, 410] on div "Trustly has two separate, dedicated support teams. One team supports our North …" at bounding box center [554, 358] width 677 height 486
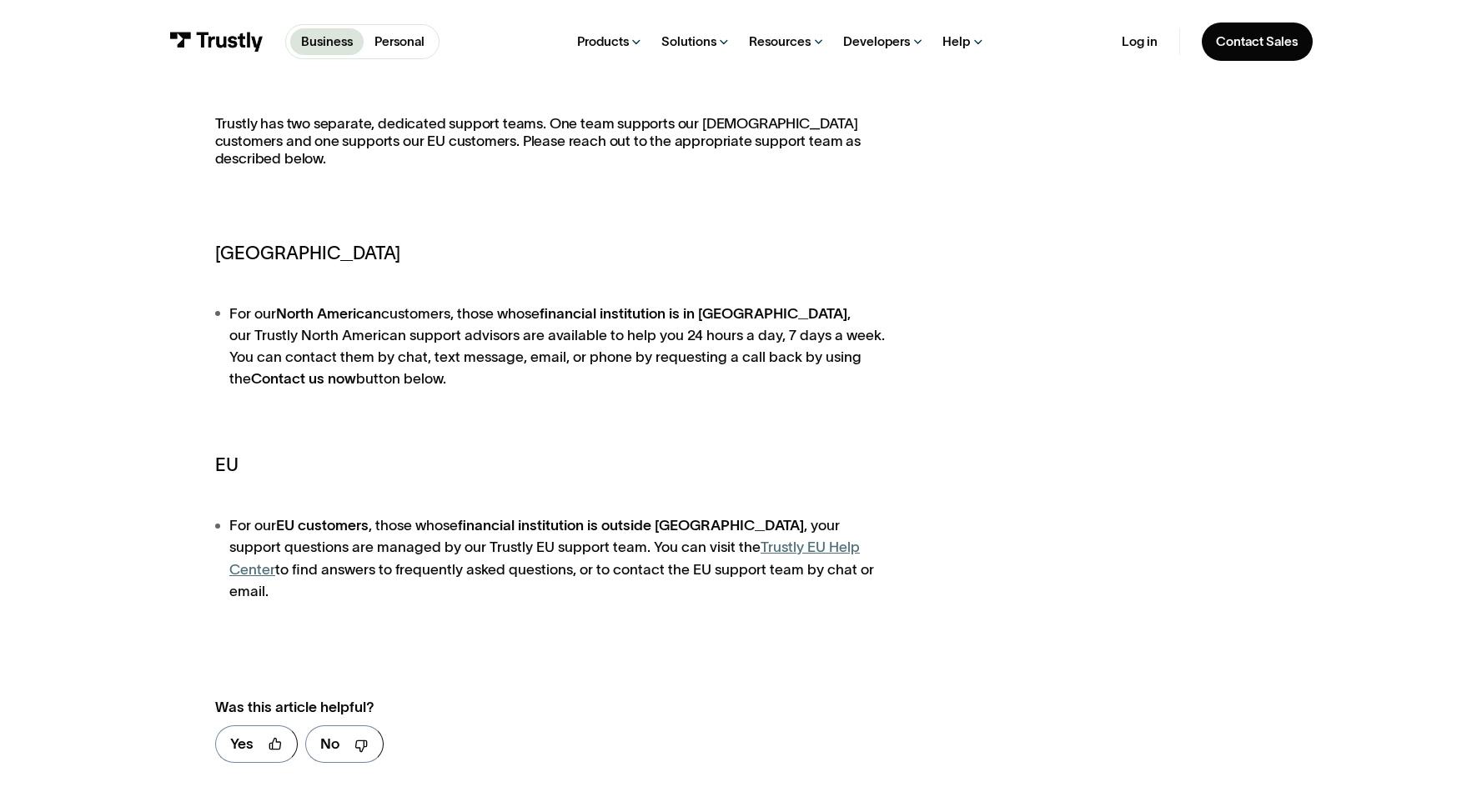
click at [313, 409] on div "Trustly has two separate, dedicated support teams. One team supports our North …" at bounding box center [554, 358] width 677 height 486
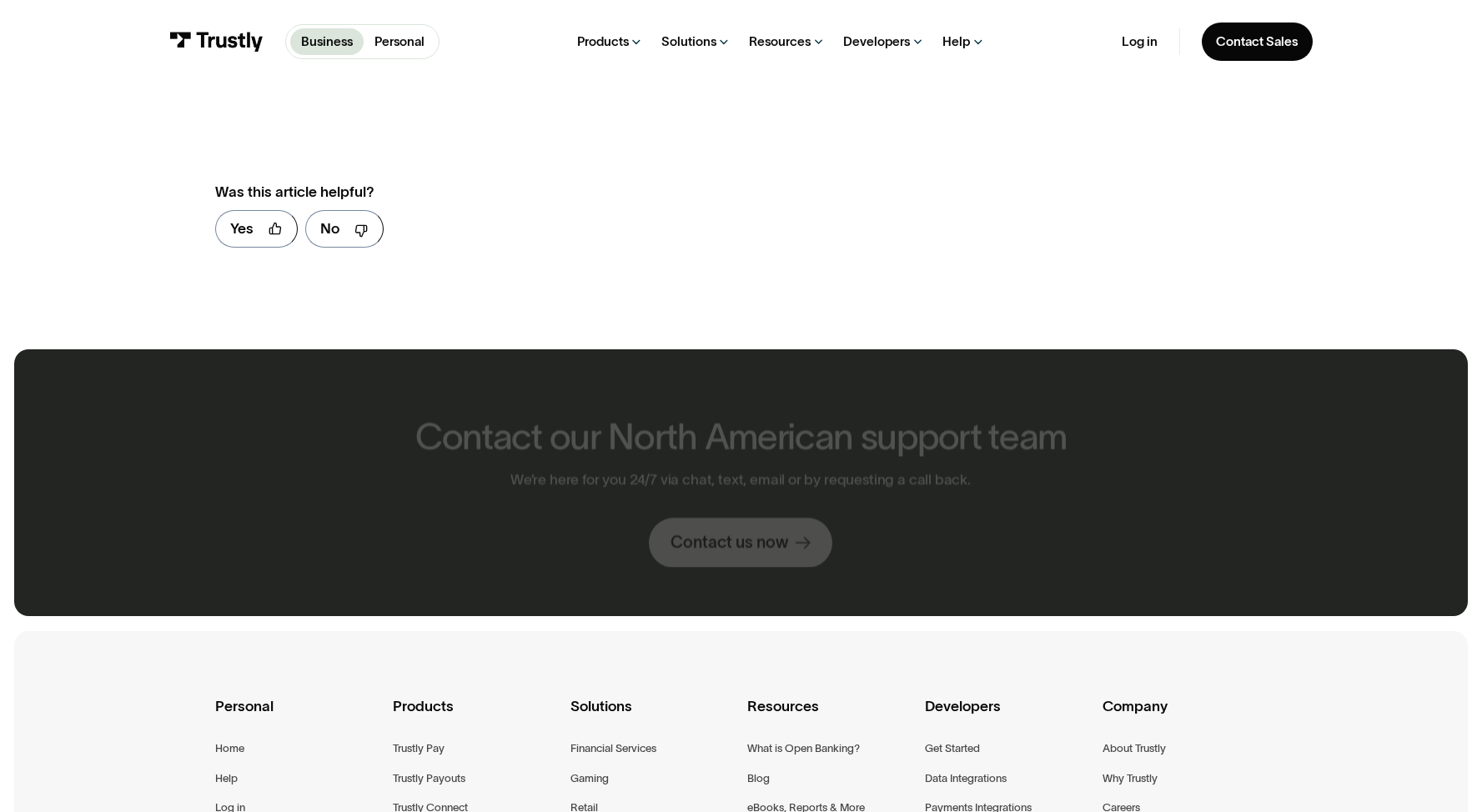
scroll to position [821, 0]
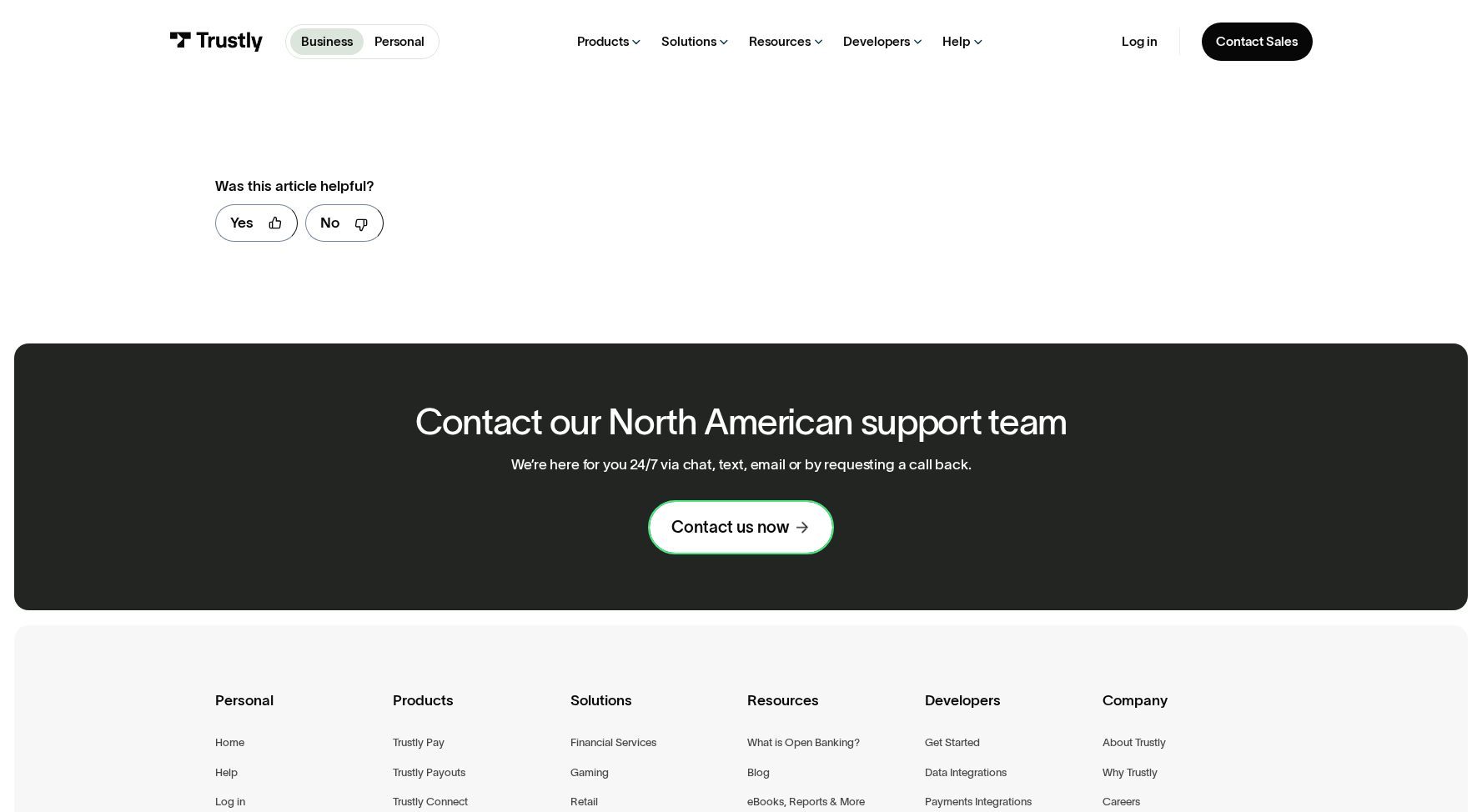
click at [764, 517] on div "Contact us now" at bounding box center [730, 528] width 118 height 21
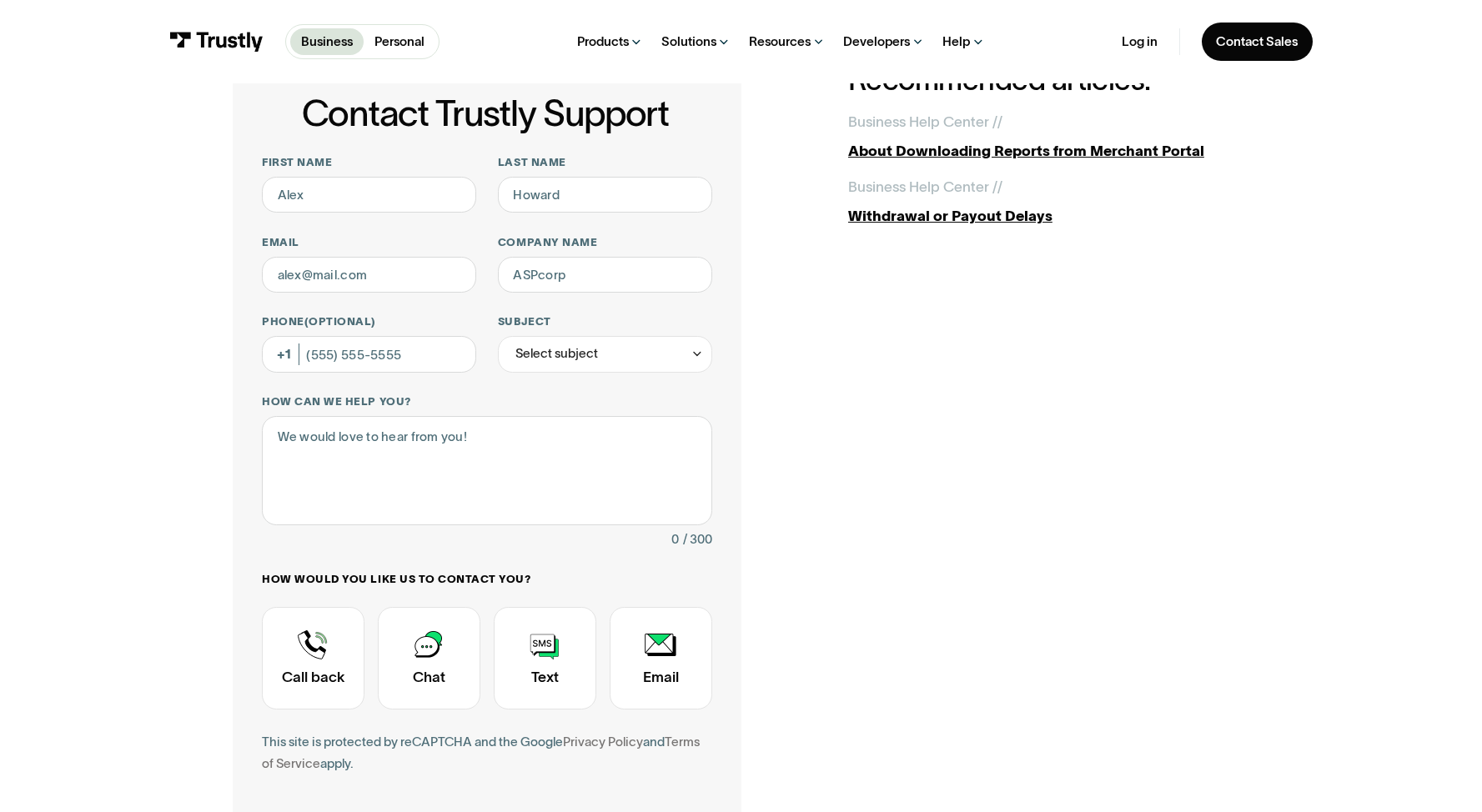
scroll to position [82, 0]
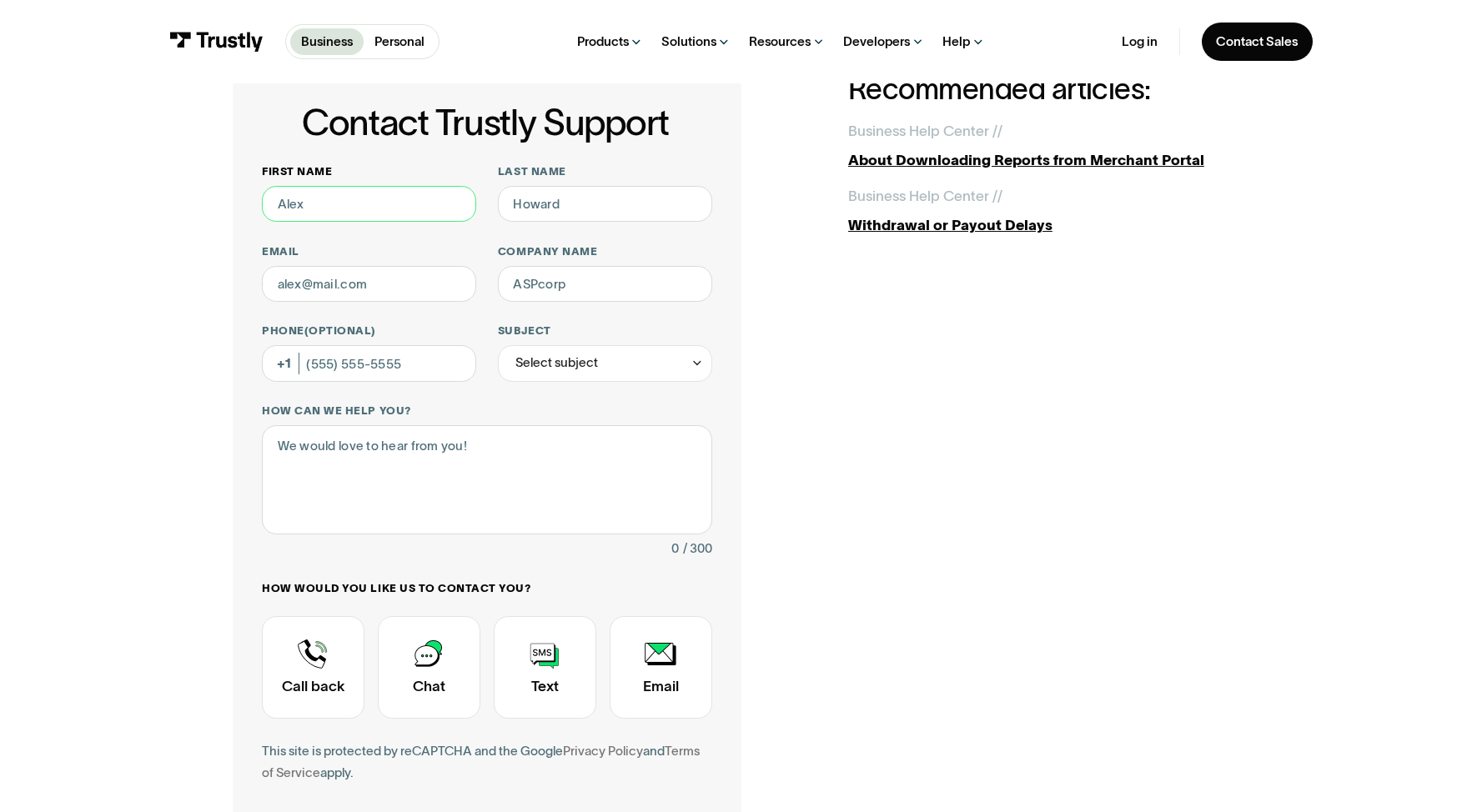
click at [442, 195] on input "First name" at bounding box center [369, 204] width 215 height 36
type input "[PERSON_NAME]"
type input "Warnokowski"
click at [384, 205] on input "Greg" at bounding box center [369, 204] width 215 height 36
click at [247, 239] on div "Contact Trustly Support First name Greg Last name Warnokowski Email Company nam…" at bounding box center [487, 487] width 508 height 828
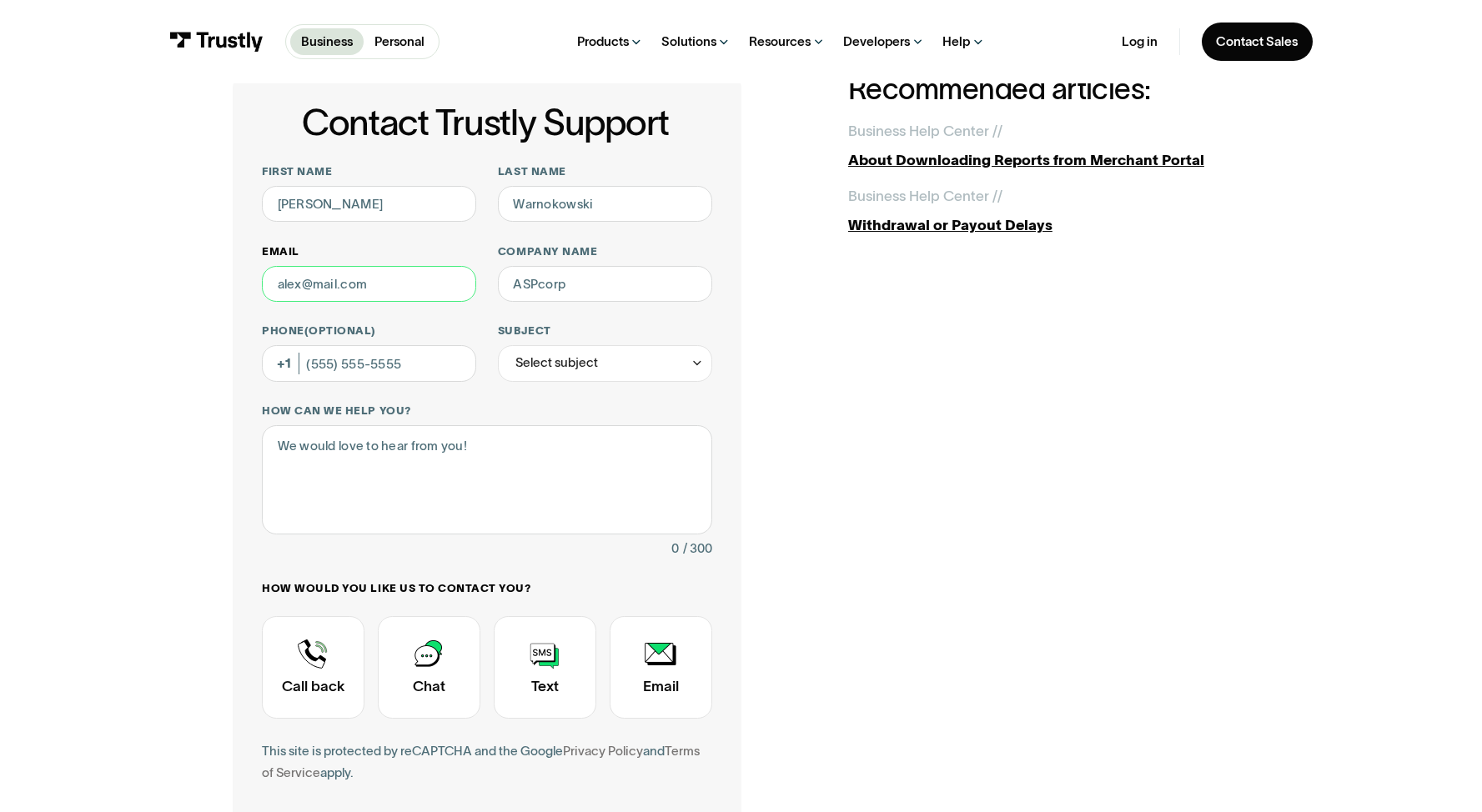
click at [299, 277] on input "Email" at bounding box center [369, 284] width 215 height 36
type input "[EMAIL_ADDRESS][DOMAIN_NAME]"
click at [578, 292] on input "Company name" at bounding box center [605, 284] width 215 height 36
click at [407, 357] on input "Phone (Optional)" at bounding box center [369, 363] width 215 height 36
type input "(631) 601-4771"
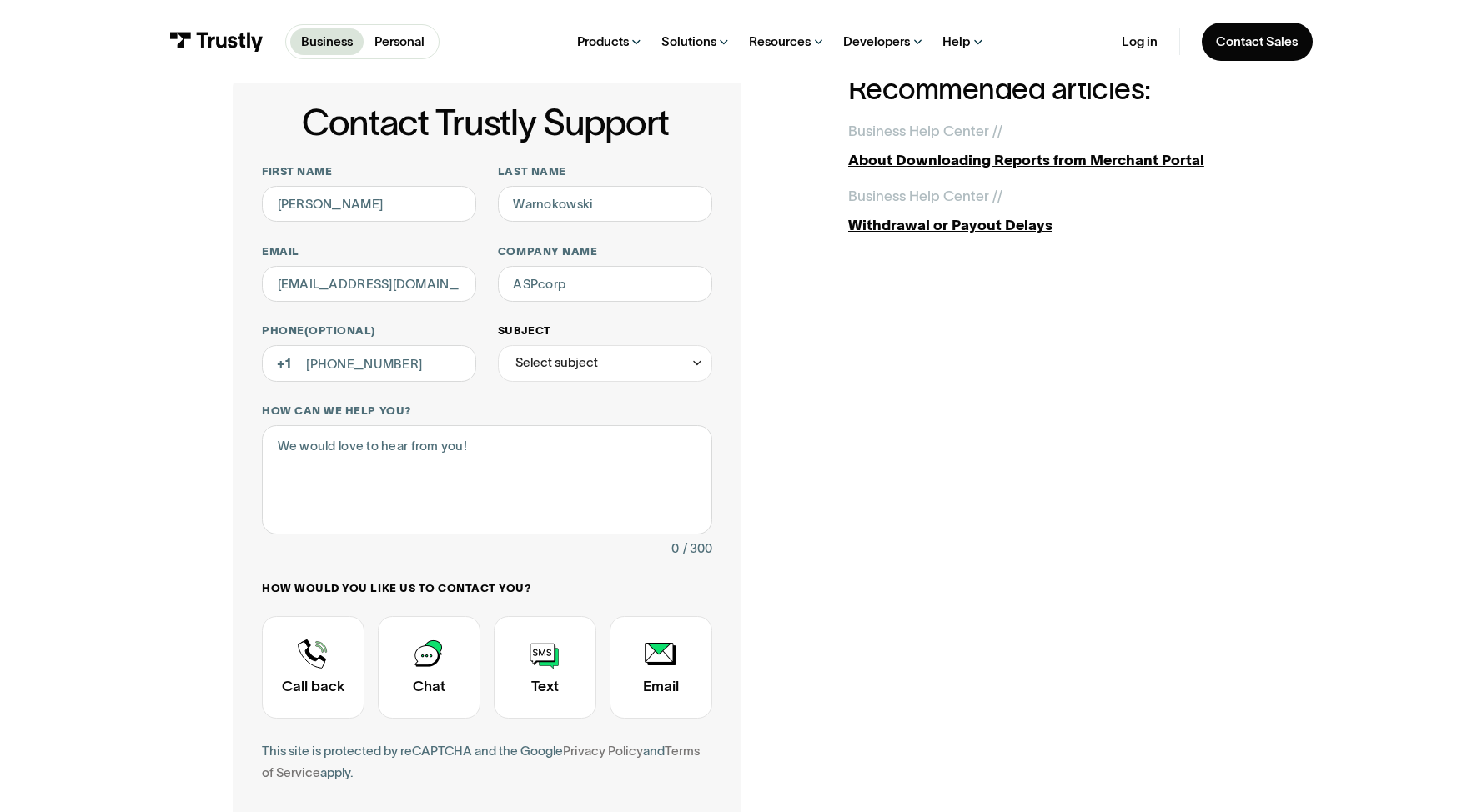
click at [602, 365] on div "Select subject" at bounding box center [605, 363] width 215 height 36
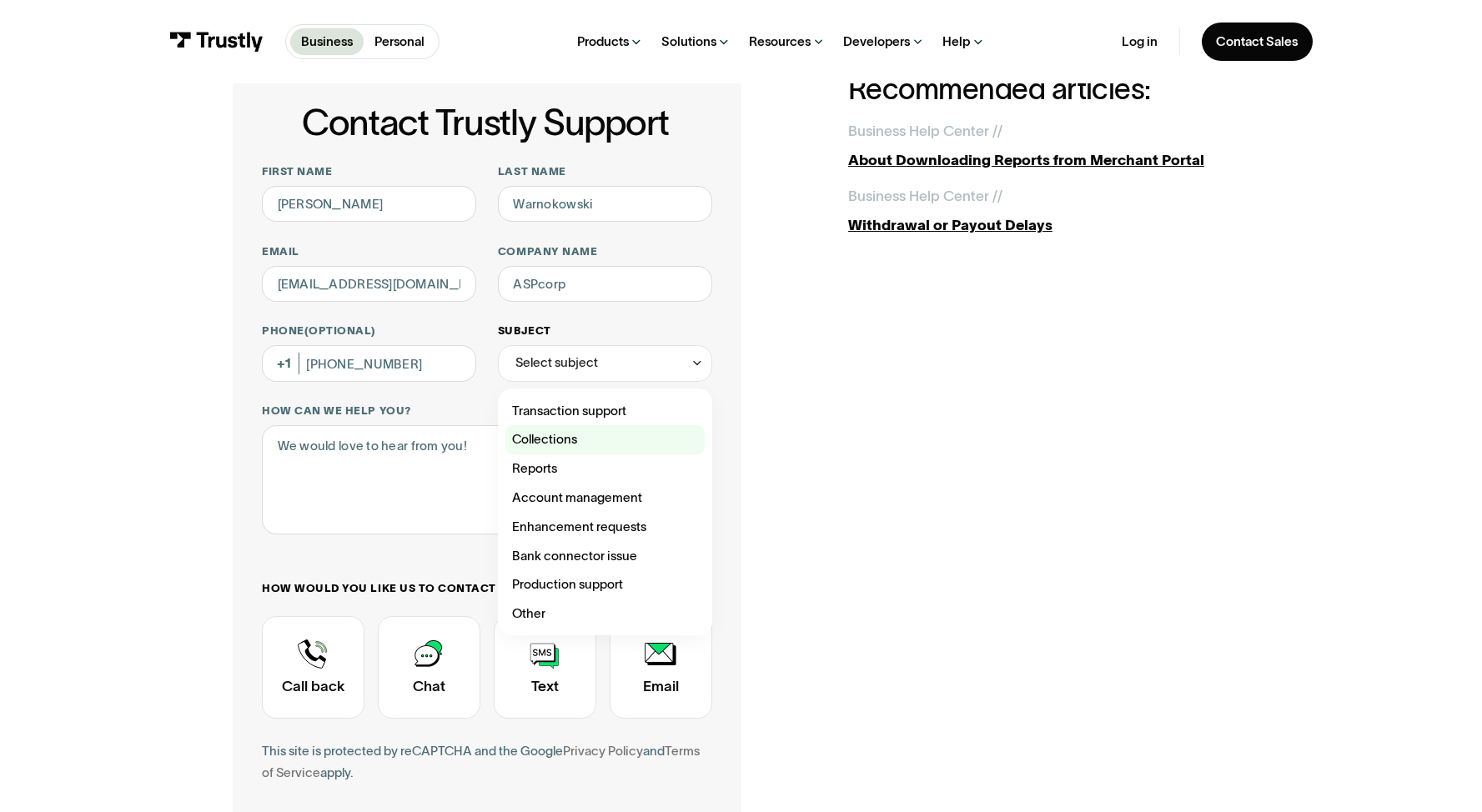
click at [581, 440] on div "Contact Trustly Support" at bounding box center [605, 440] width 199 height 29
type input "**********"
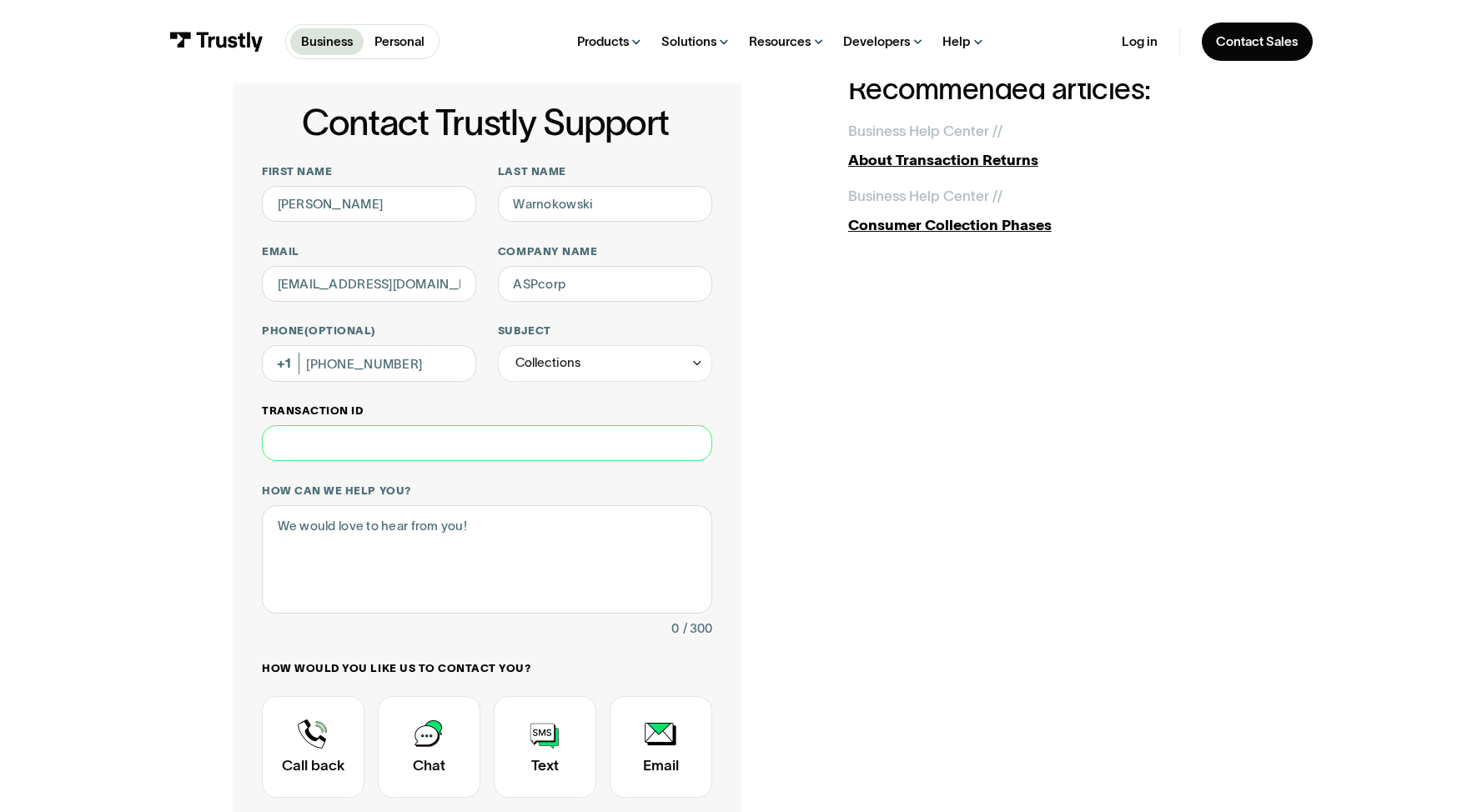
click at [465, 448] on input "Transaction ID" at bounding box center [487, 443] width 450 height 36
click at [421, 524] on textarea "How can we help you?" at bounding box center [487, 560] width 450 height 109
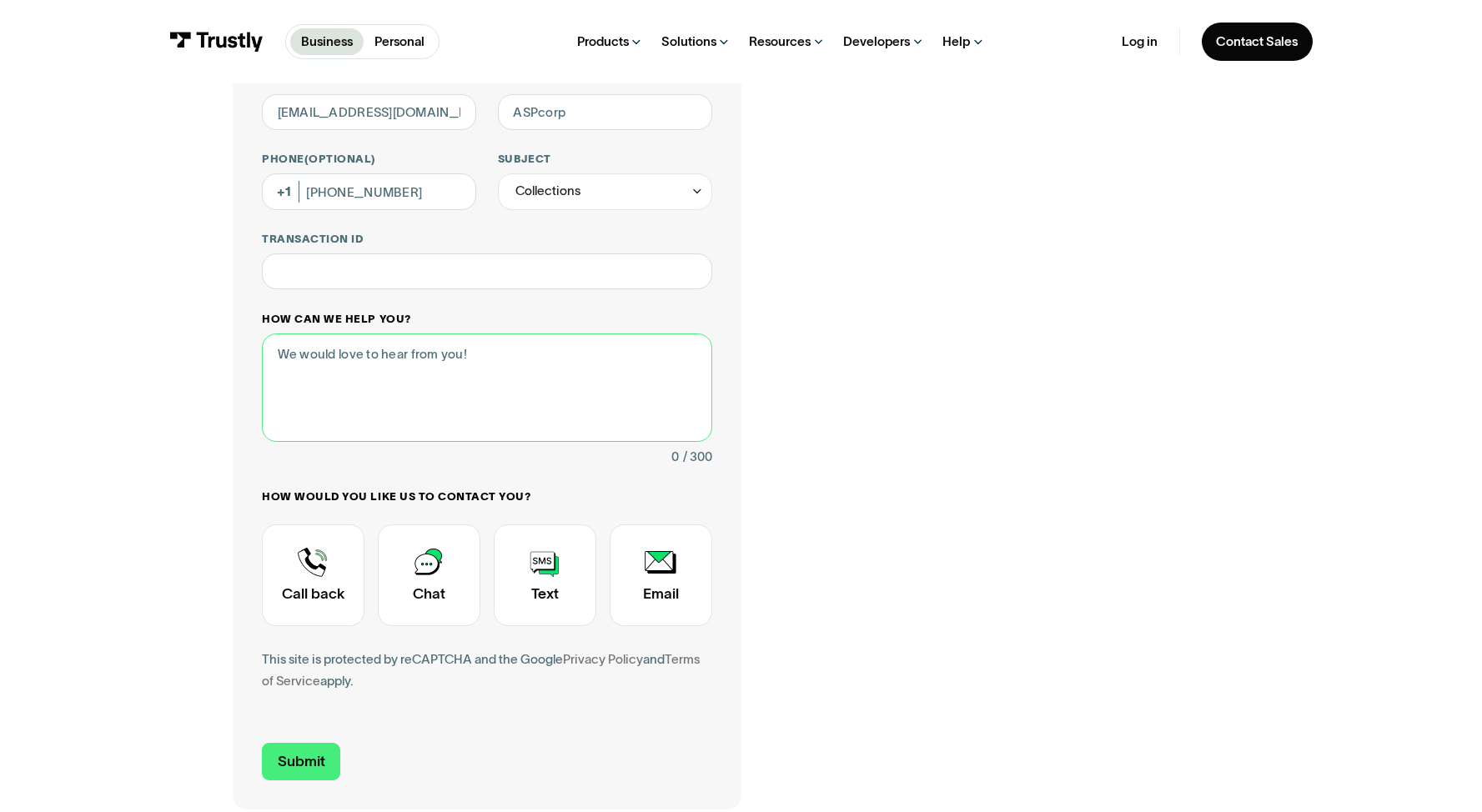
scroll to position [269, 0]
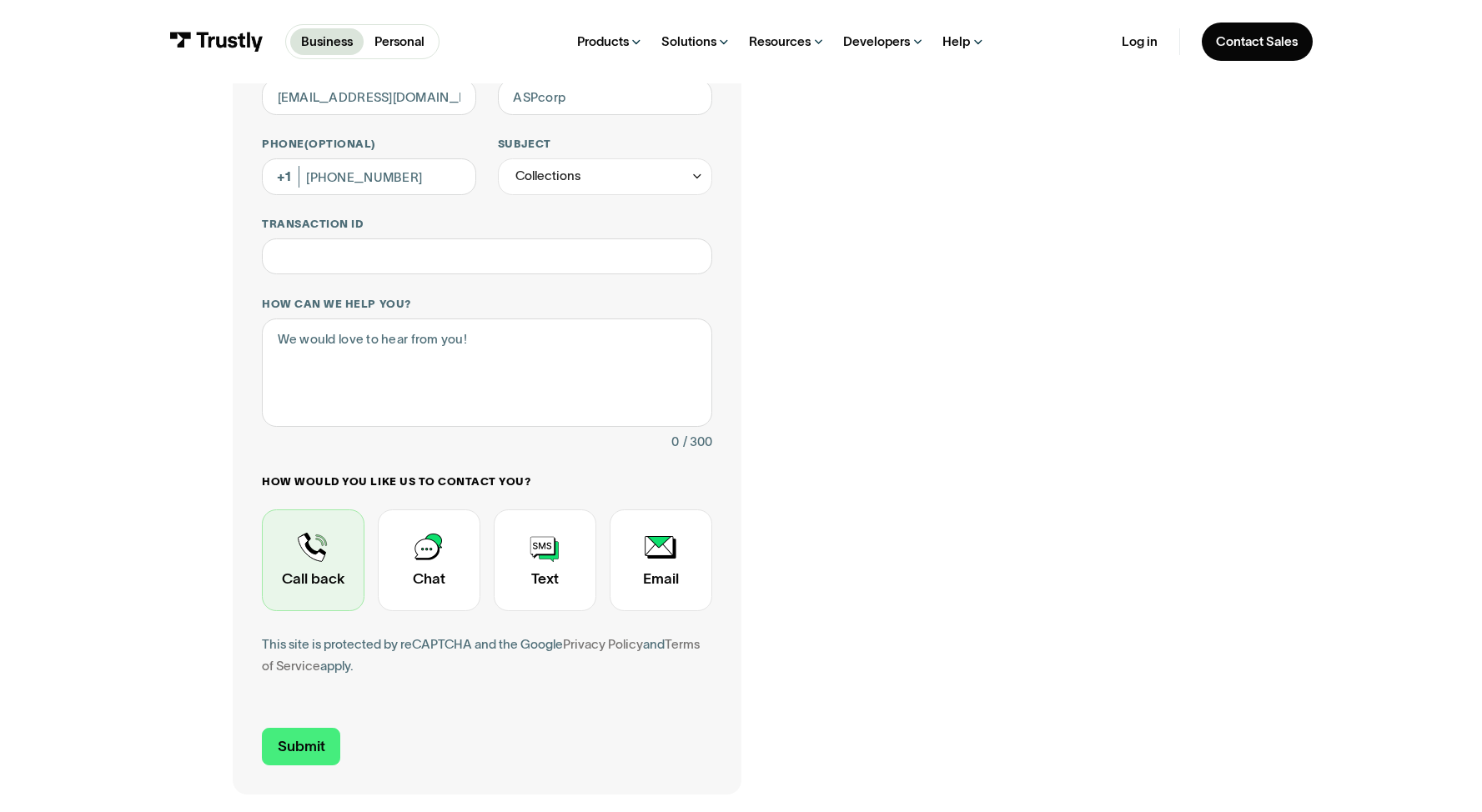
click at [301, 546] on div "Contact Trustly Support" at bounding box center [312, 560] width 103 height 102
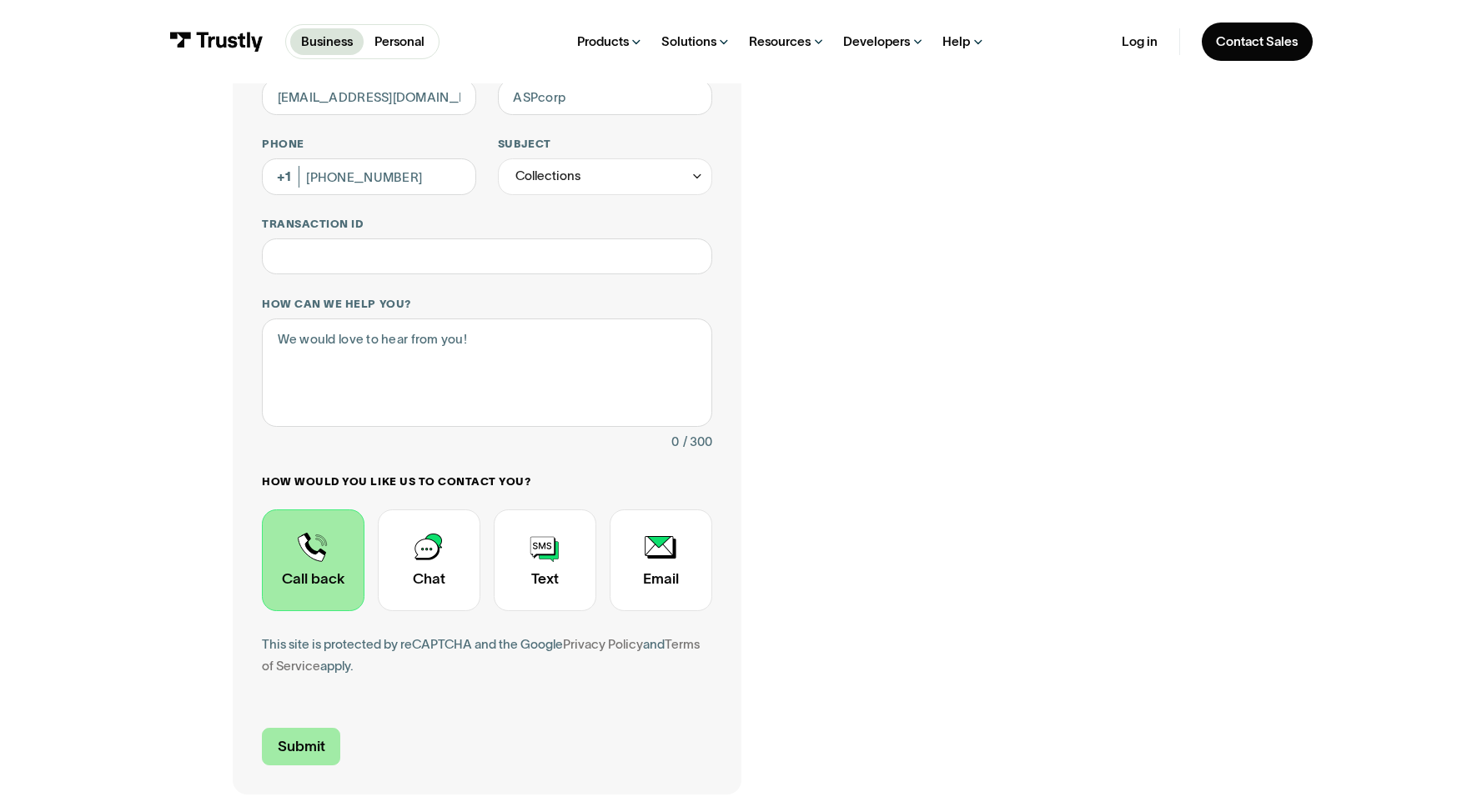
click at [285, 745] on input "Submit" at bounding box center [301, 746] width 79 height 37
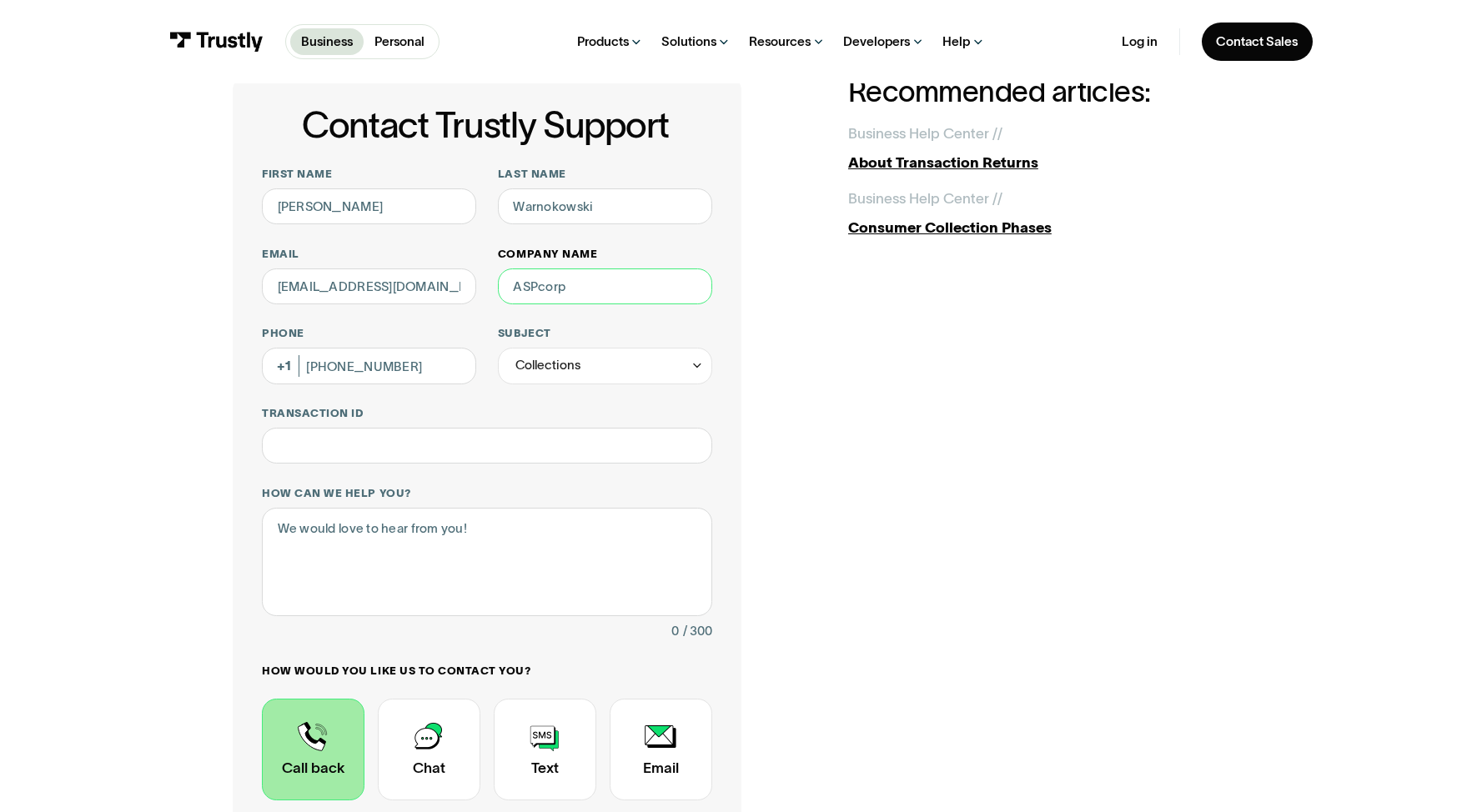
click at [541, 287] on input "Company name" at bounding box center [605, 286] width 215 height 36
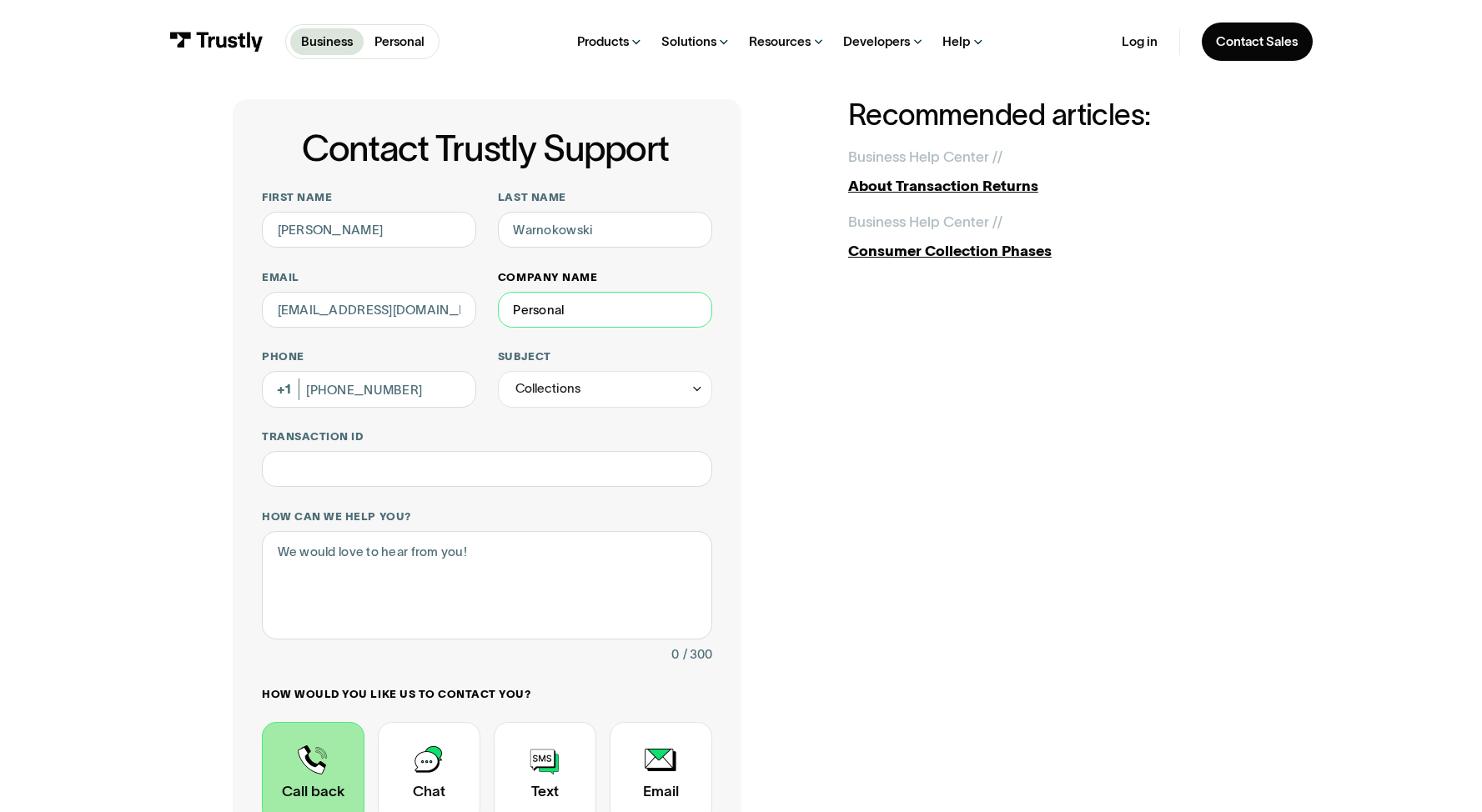
scroll to position [0, 0]
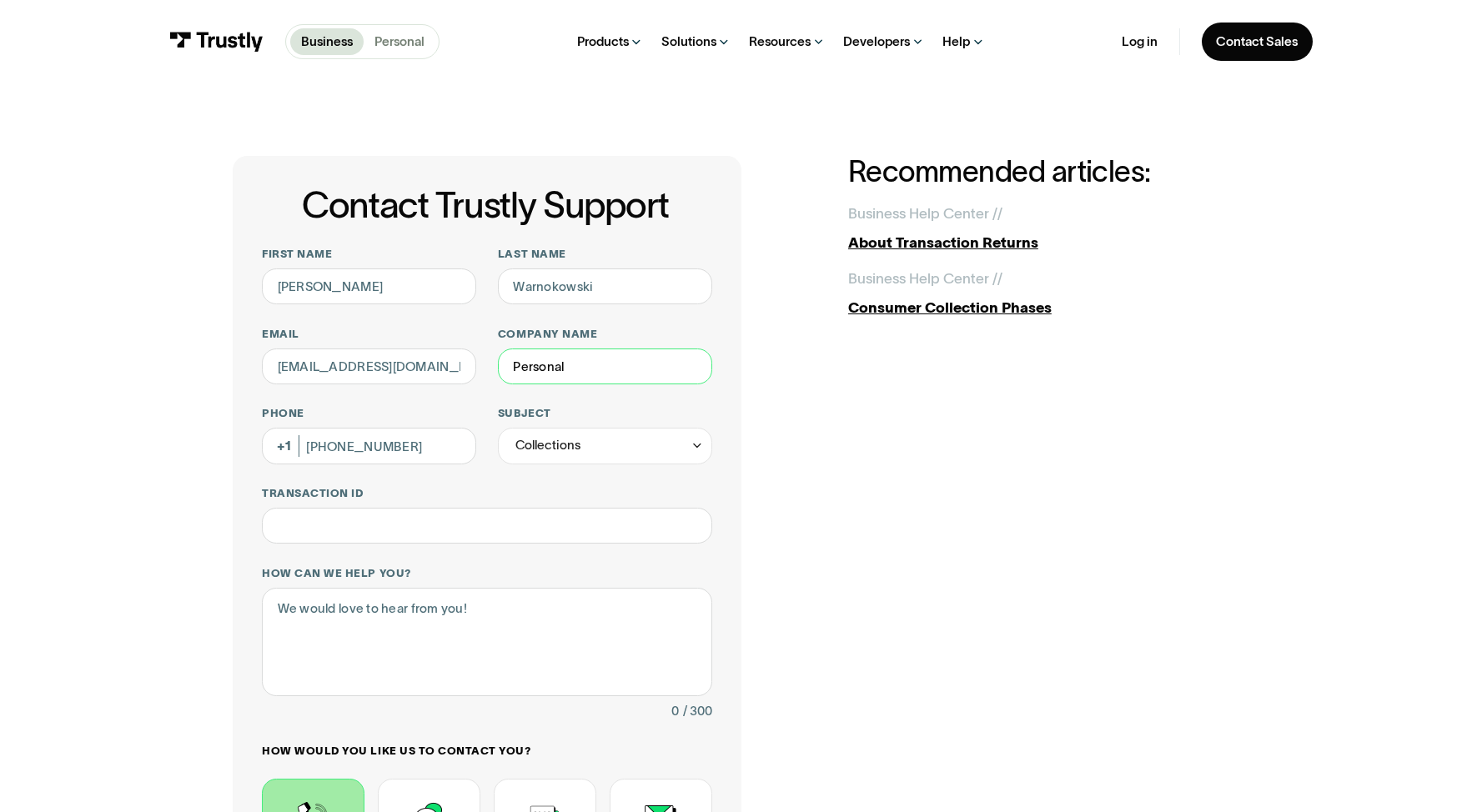
type input "Personal"
click at [404, 39] on p "Personal" at bounding box center [399, 42] width 50 height 19
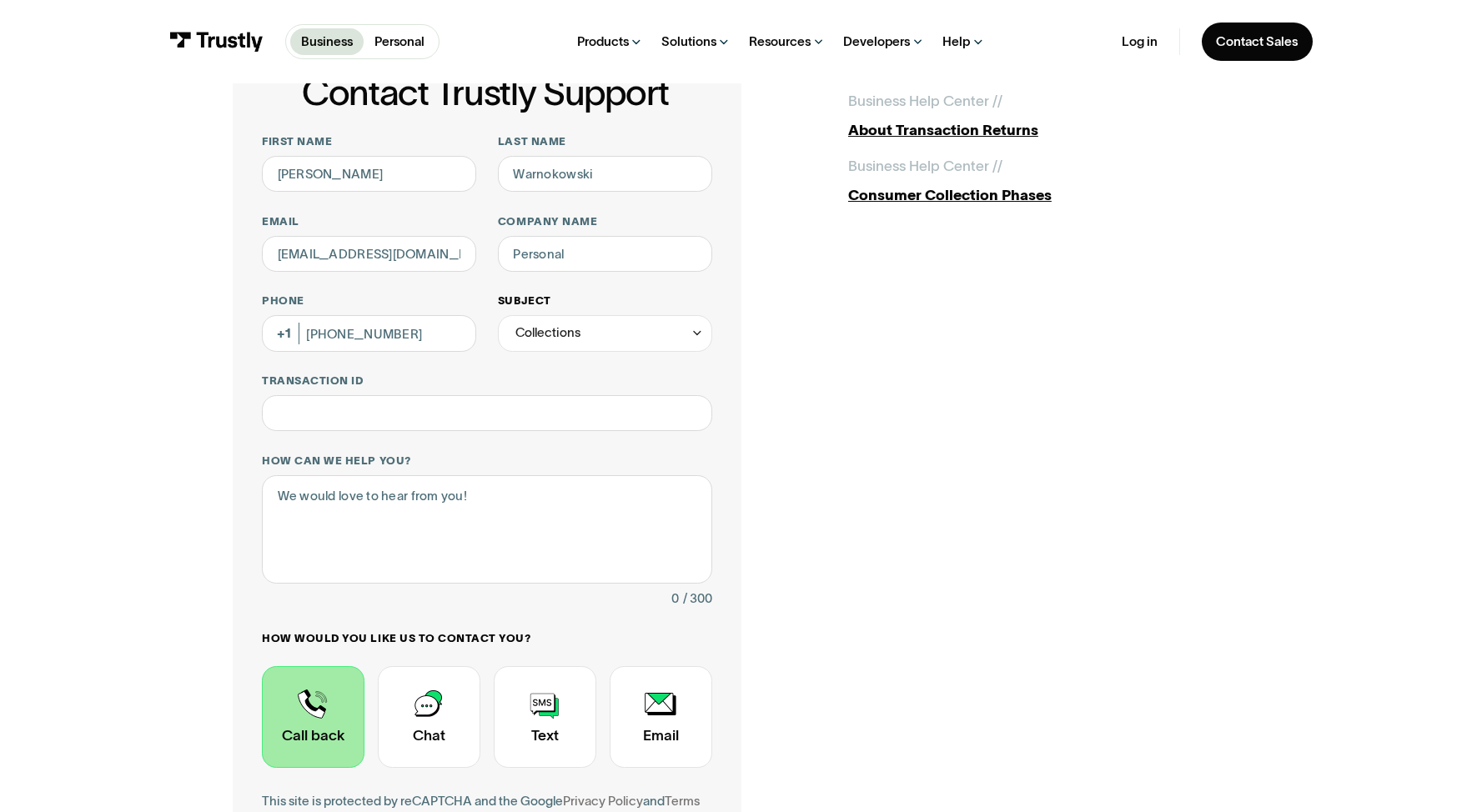
scroll to position [120, 0]
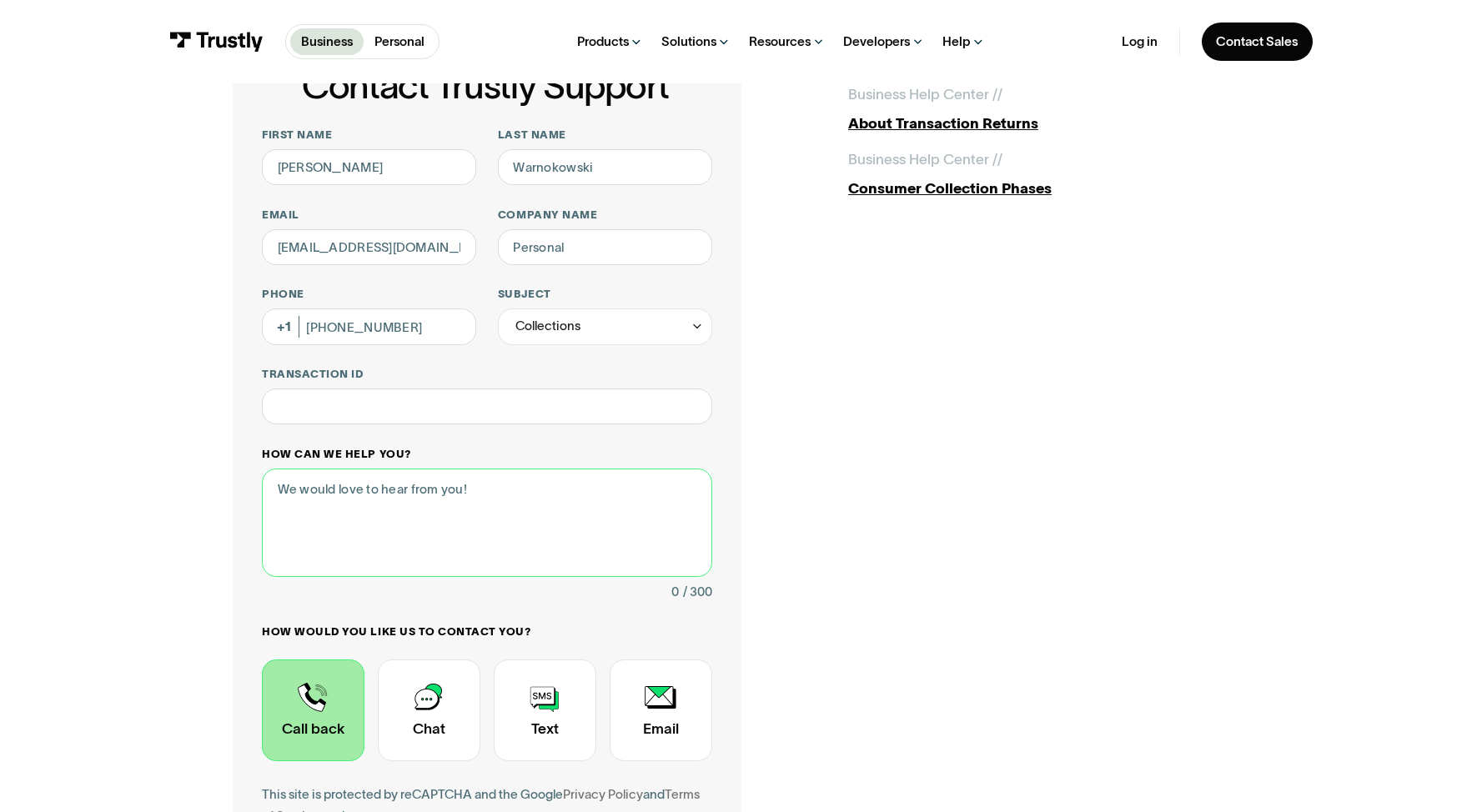
click at [533, 502] on textarea "How can we help you?" at bounding box center [487, 523] width 450 height 109
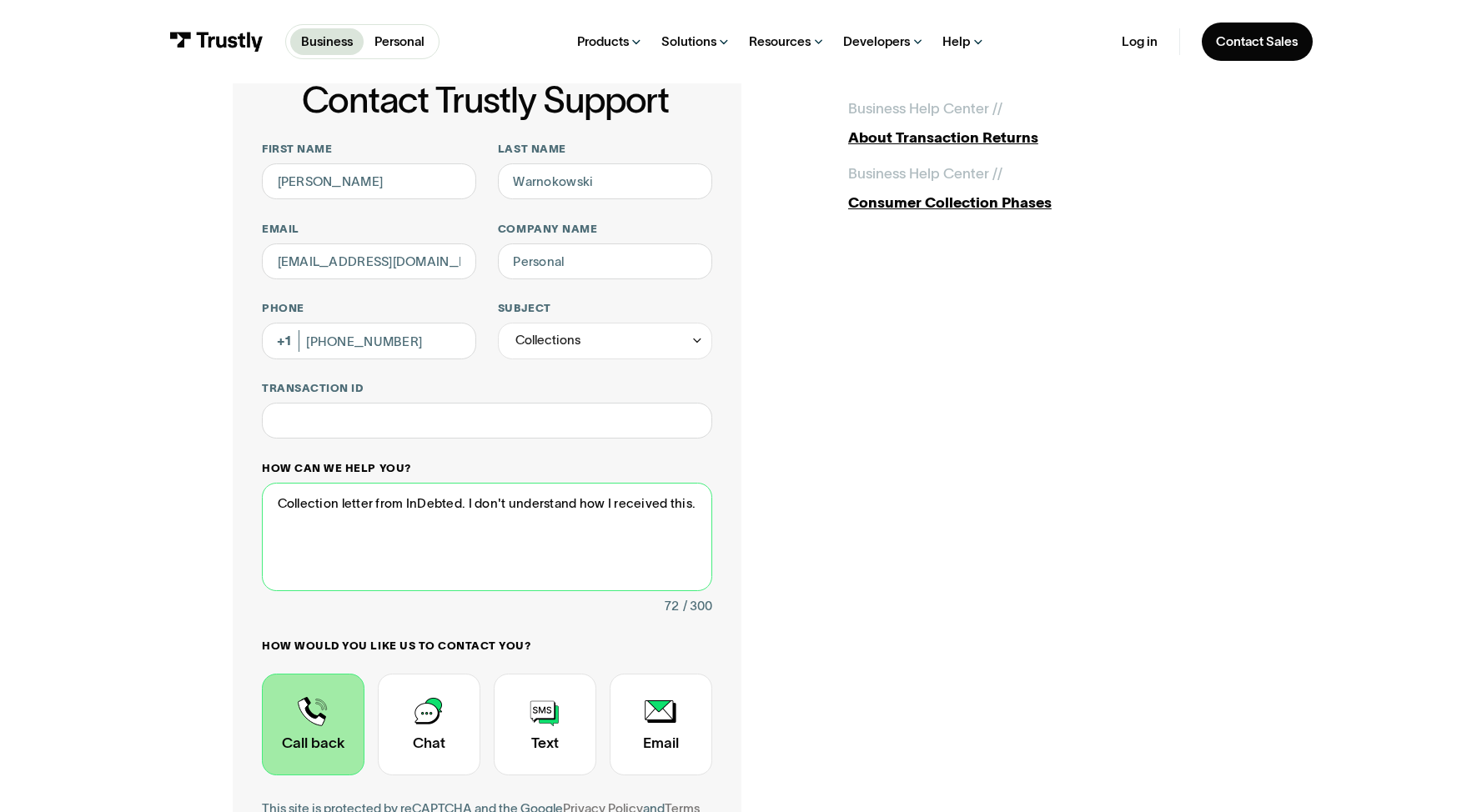
scroll to position [103, 0]
type textarea "Collection letter from InDebted. I don't understand how I received this."
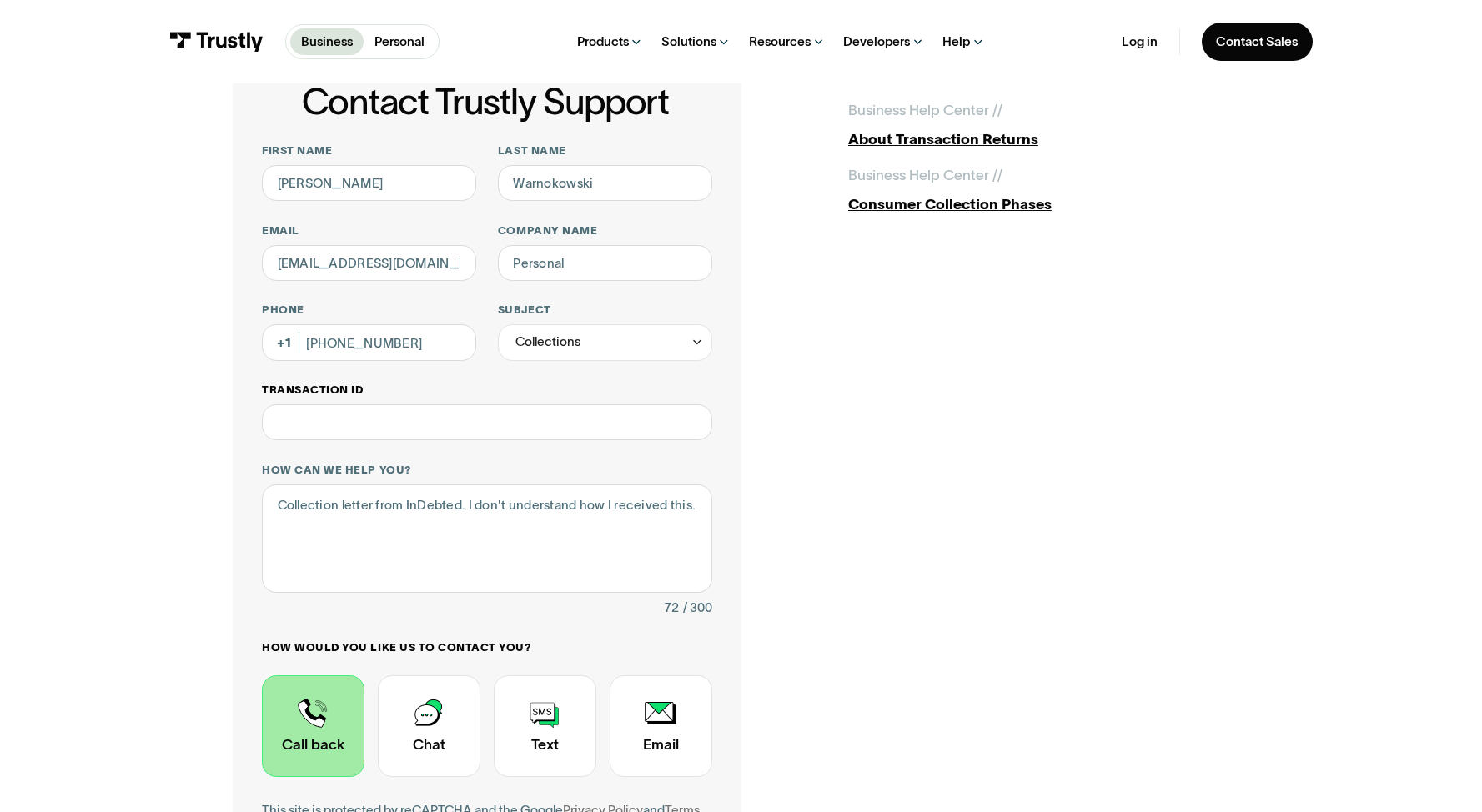
click at [451, 388] on label "Transaction ID" at bounding box center [487, 390] width 450 height 14
click at [451, 404] on input "Transaction ID" at bounding box center [487, 422] width 450 height 36
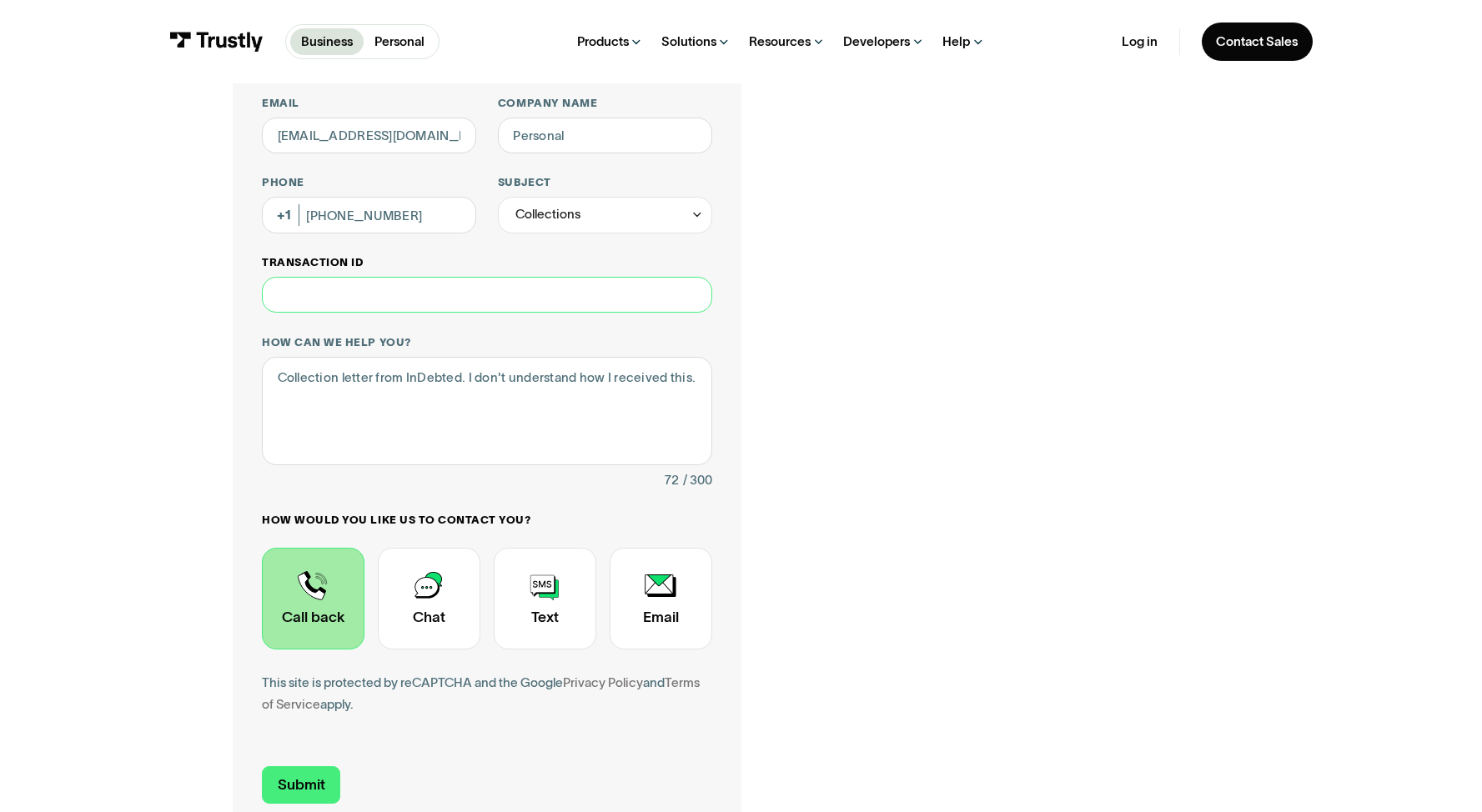
scroll to position [264, 0]
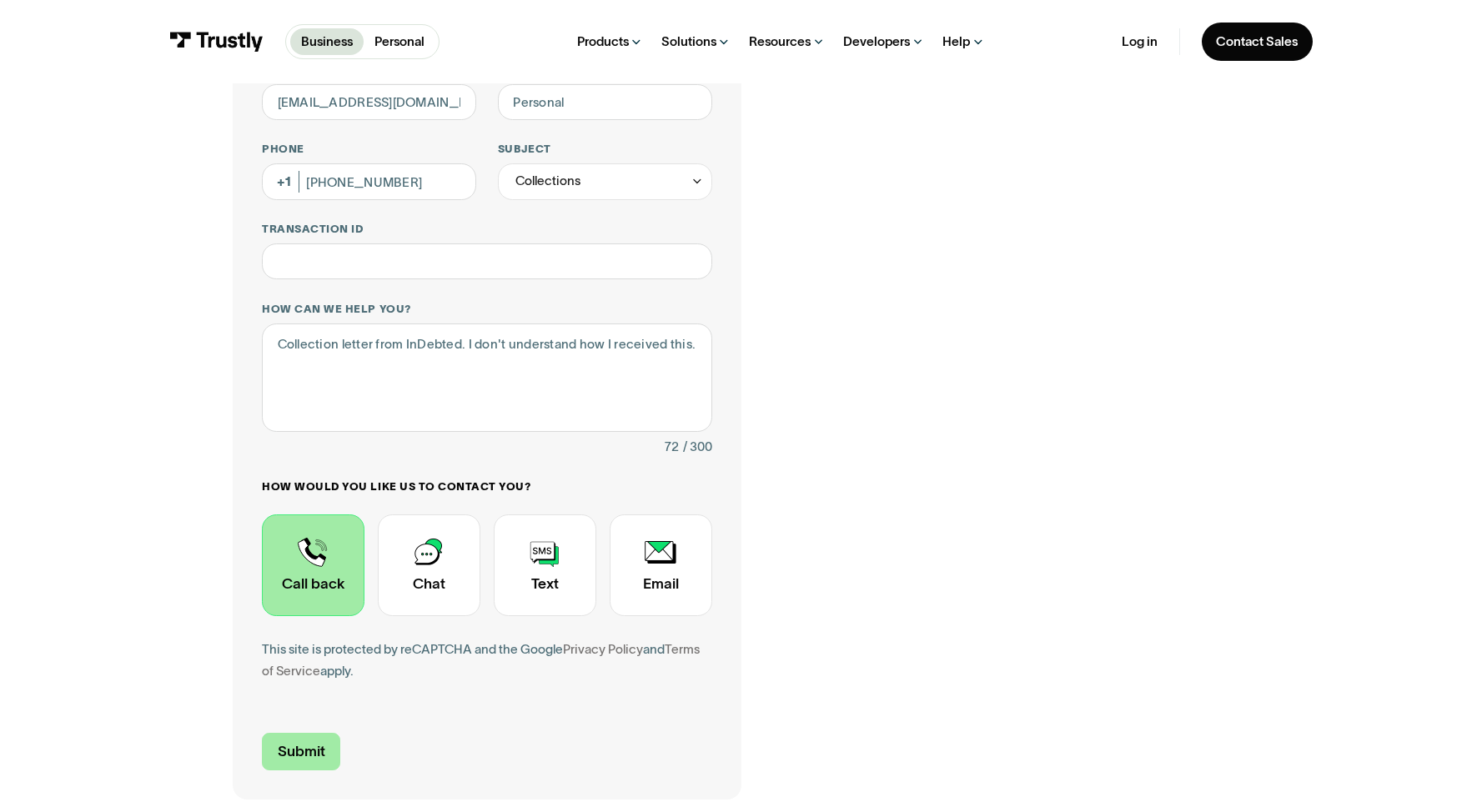
click at [282, 754] on input "Submit" at bounding box center [301, 751] width 79 height 37
type input "+16316014771"
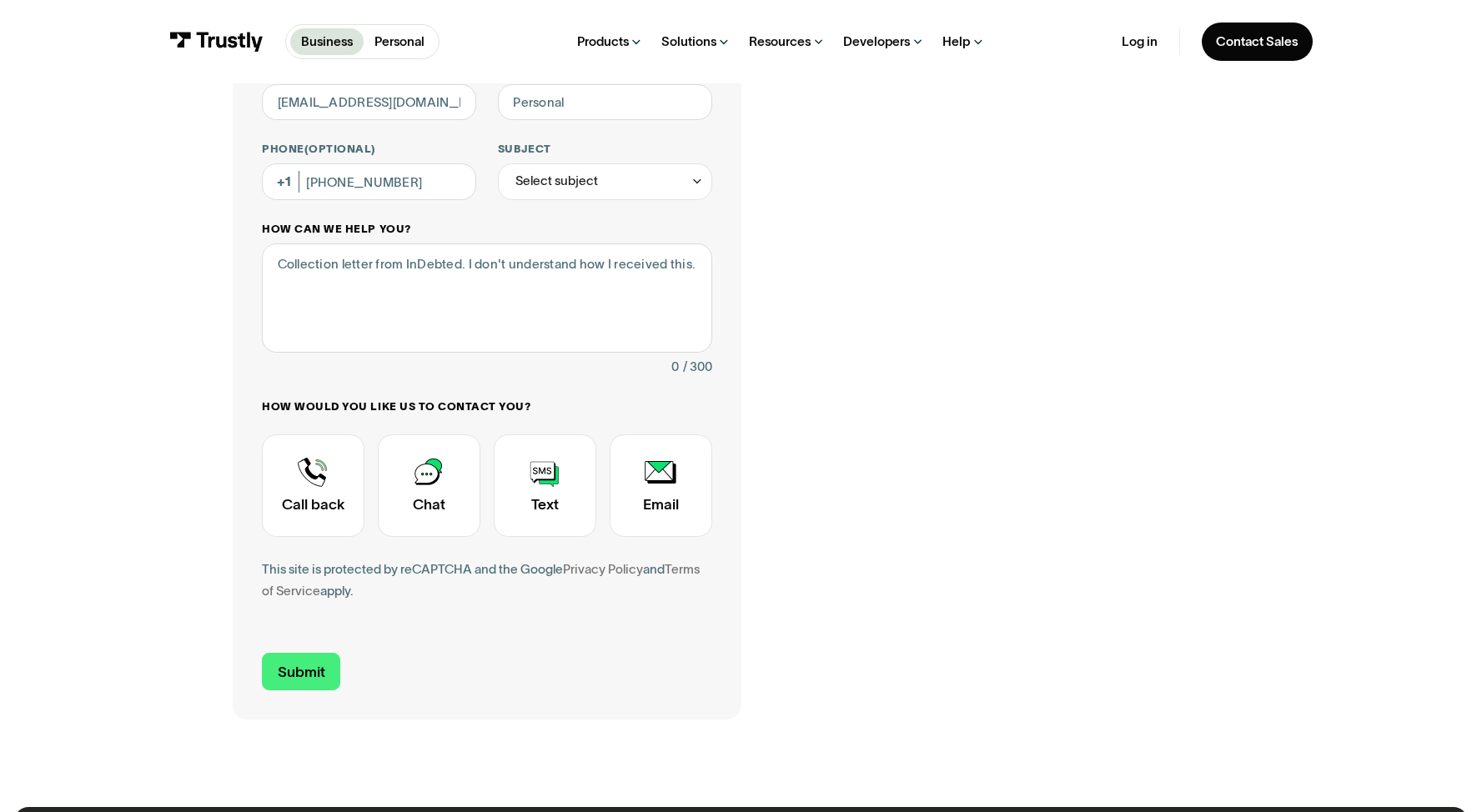
scroll to position [203, 0]
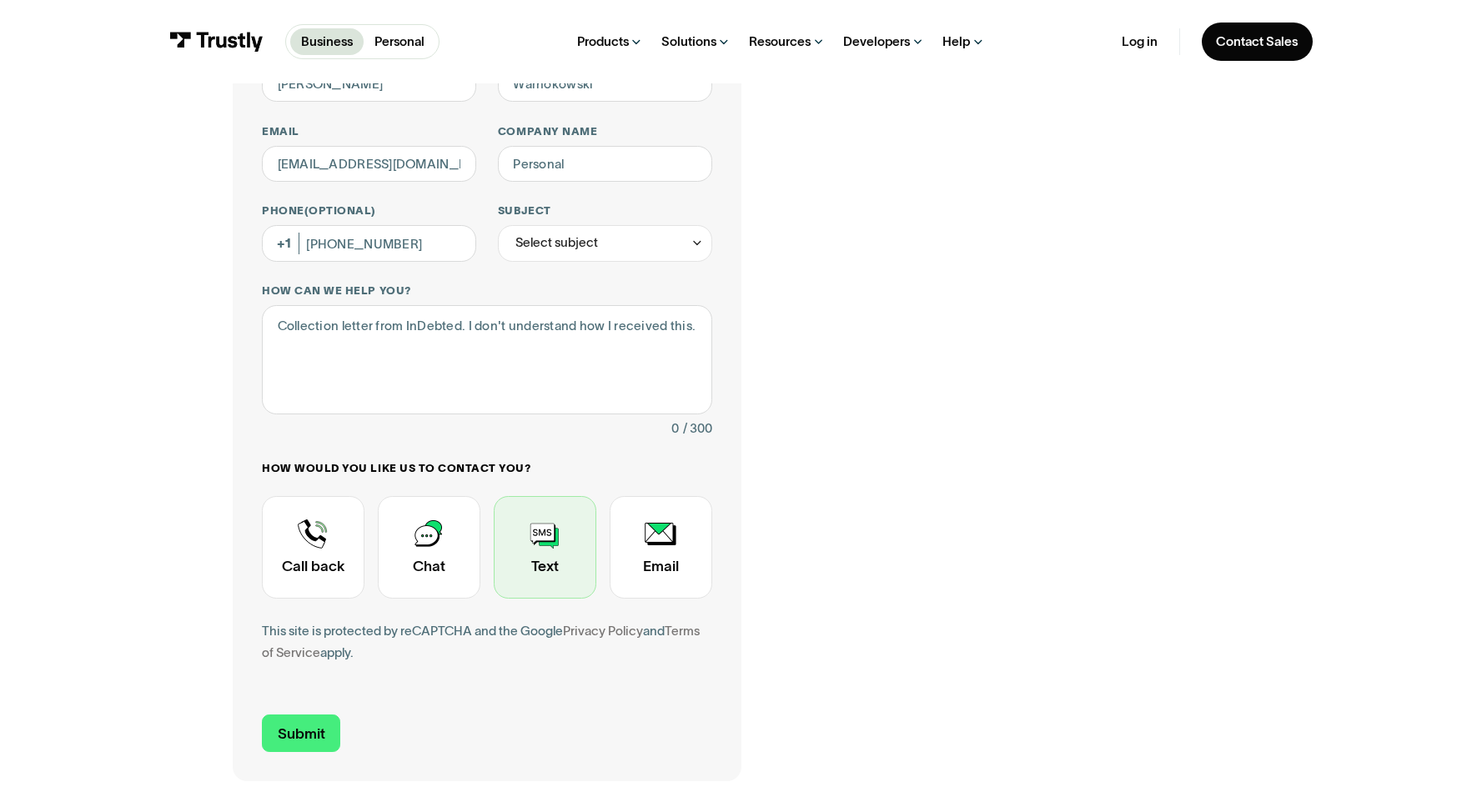
click at [545, 530] on div "Contact Trustly Support" at bounding box center [544, 547] width 103 height 102
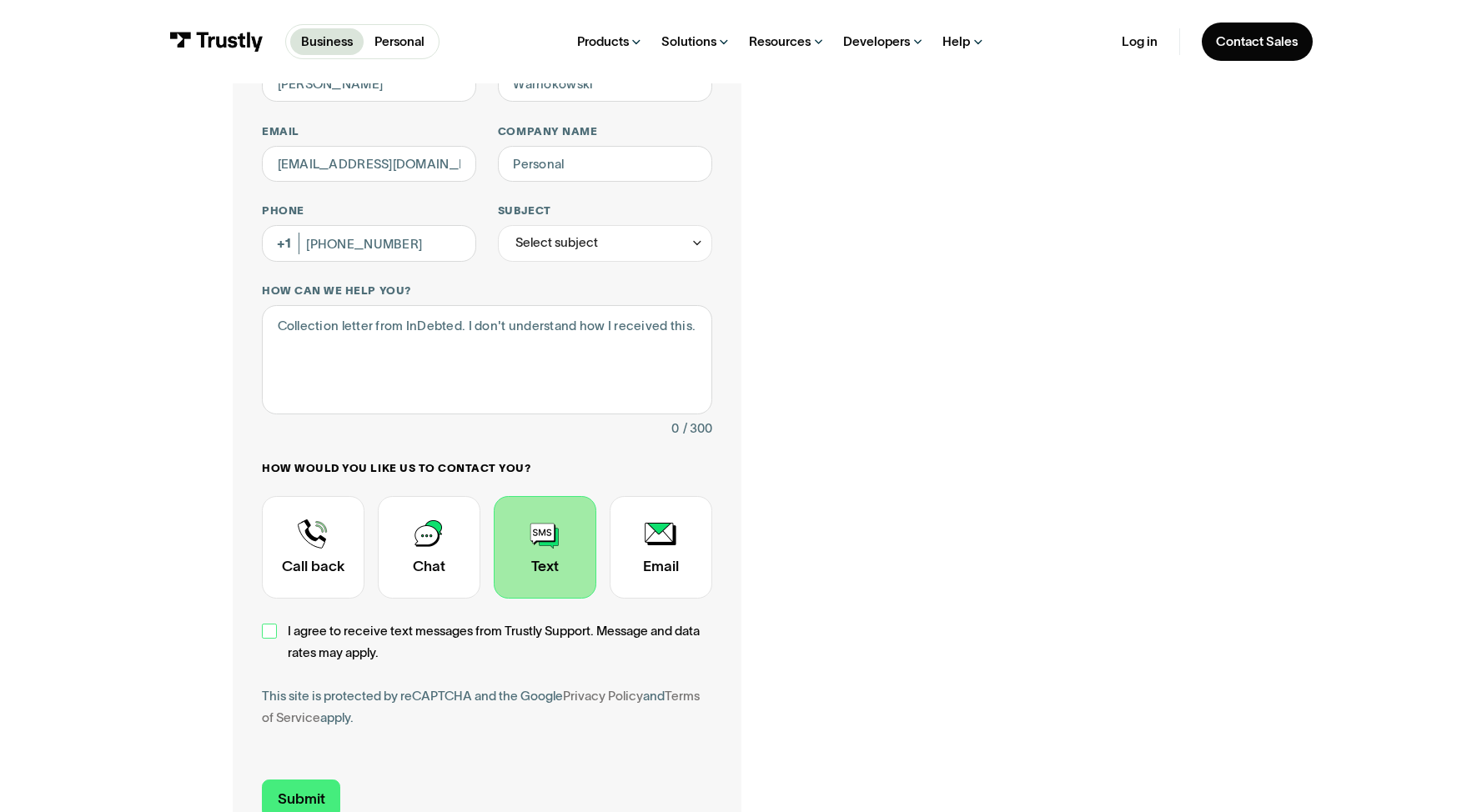
click at [268, 637] on div "Contact Trustly Support" at bounding box center [268, 630] width 14 height 14
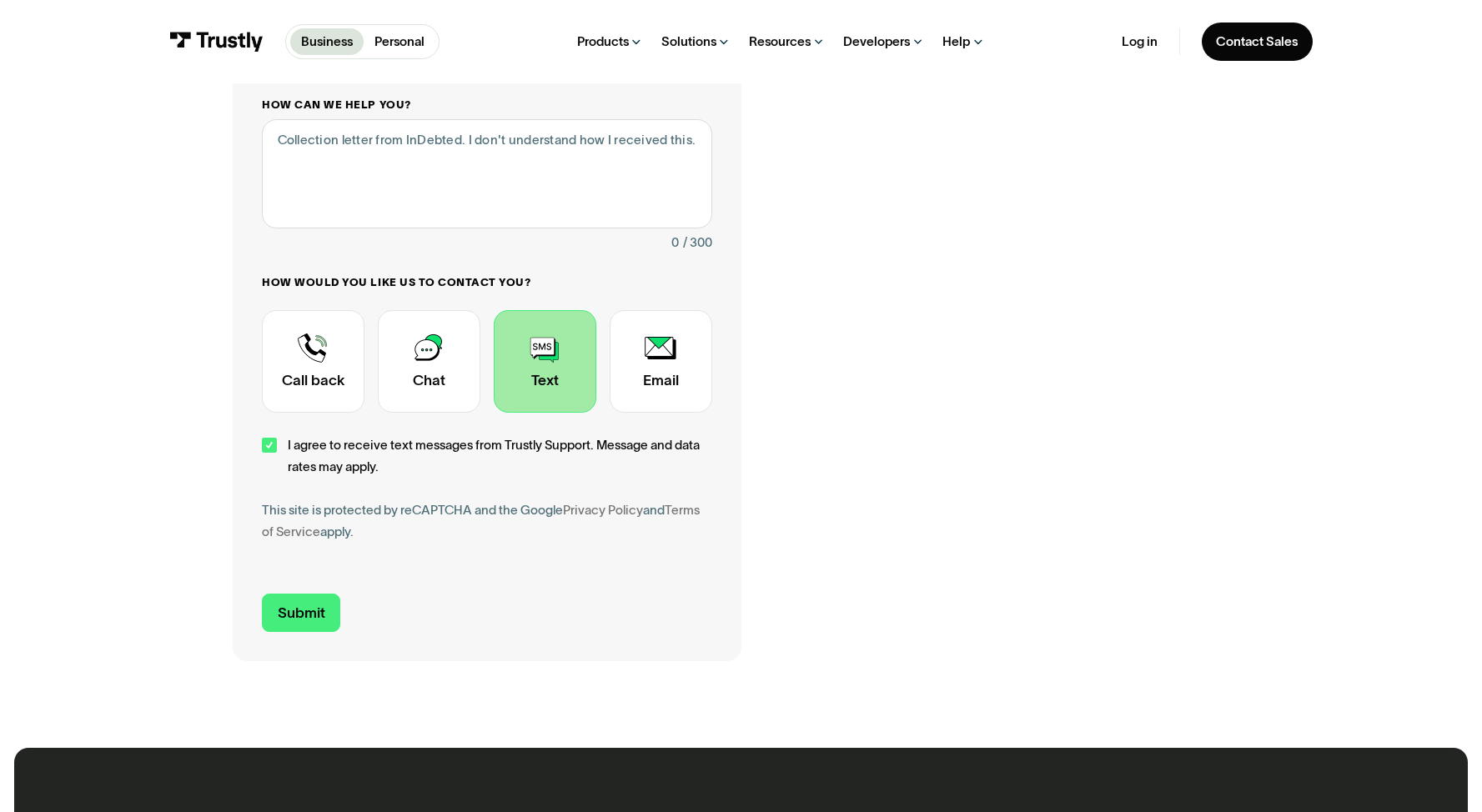
scroll to position [403, 0]
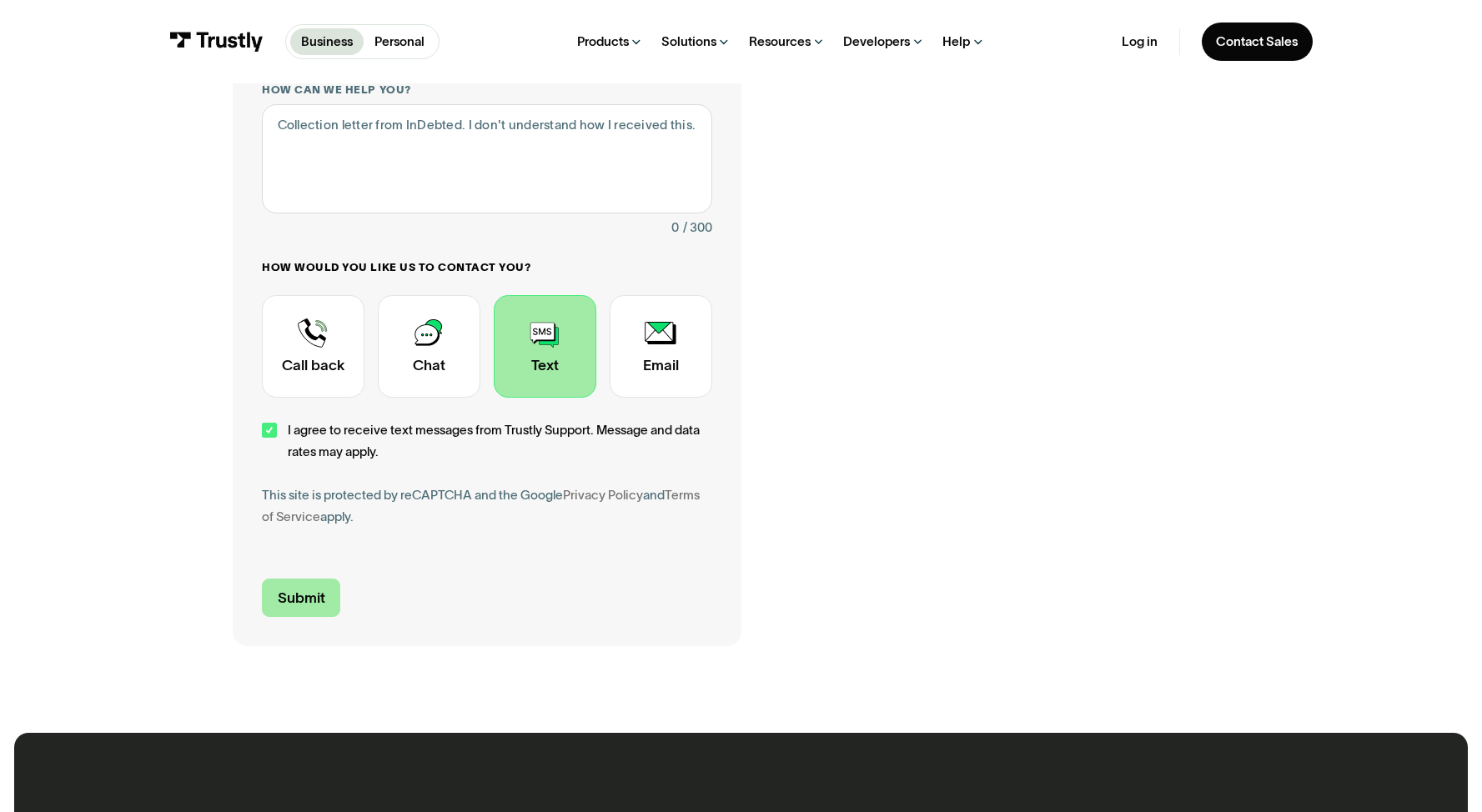
click at [299, 606] on input "Submit" at bounding box center [301, 597] width 79 height 37
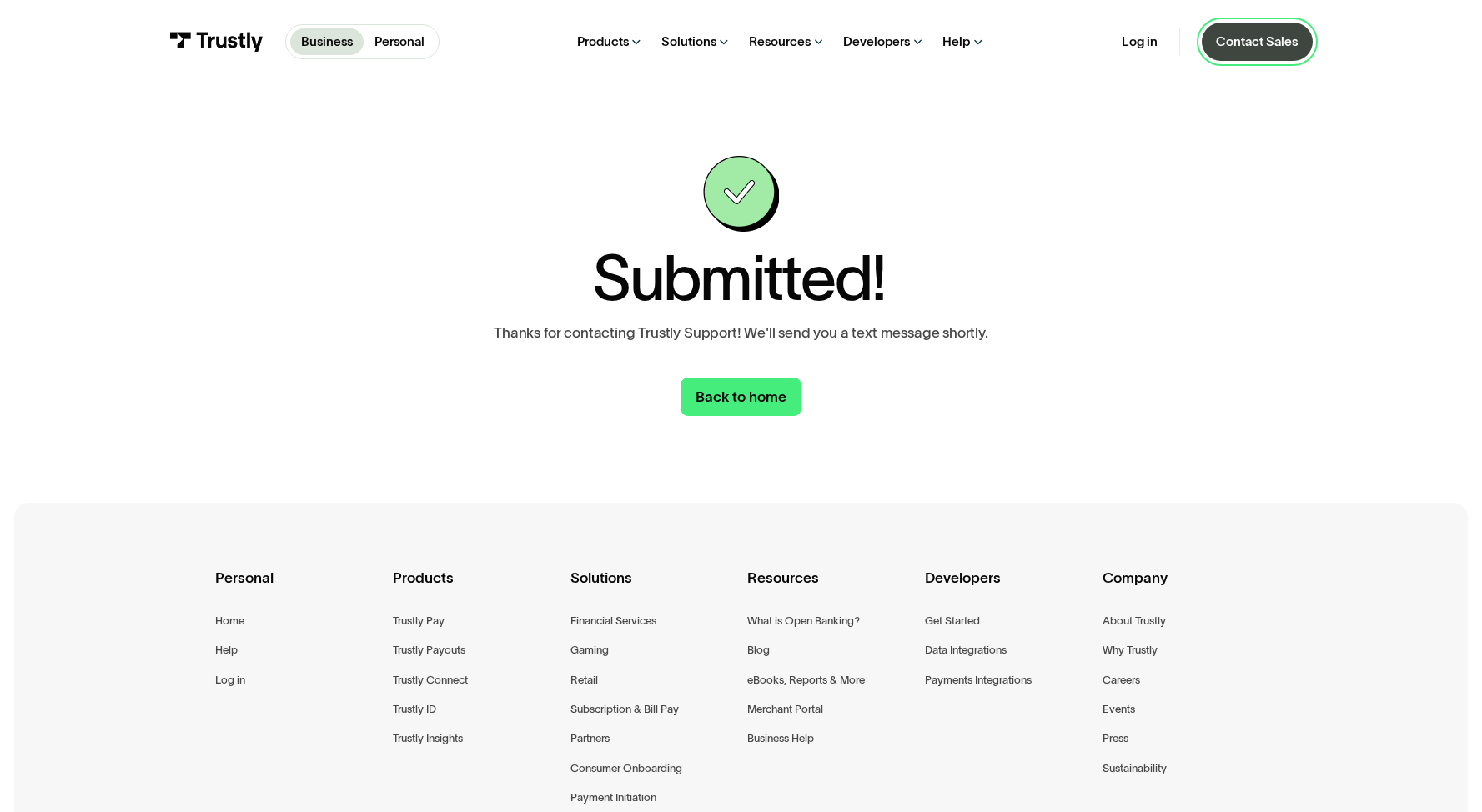
click at [1275, 52] on link "Contact Sales" at bounding box center [1258, 42] width 111 height 38
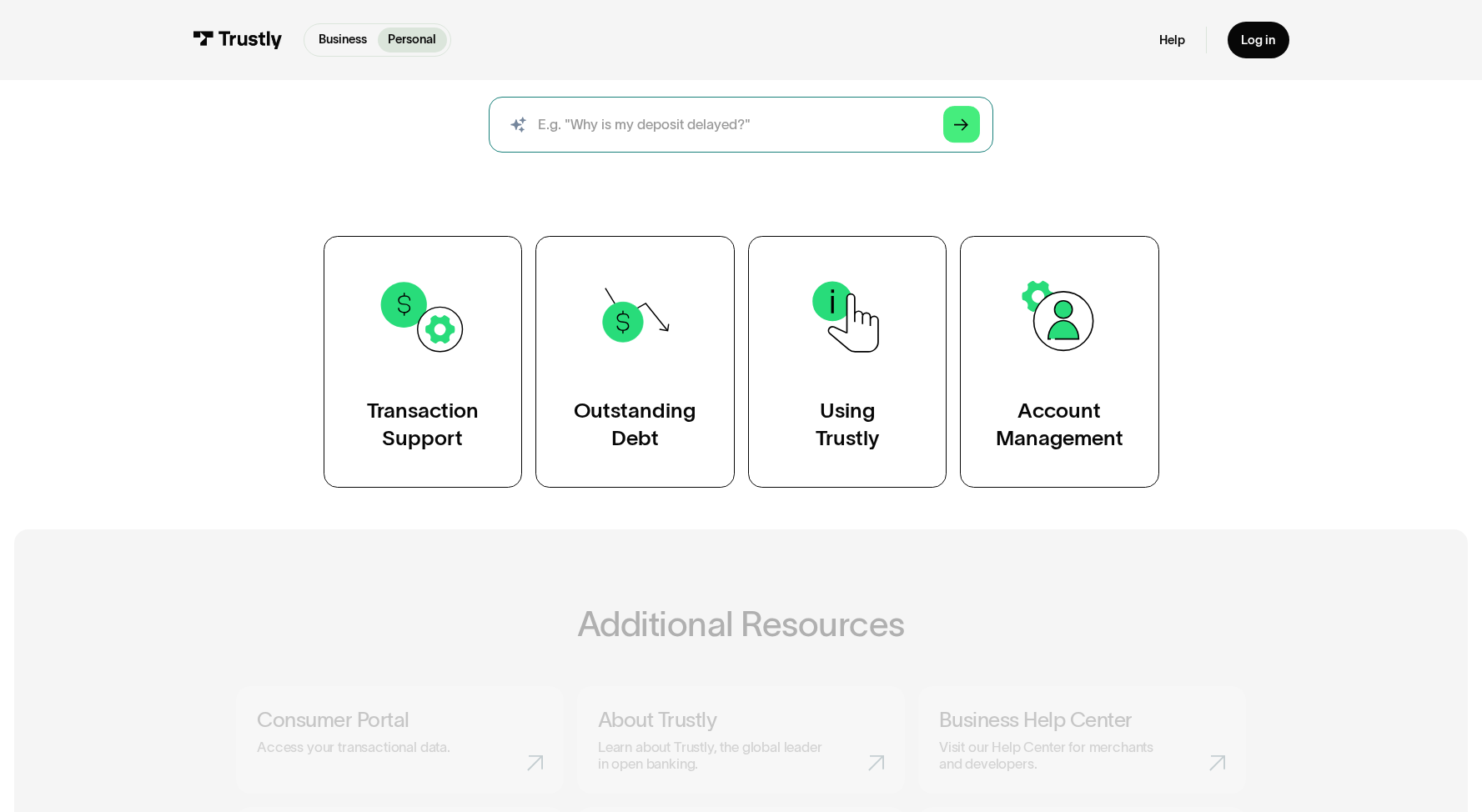
scroll to position [319, 0]
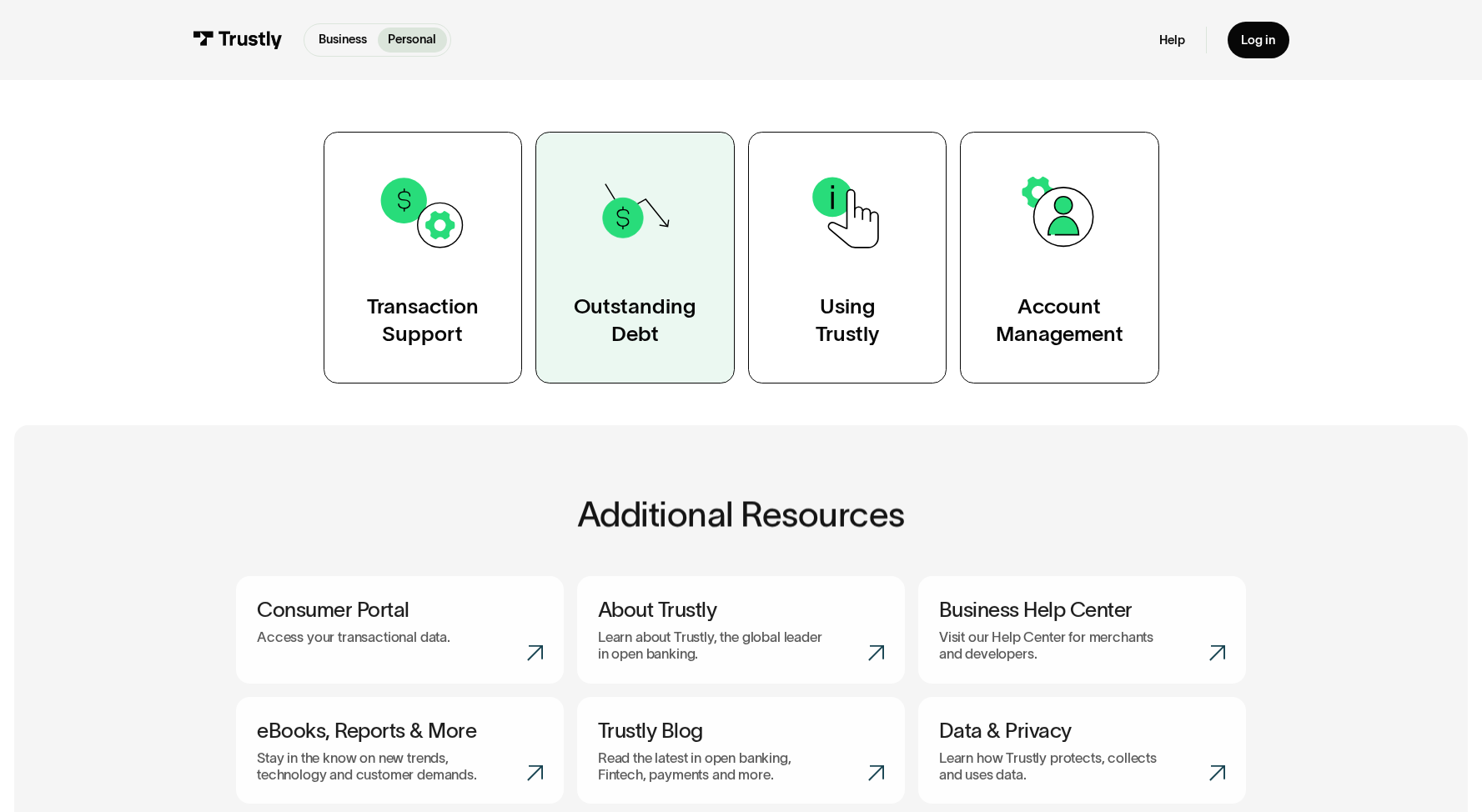
click at [656, 303] on div "Outstanding Debt" at bounding box center [634, 321] width 122 height 56
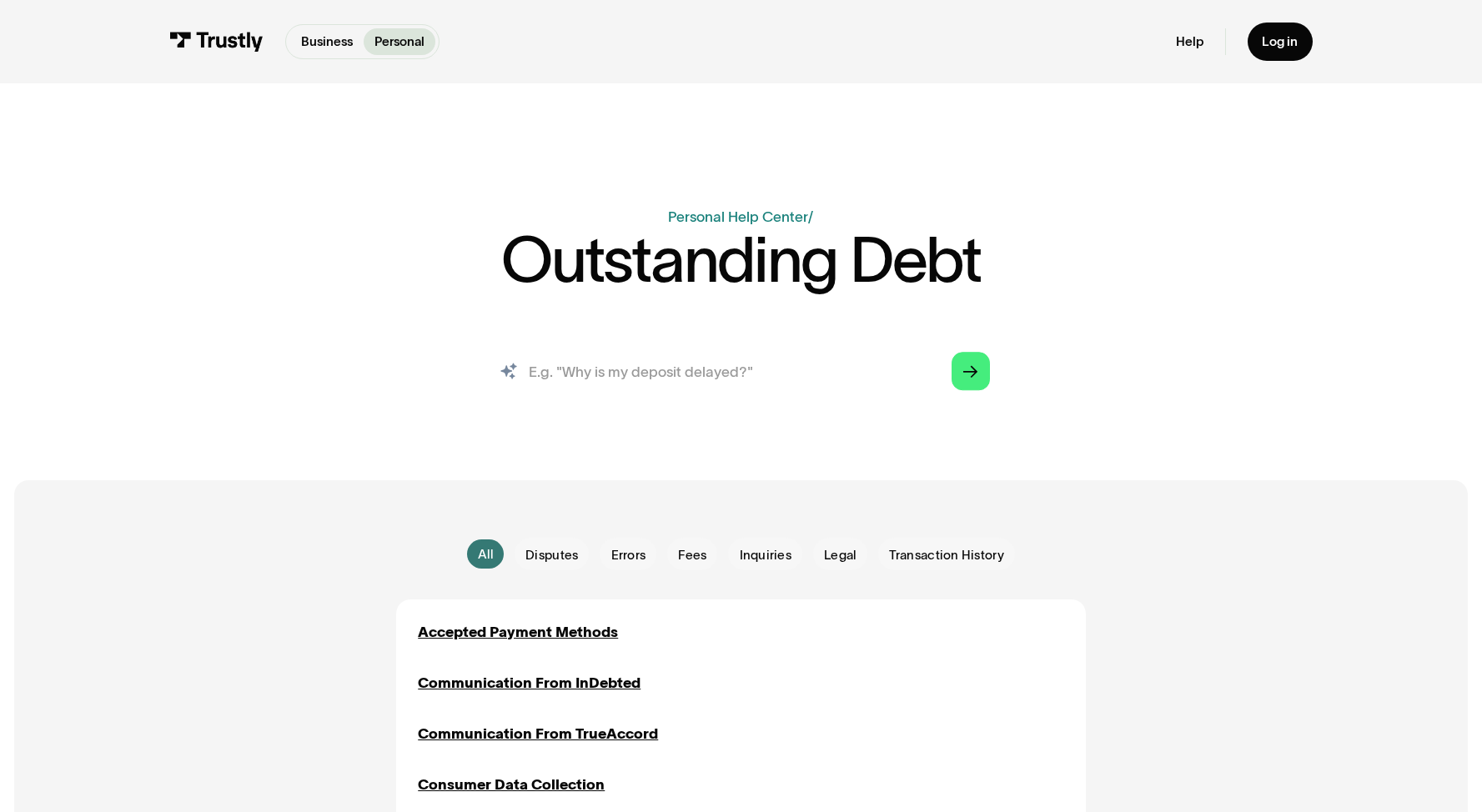
click at [706, 384] on input "search" at bounding box center [741, 371] width 526 height 58
type input "i would like to get in contact on the phone about an indebted letter i received"
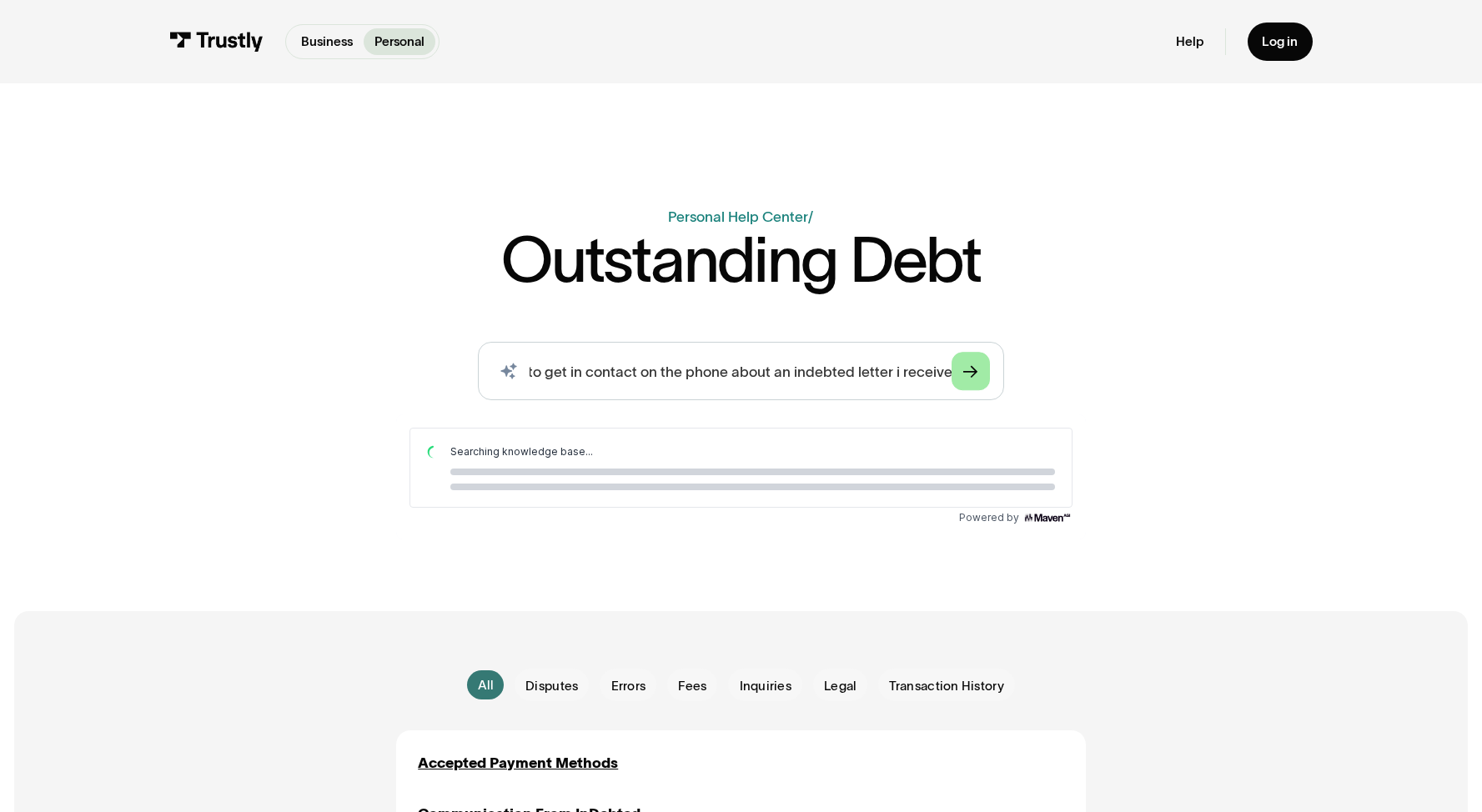
scroll to position [0, 0]
click at [953, 361] on link "Arrow Right" at bounding box center [969, 370] width 37 height 37
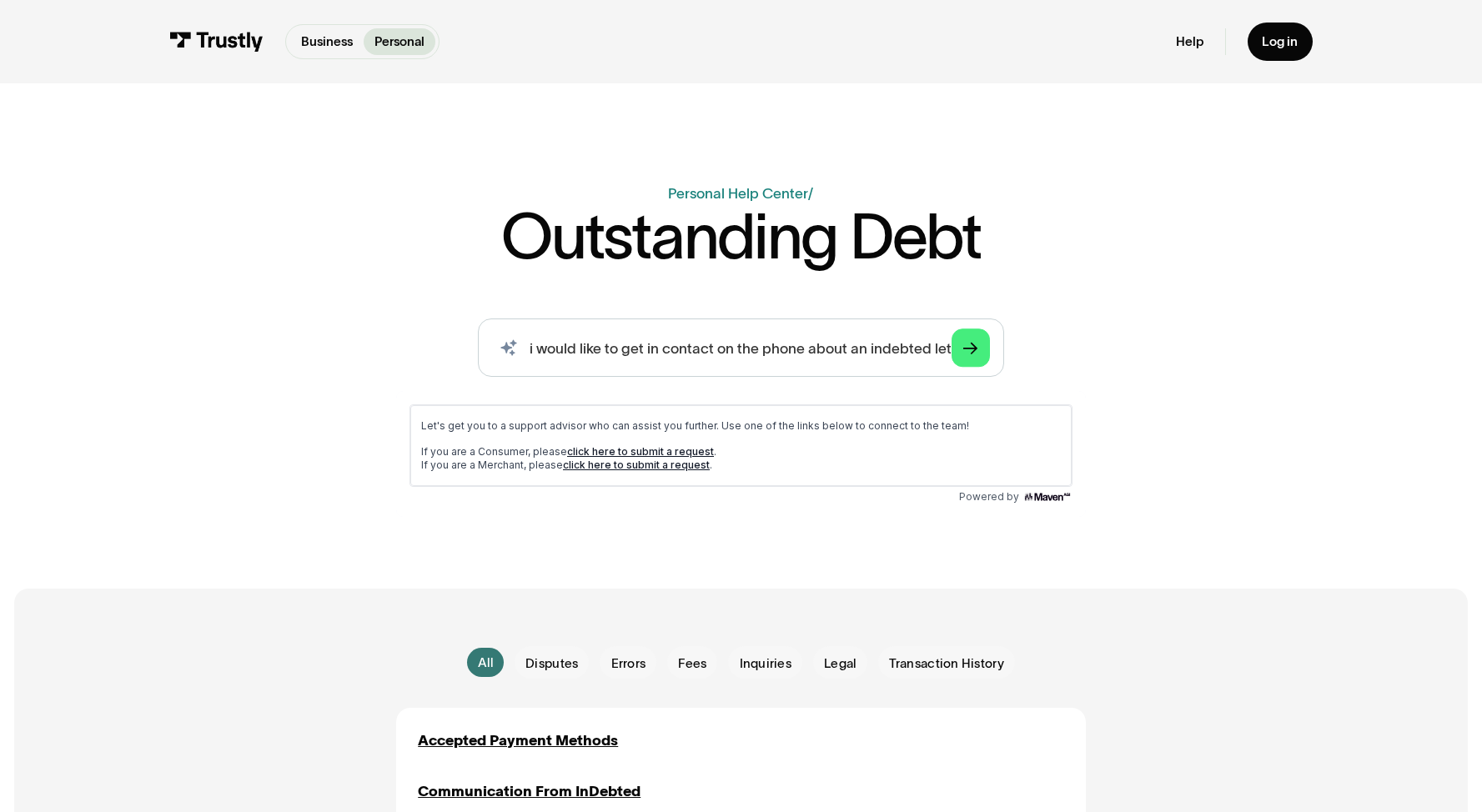
scroll to position [25, 0]
click at [649, 448] on link "click here to submit a request" at bounding box center [640, 449] width 147 height 12
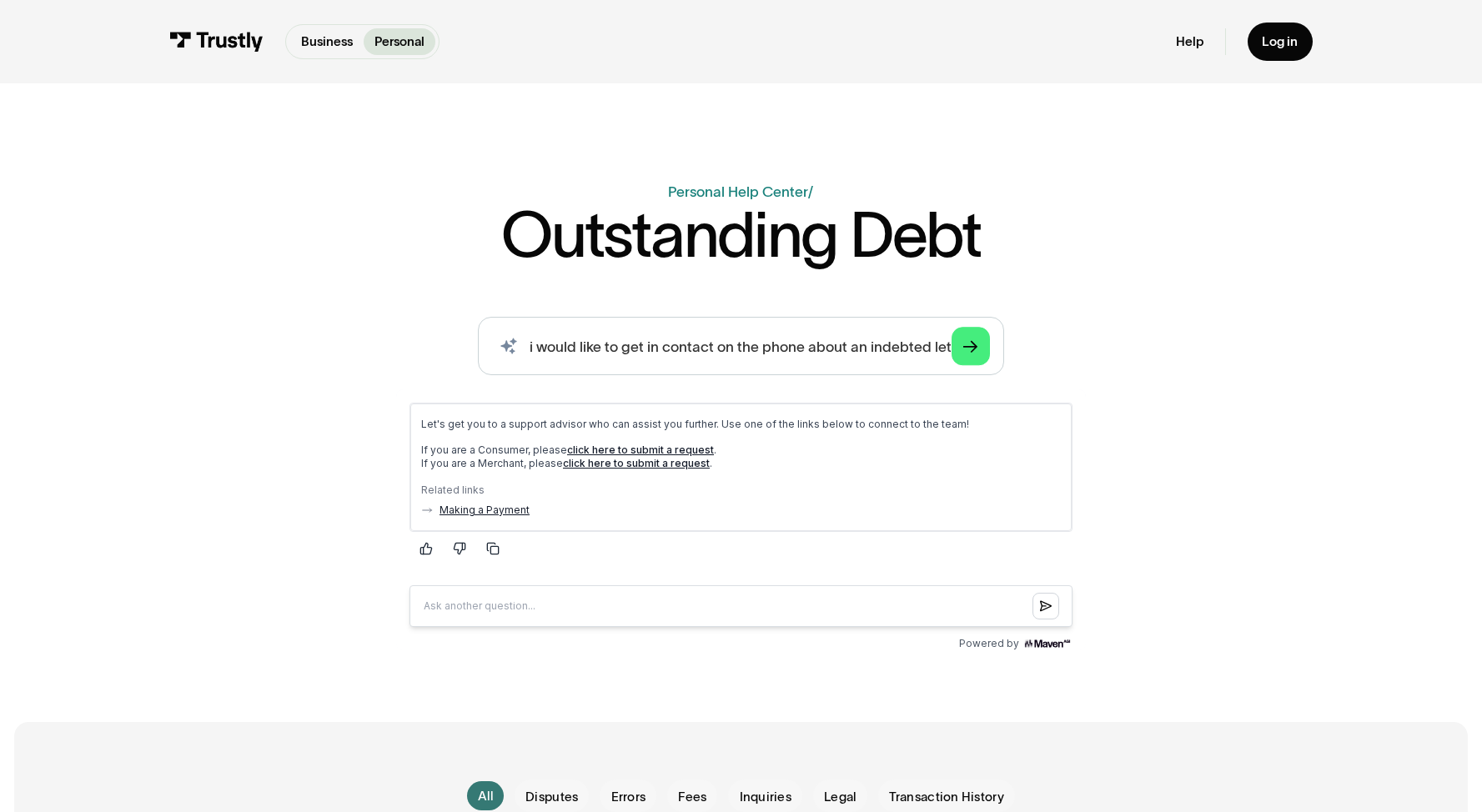
click at [512, 511] on link "Making a Payment" at bounding box center [485, 510] width 90 height 13
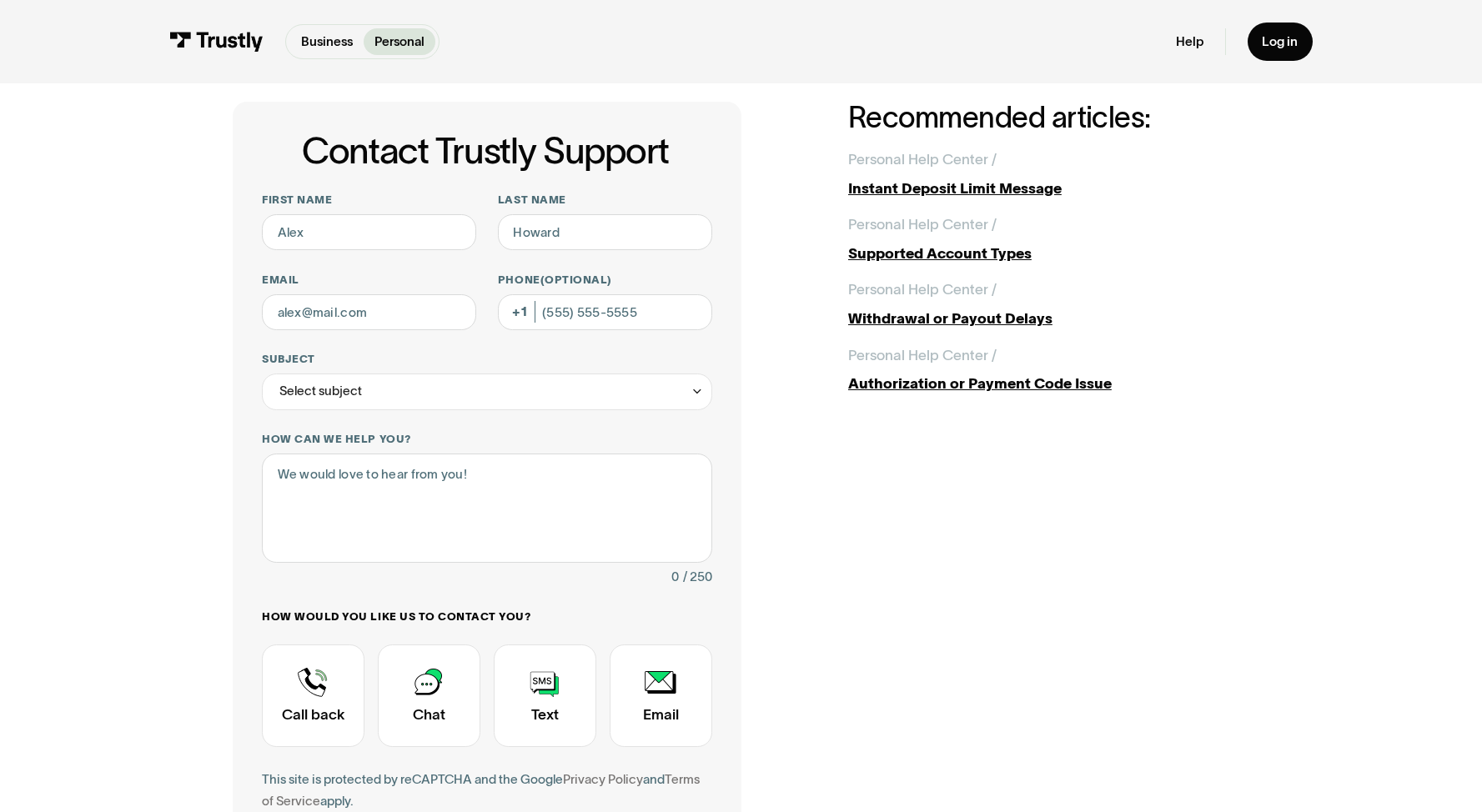
scroll to position [54, 0]
click at [420, 243] on input "First name" at bounding box center [369, 234] width 215 height 36
type input "Gregory"
type input "Warnokowski"
click at [335, 319] on input "Email" at bounding box center [369, 313] width 215 height 36
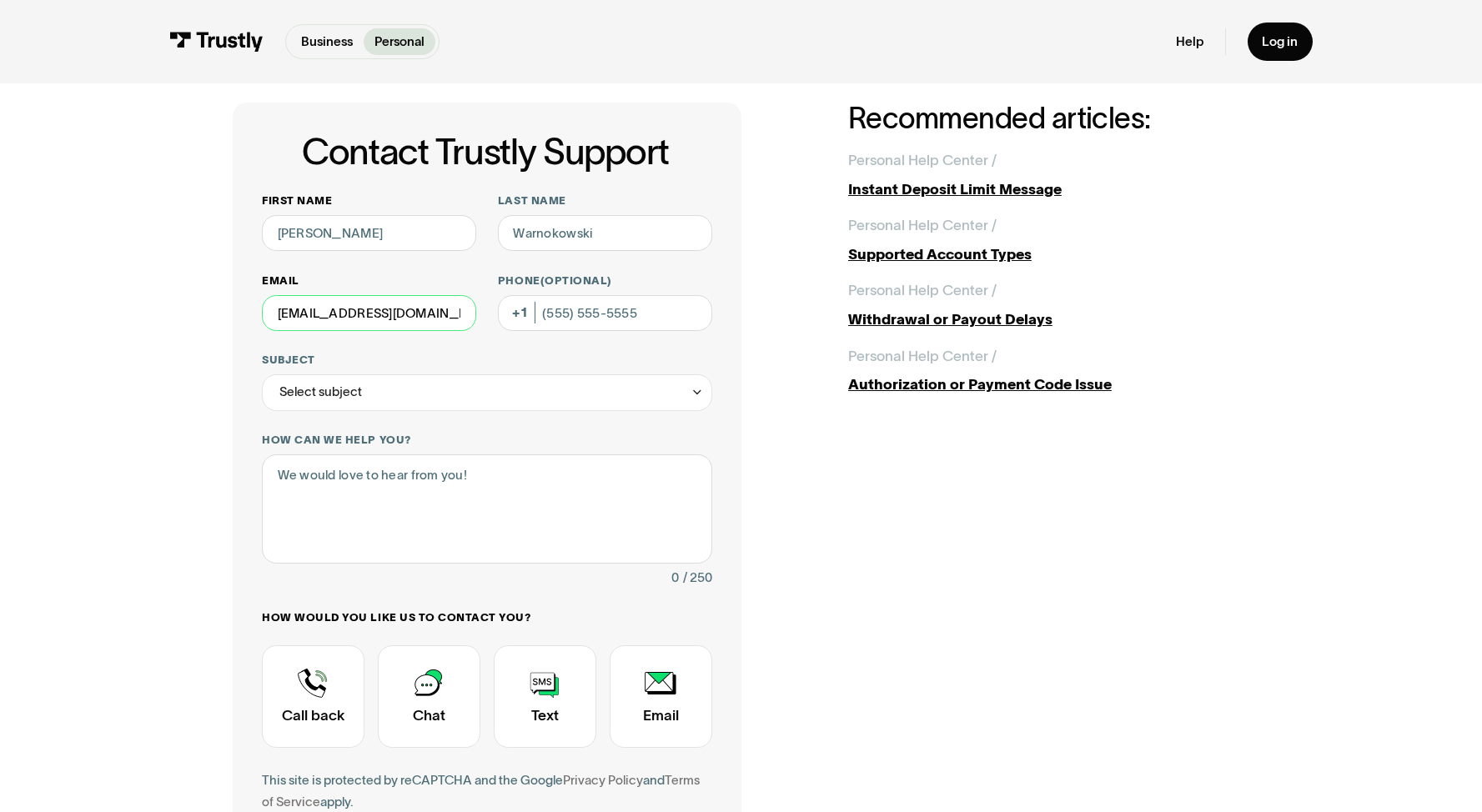
type input "gregwarno@gmail.com"
type input "(631) 601-4771"
click at [352, 383] on div "Select subject" at bounding box center [321, 392] width 82 height 22
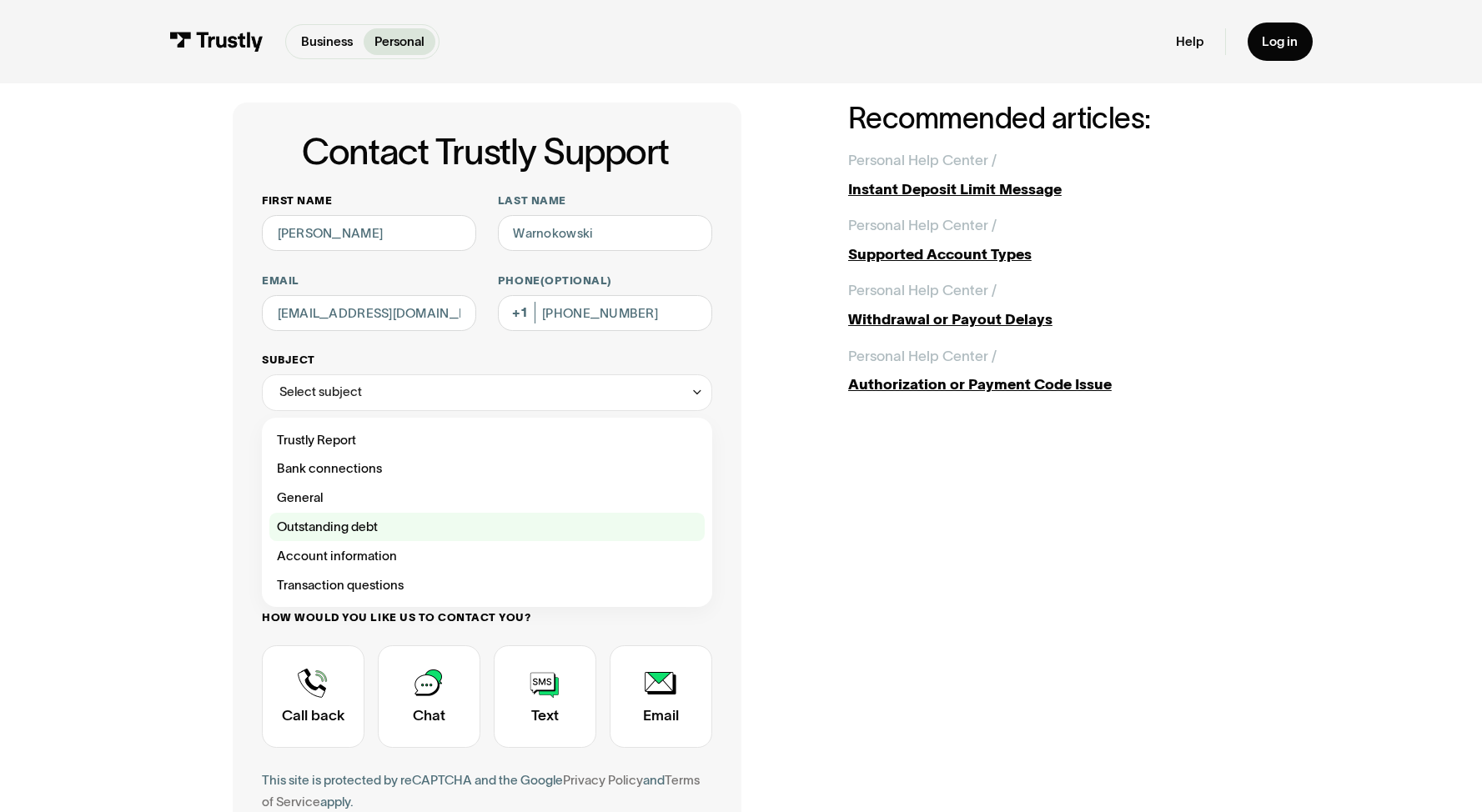
click at [367, 518] on div "Contact Trustly Support" at bounding box center [487, 527] width 436 height 29
type input "**********"
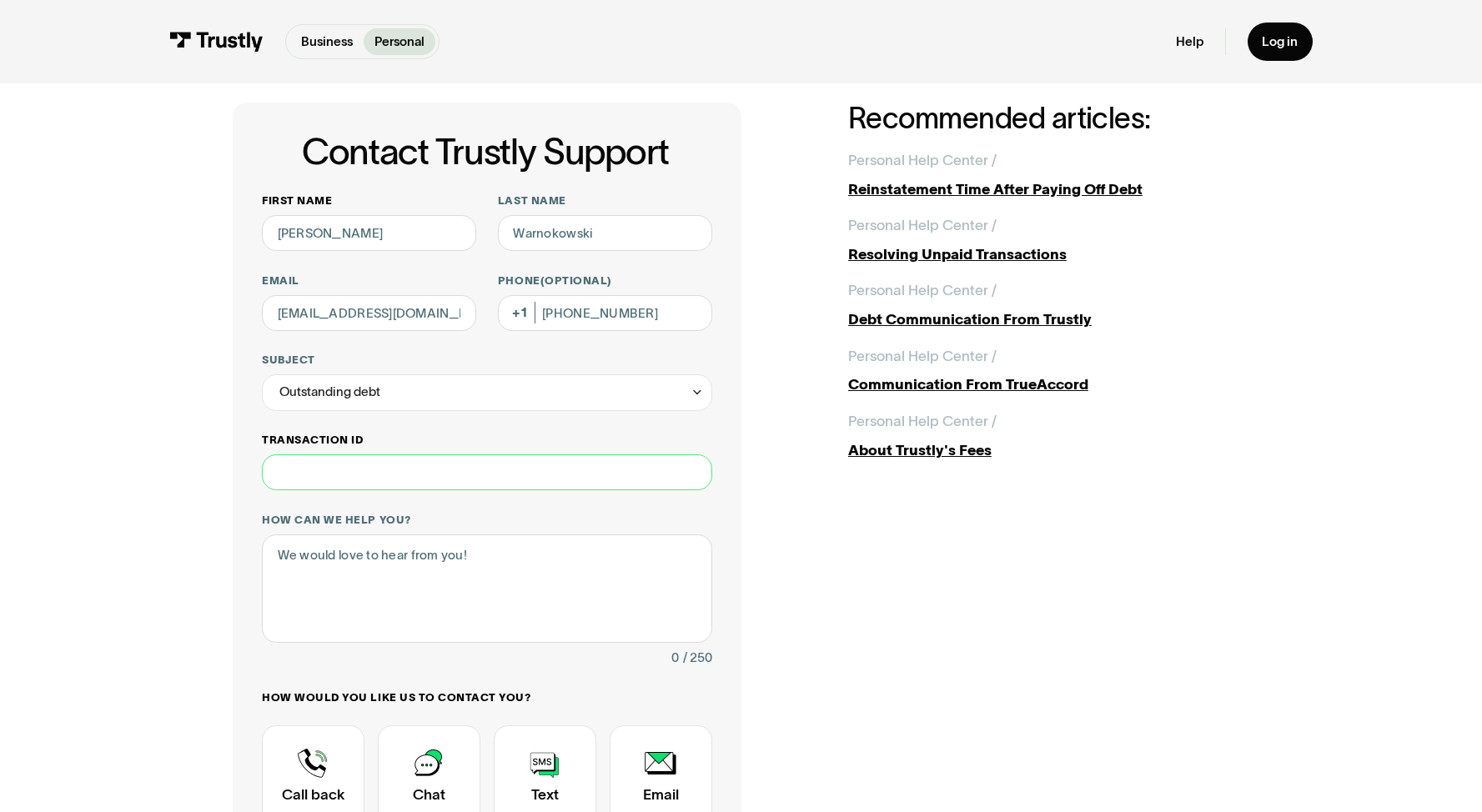
click at [397, 474] on input "Transaction ID" at bounding box center [487, 473] width 450 height 36
type input "**********"
click at [407, 589] on textarea "How can we help you?" at bounding box center [487, 589] width 450 height 109
click at [421, 571] on textarea "How can we help you?" at bounding box center [487, 589] width 450 height 109
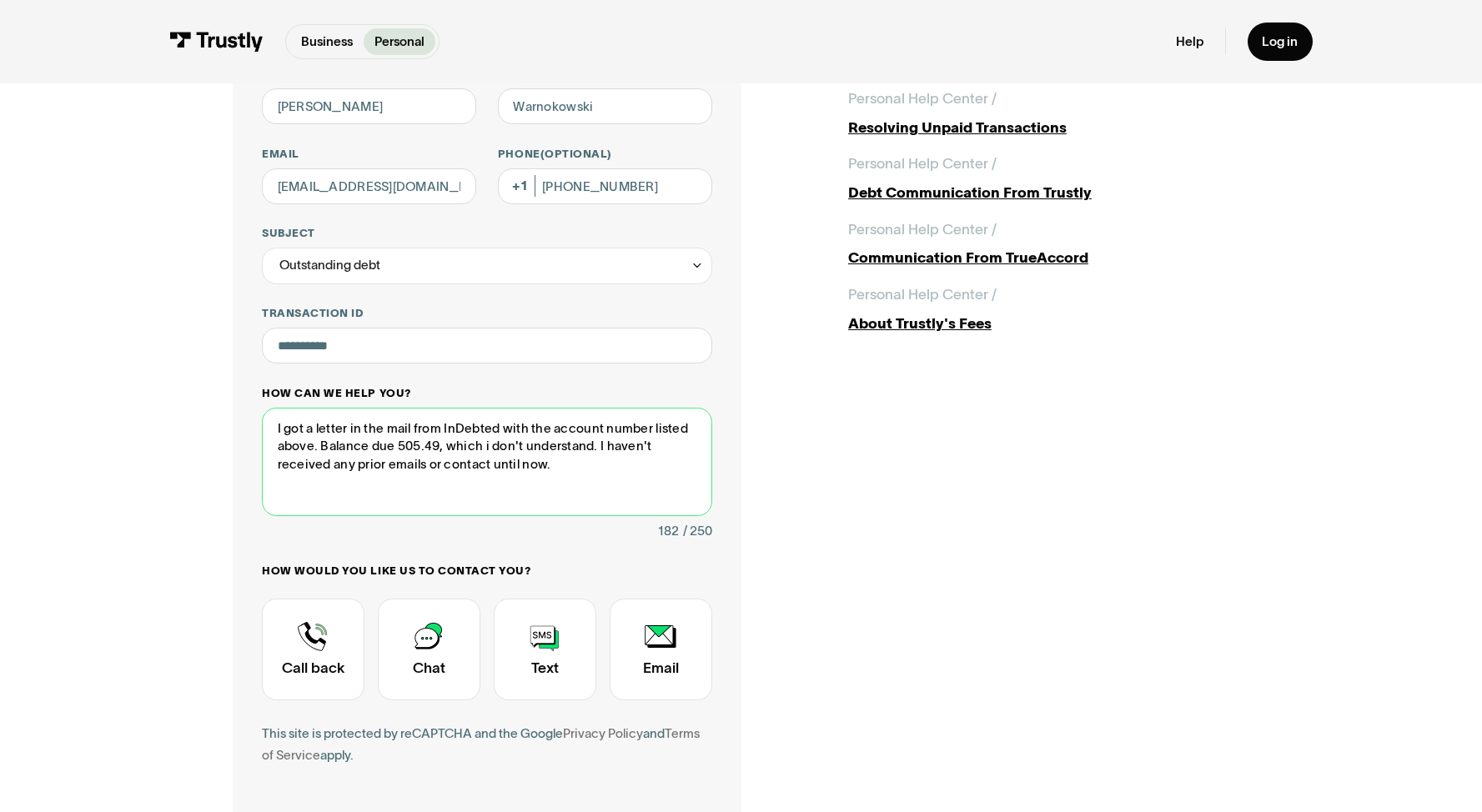
scroll to position [192, 0]
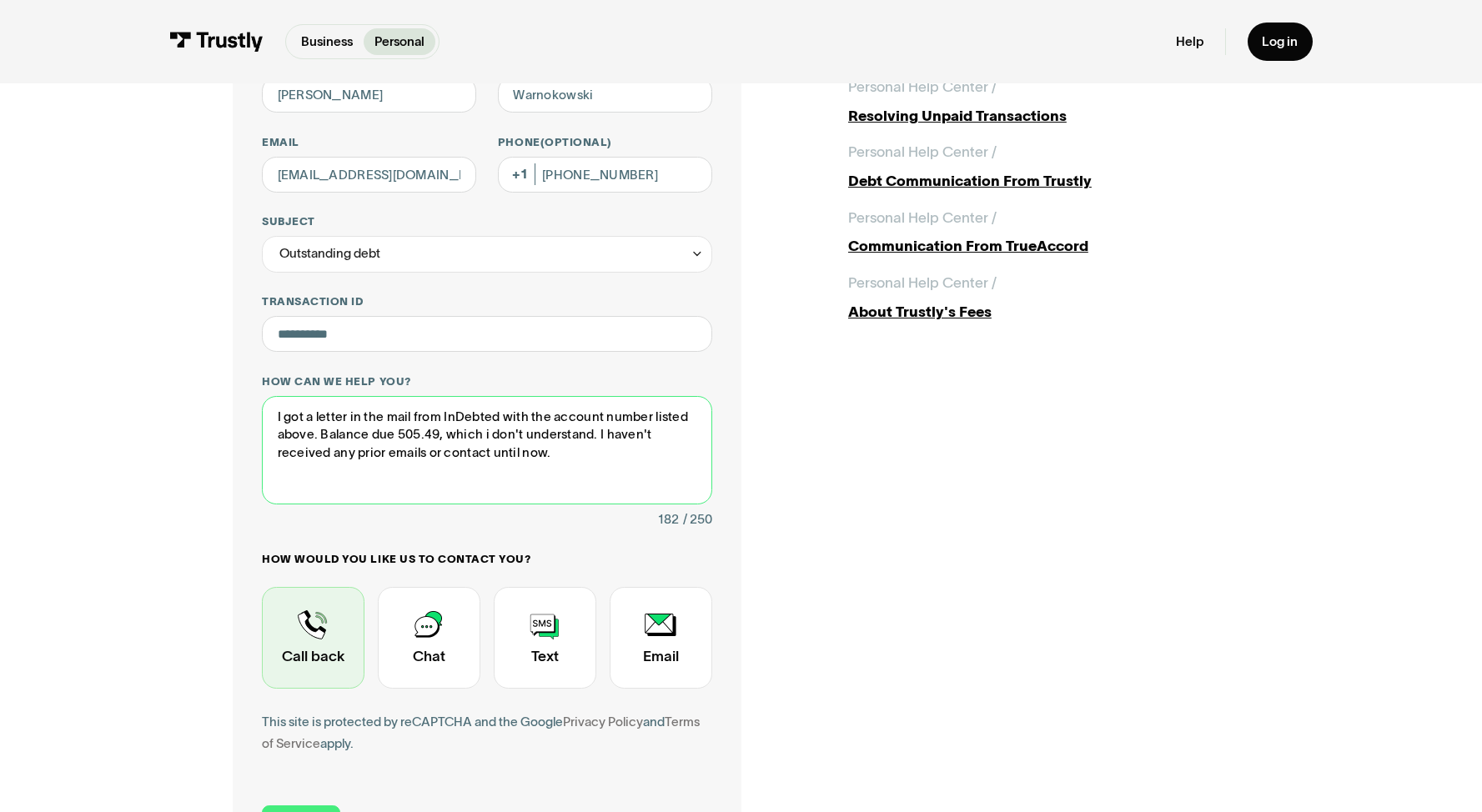
type textarea "I got a letter in the mail from InDebted with the account number listed above. …"
click at [294, 634] on div "Contact Trustly Support" at bounding box center [312, 638] width 103 height 102
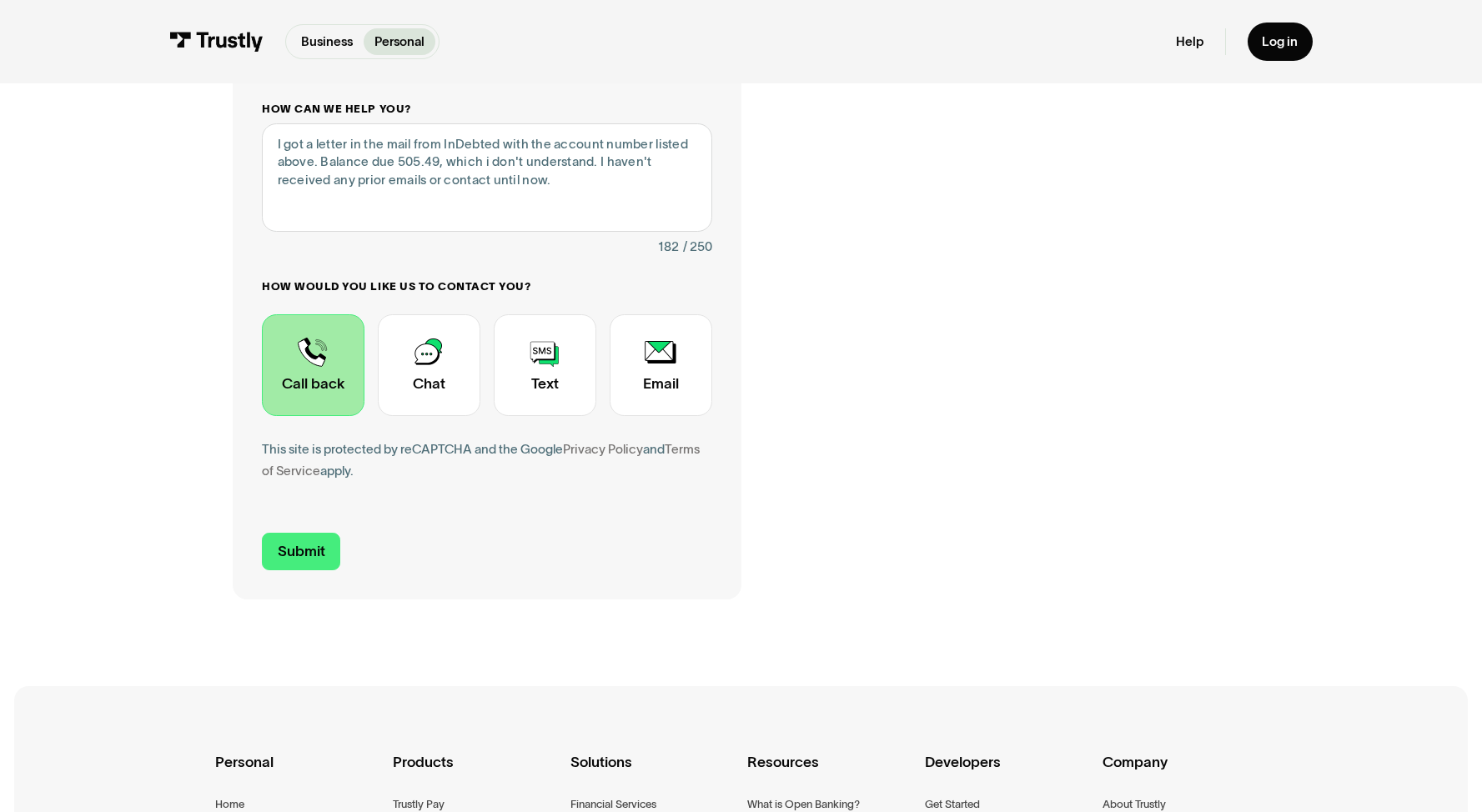
scroll to position [474, 0]
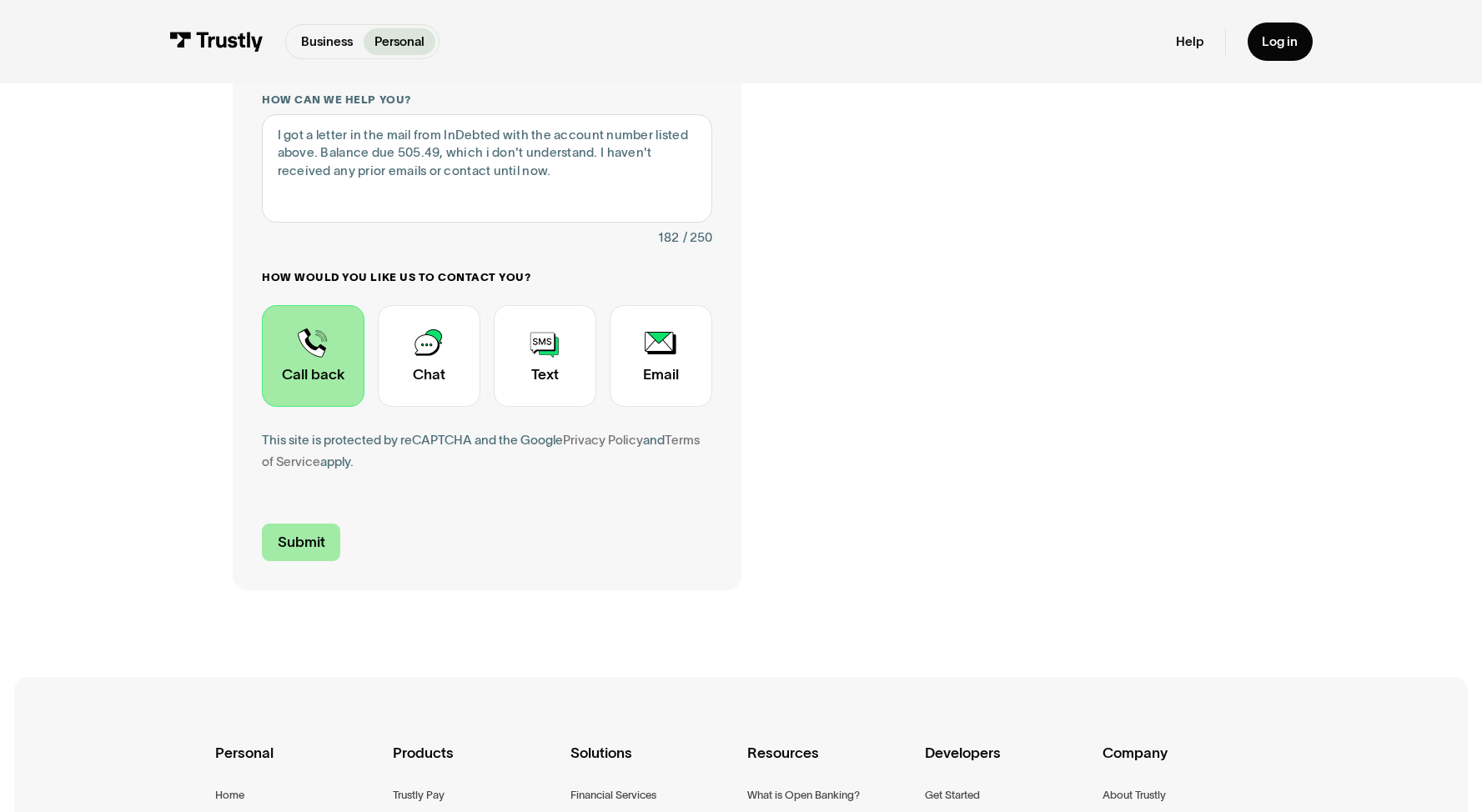
click at [321, 539] on input "Submit" at bounding box center [301, 542] width 79 height 37
type input "+16316014771"
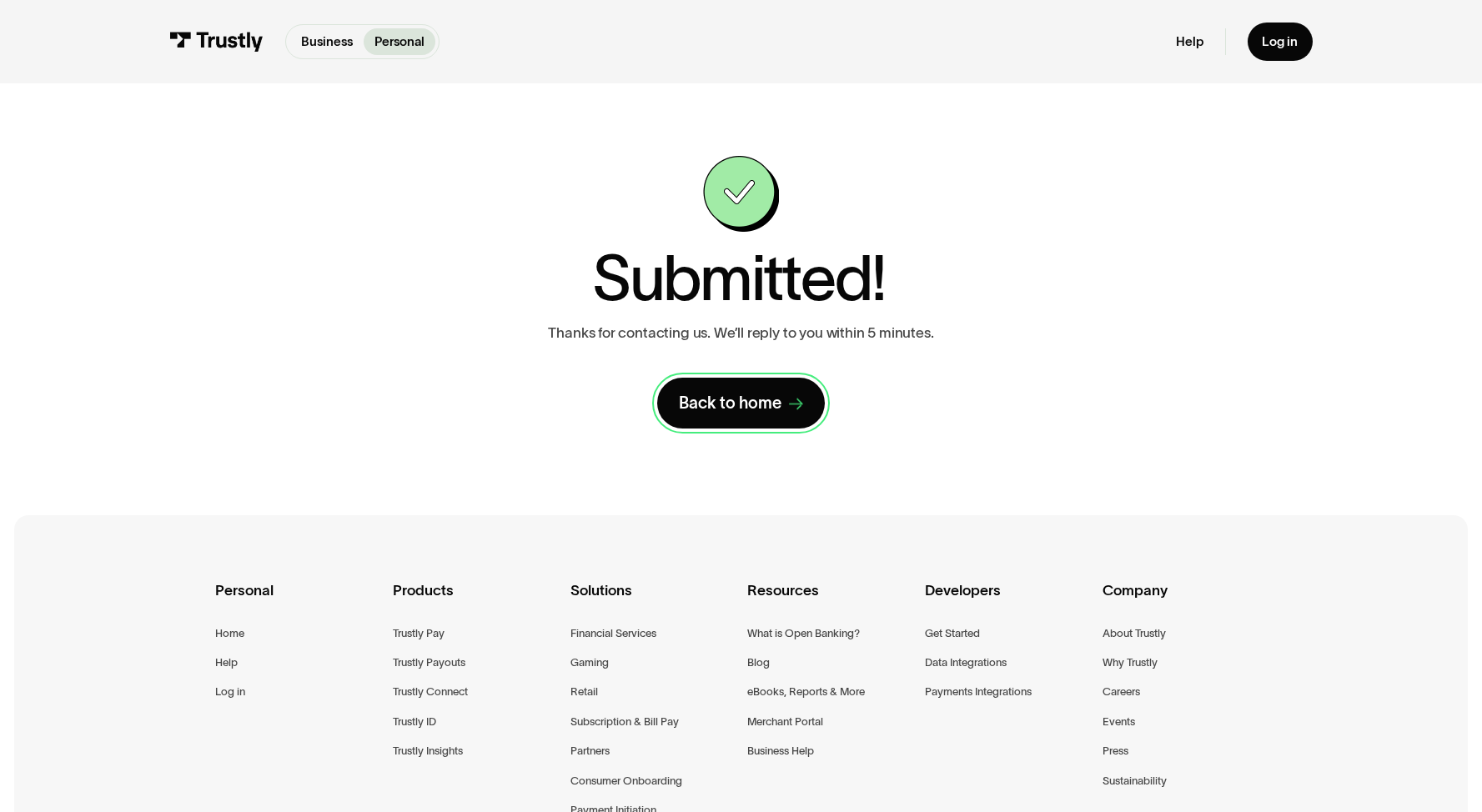
click at [737, 412] on div "Back to home" at bounding box center [730, 403] width 103 height 21
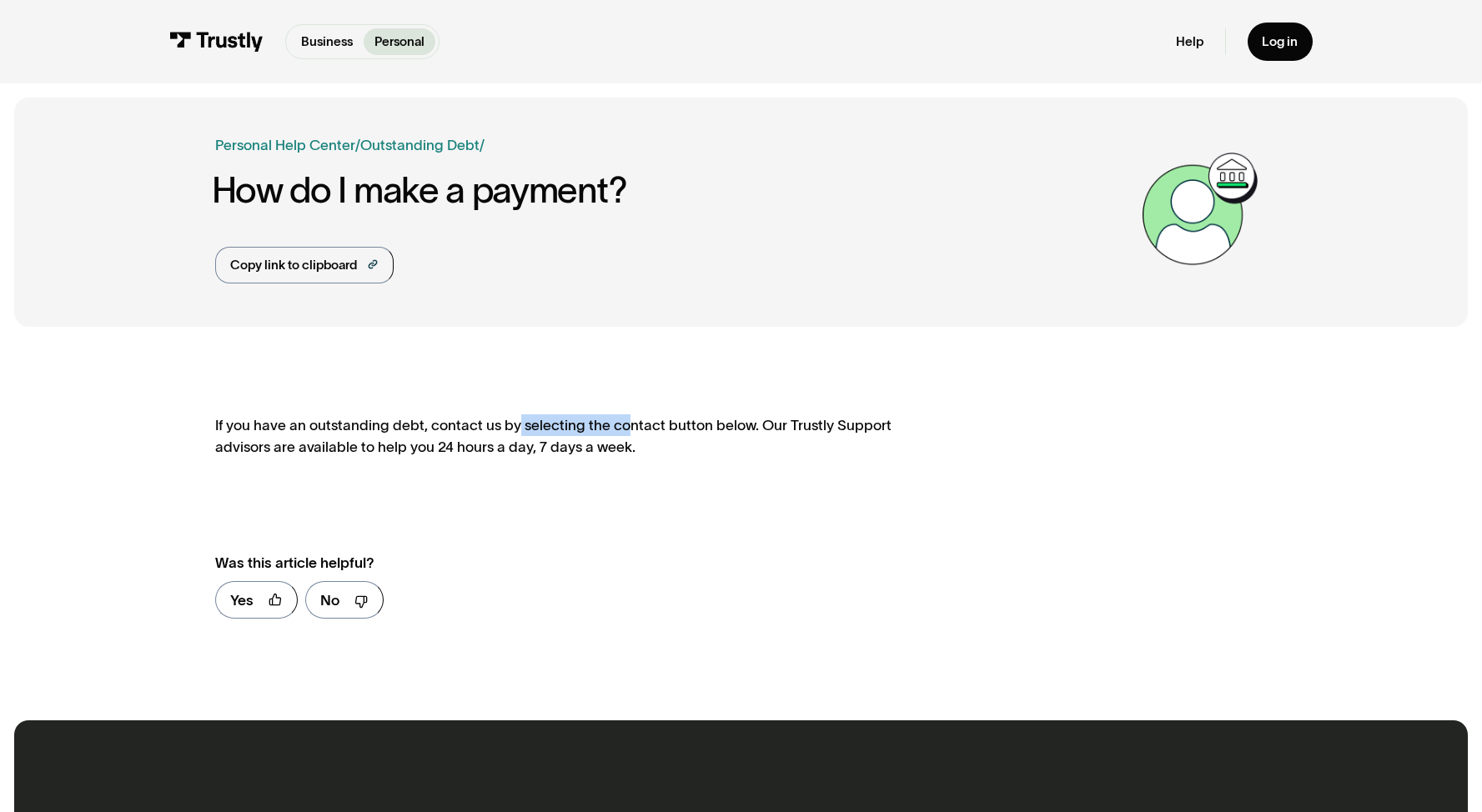
drag, startPoint x: 512, startPoint y: 433, endPoint x: 626, endPoint y: 429, distance: 114.1
click at [626, 429] on div "If you have an outstanding debt, contact us by selecting the contact button bel…" at bounding box center [554, 436] width 677 height 43
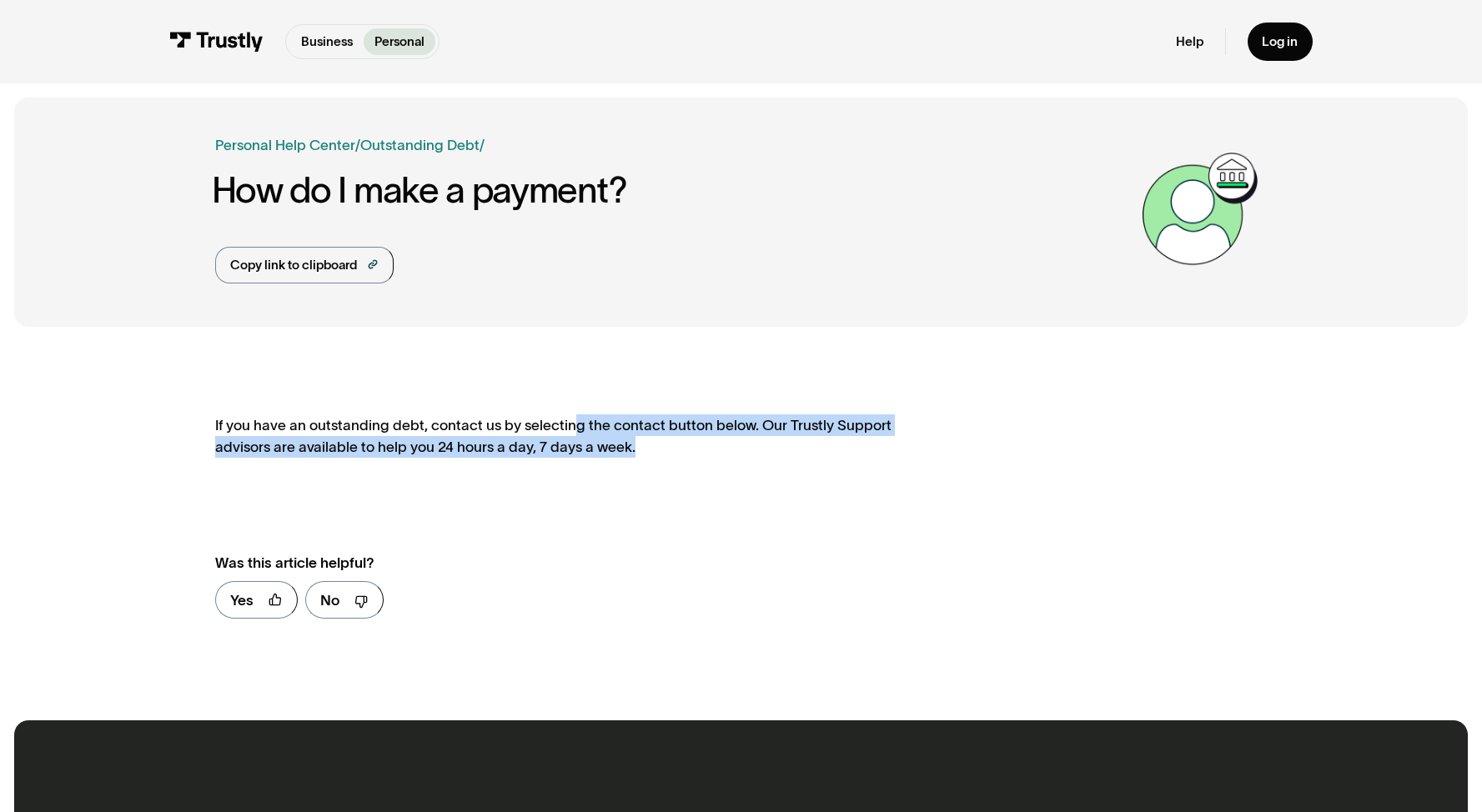
drag, startPoint x: 568, startPoint y: 429, endPoint x: 697, endPoint y: 449, distance: 130.5
click at [697, 449] on div "If you have an outstanding debt, contact us by selecting the contact button bel…" at bounding box center [554, 436] width 677 height 43
